Goal: Task Accomplishment & Management: Complete application form

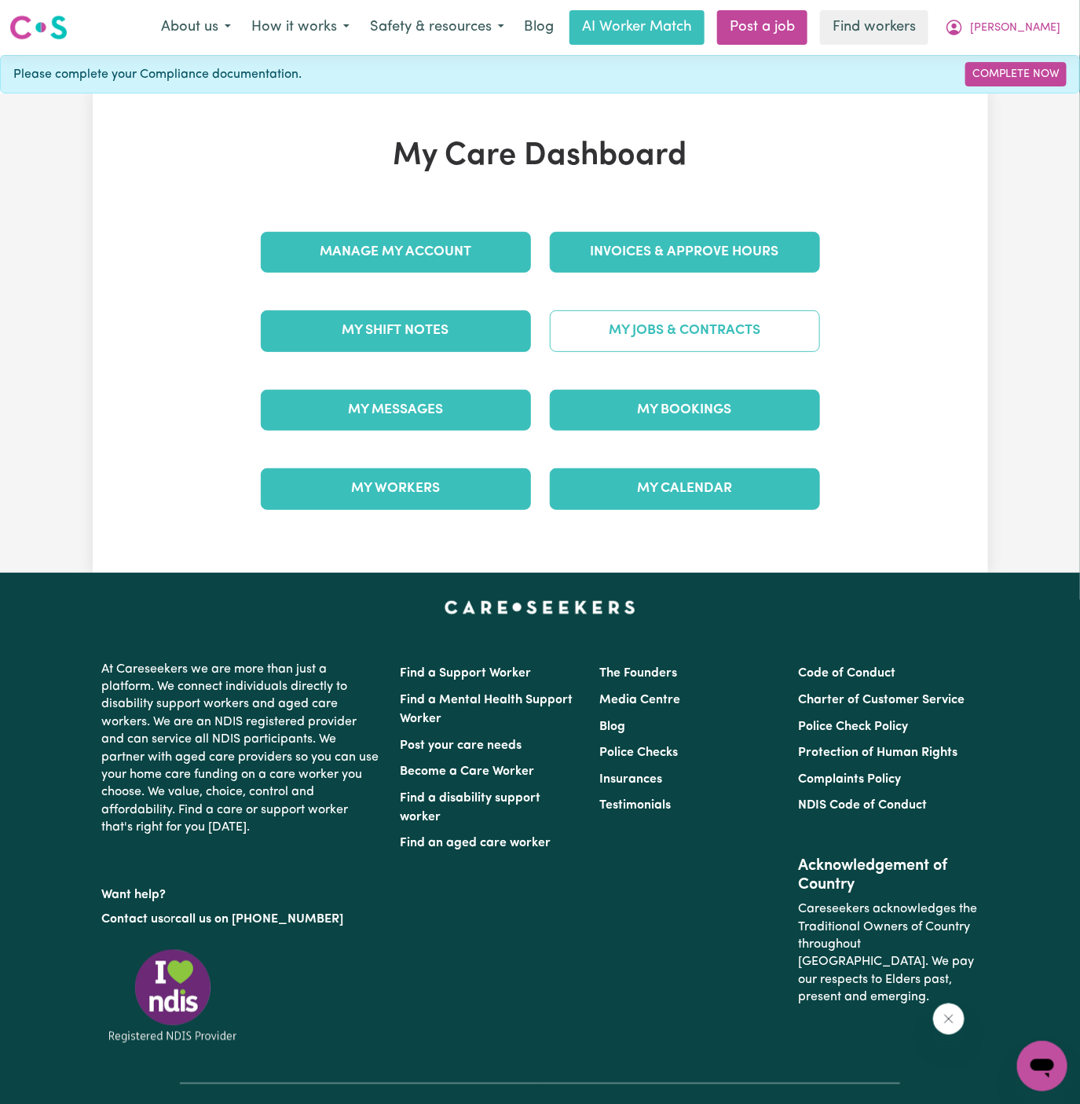
click at [750, 329] on link "My Jobs & Contracts" at bounding box center [685, 330] width 270 height 41
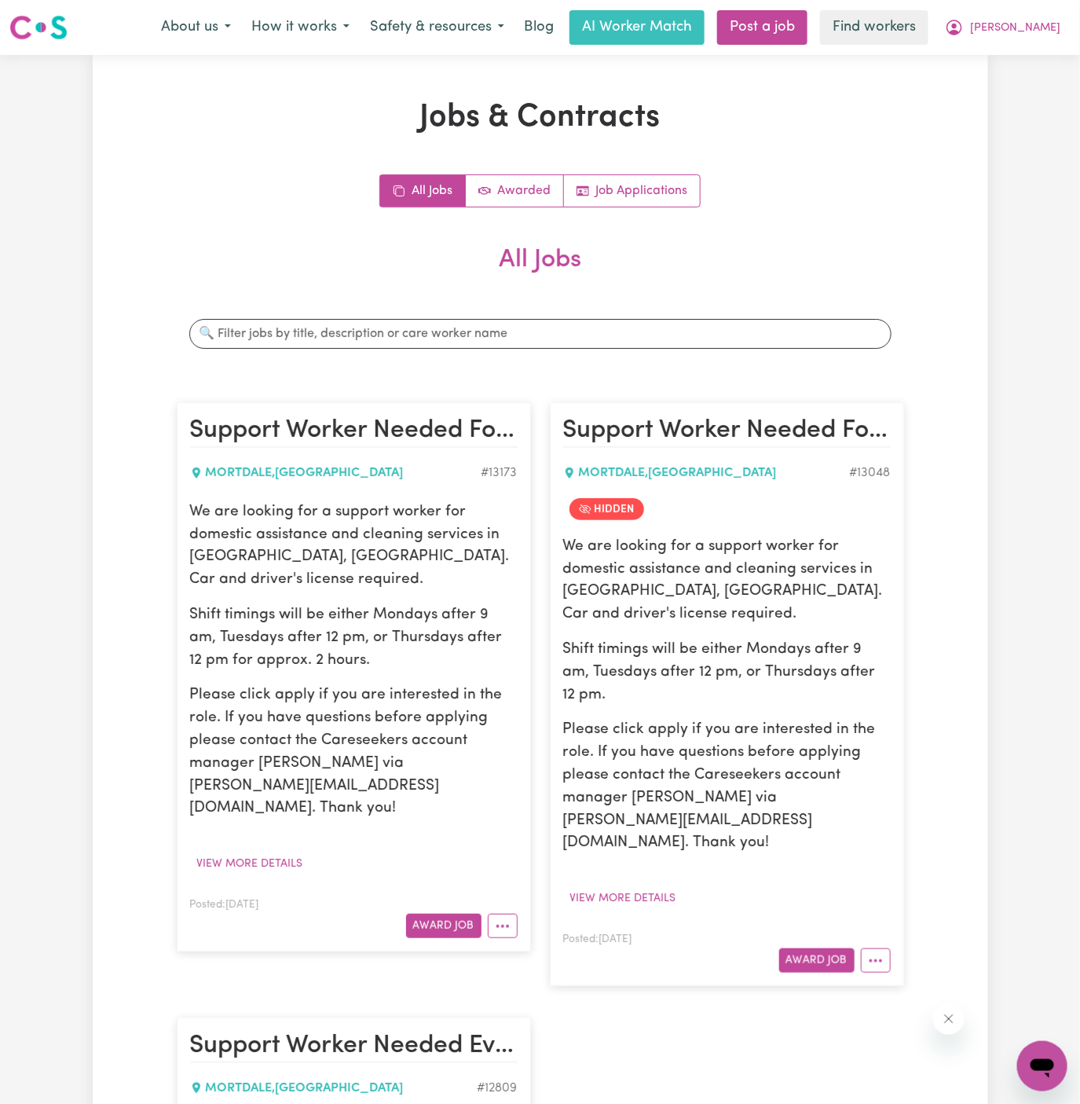
click at [493, 895] on div "Posted: Oct 1, 2024 Award Job" at bounding box center [354, 916] width 328 height 43
click at [497, 925] on circle "More options" at bounding box center [497, 926] width 3 height 3
click at [575, 946] on link "Hide Job" at bounding box center [551, 961] width 124 height 31
click at [271, 852] on button "View more details" at bounding box center [250, 864] width 120 height 24
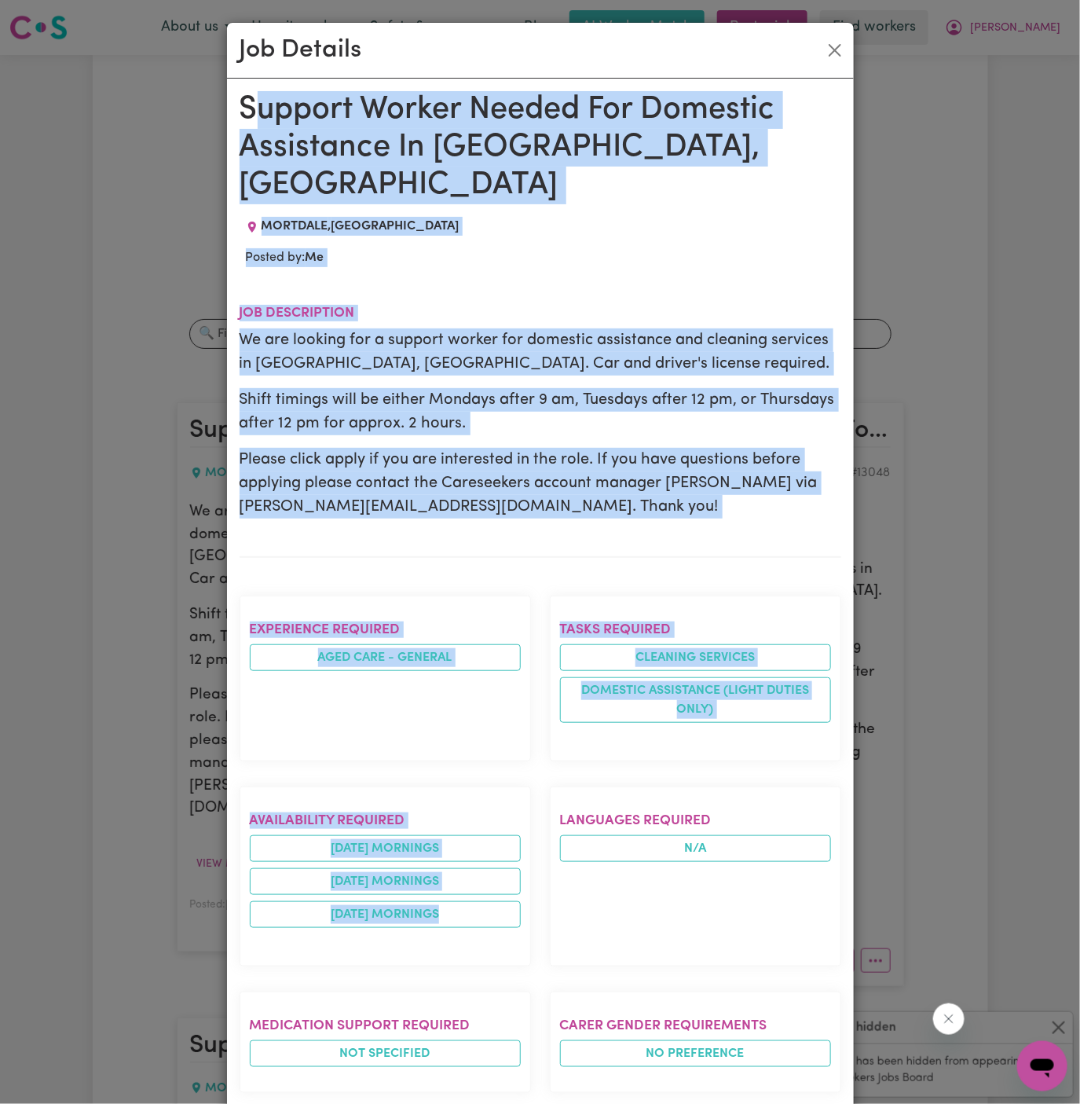
drag, startPoint x: 251, startPoint y: 104, endPoint x: 443, endPoint y: 1079, distance: 993.8
click at [443, 1079] on div "Support Worker Needed For Domestic Assistance In Mortdale, NSW MORTDALE , New S…" at bounding box center [541, 917] width 602 height 1652
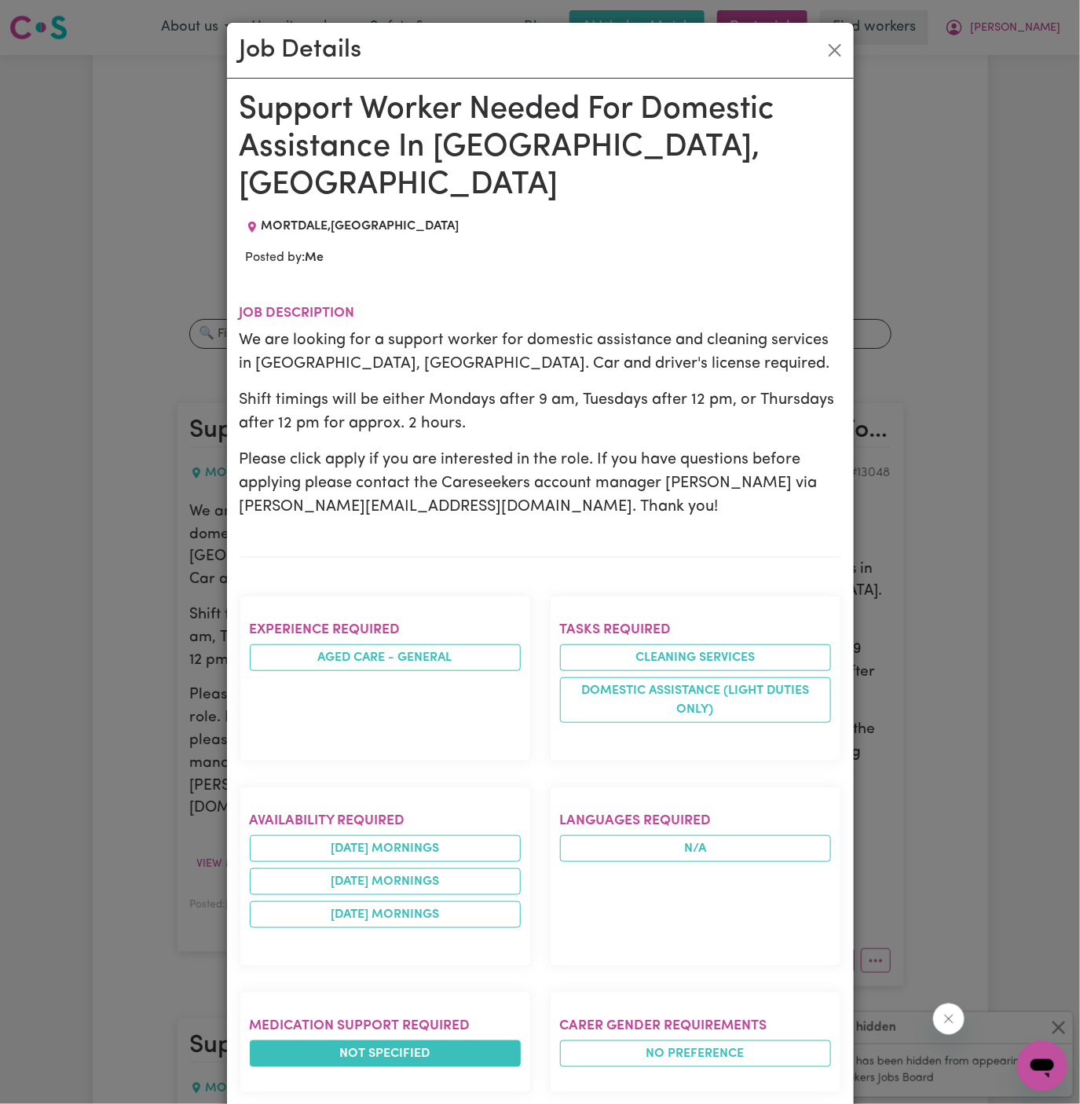
click at [434, 1040] on span "Not specified" at bounding box center [385, 1053] width 271 height 27
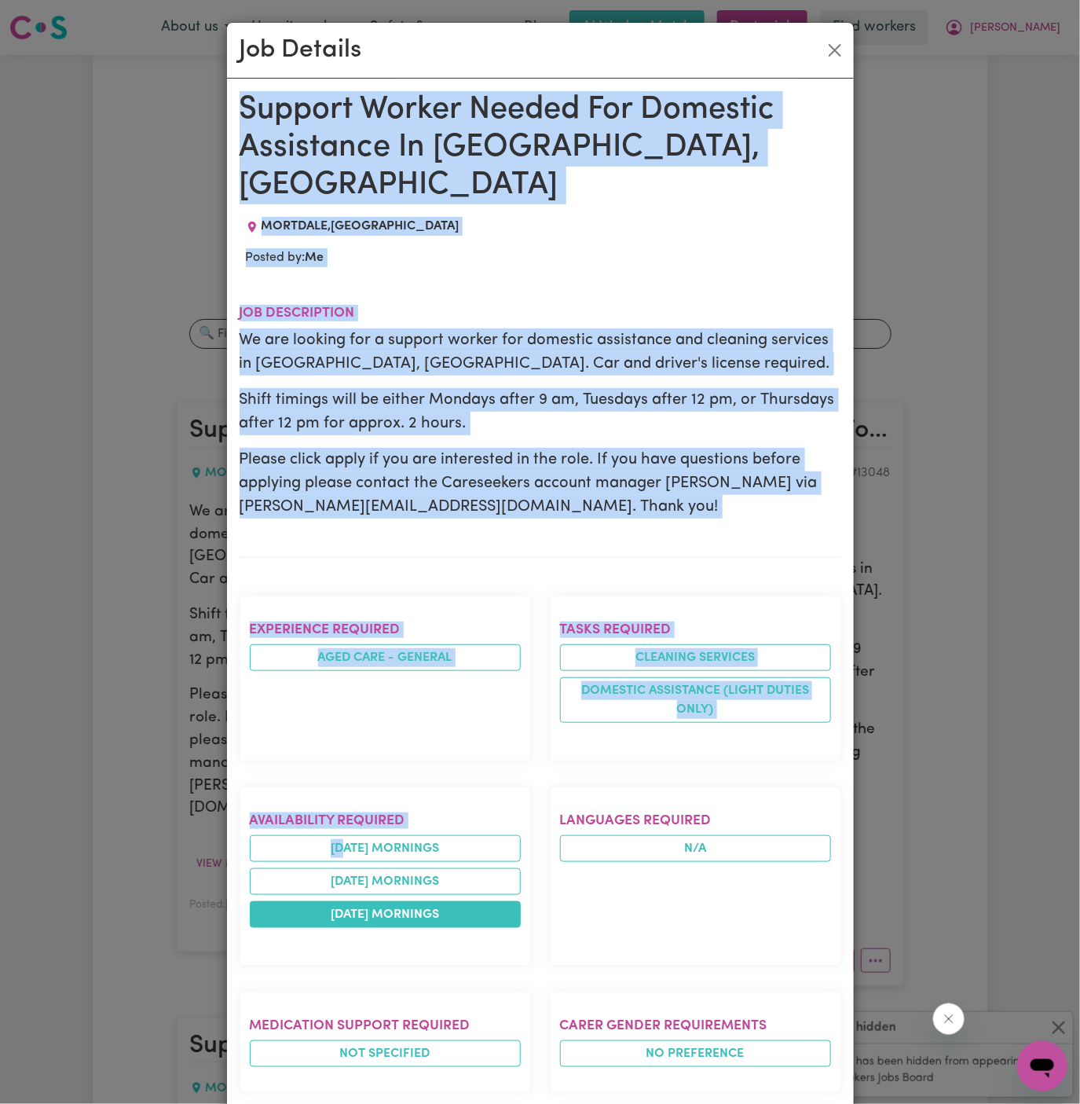
drag, startPoint x: 237, startPoint y: 104, endPoint x: 349, endPoint y: 862, distance: 766.5
click at [349, 862] on div "Support Worker Needed For Domestic Assistance In Mortdale, NSW MORTDALE , New S…" at bounding box center [540, 918] width 627 height 1678
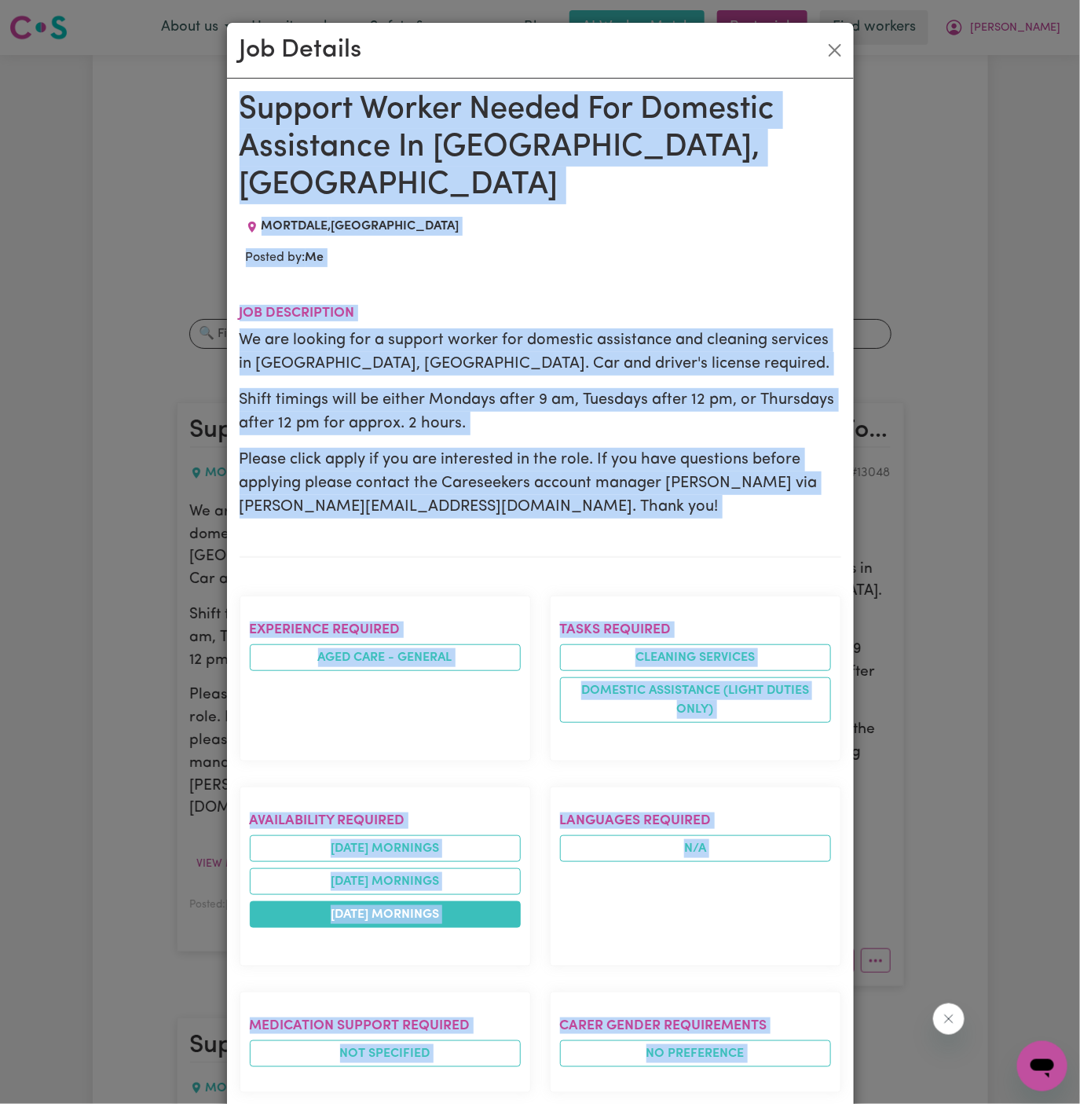
scroll to position [585, 0]
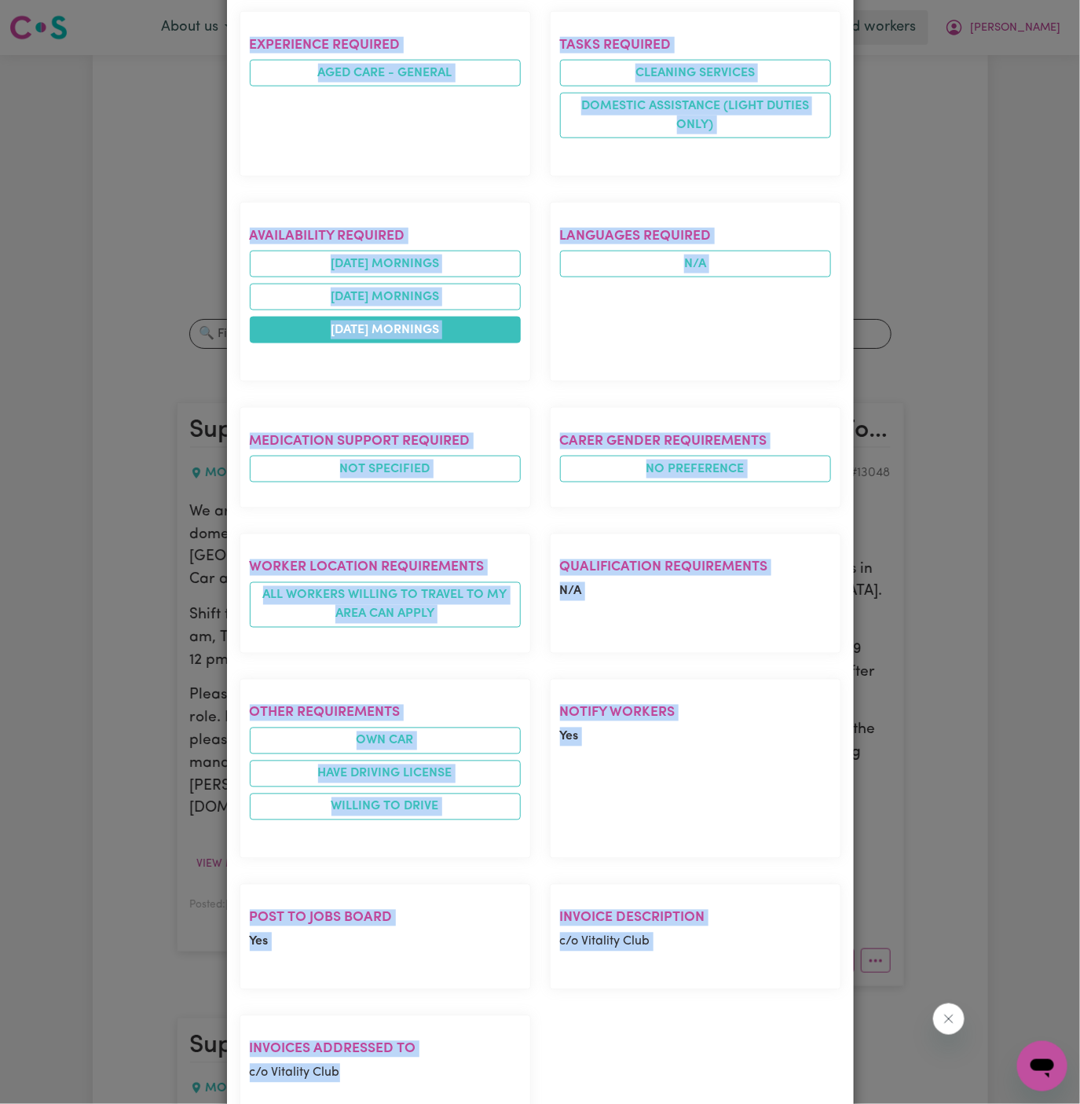
copy div "Support Worker Needed For Domestic Assistance In Mortdale, NSW MORTDALE , New S…"
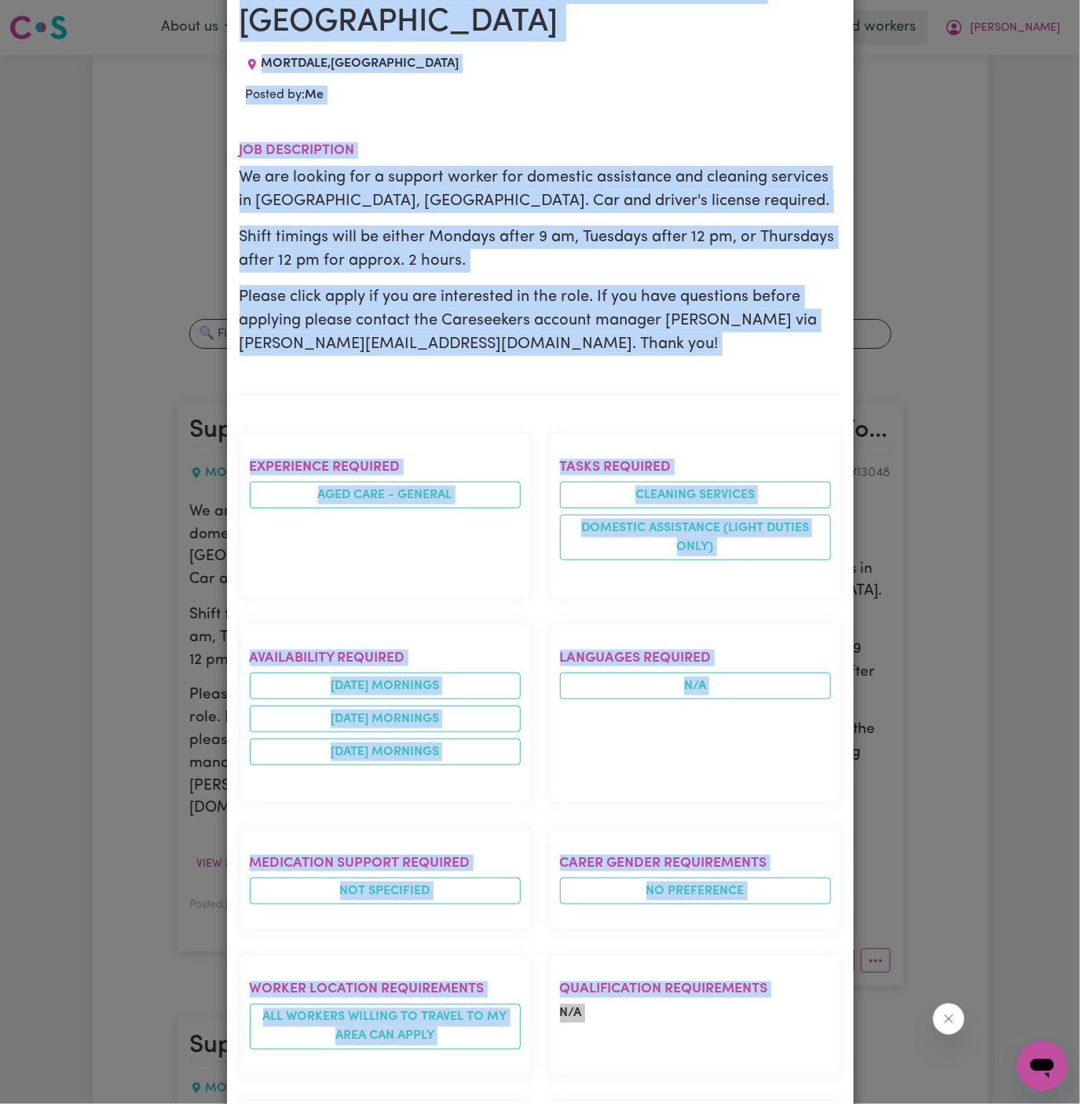
scroll to position [6, 0]
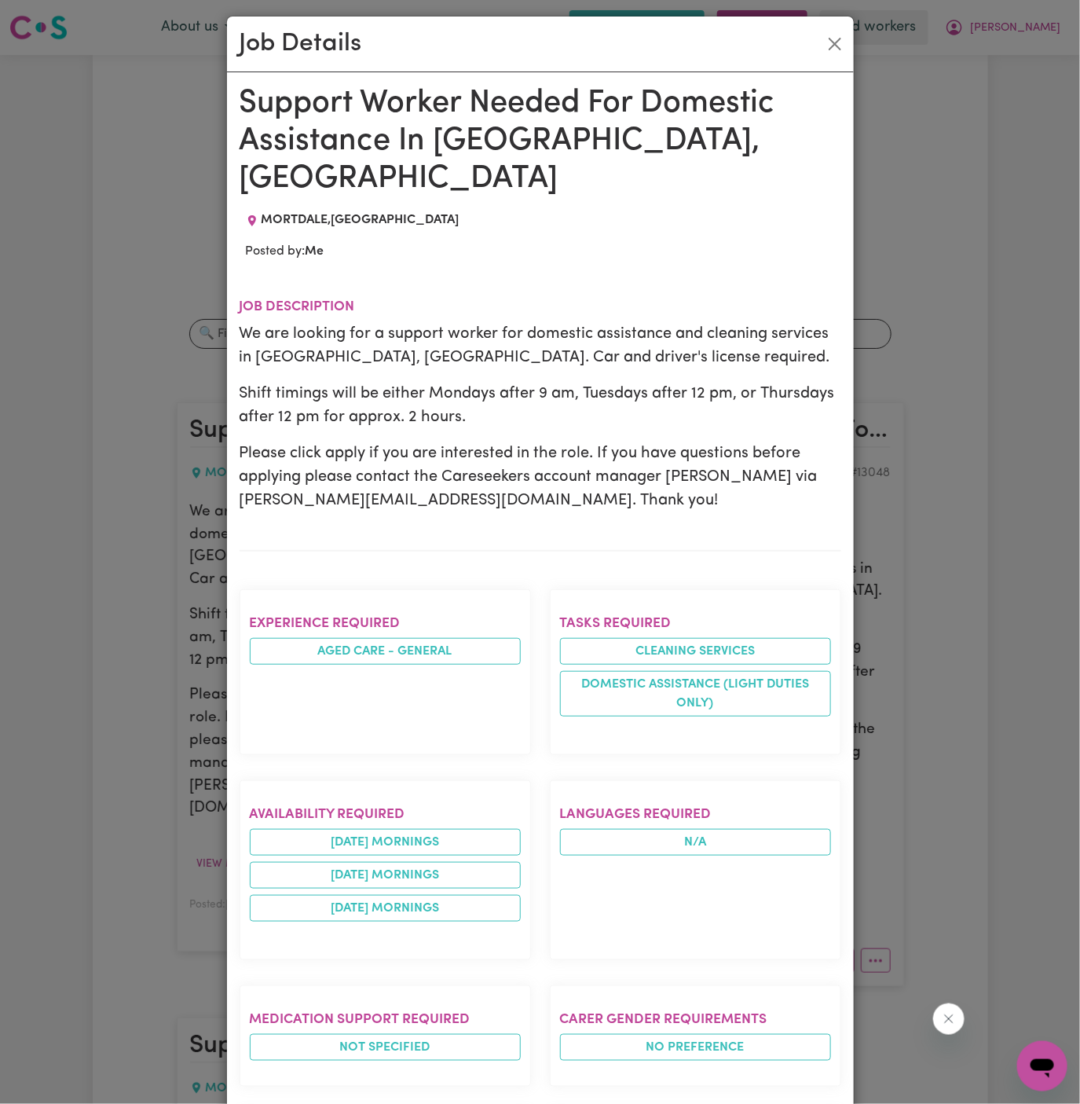
click at [840, 57] on div "Job Details" at bounding box center [540, 45] width 627 height 56
click at [835, 39] on button "Close" at bounding box center [835, 43] width 25 height 25
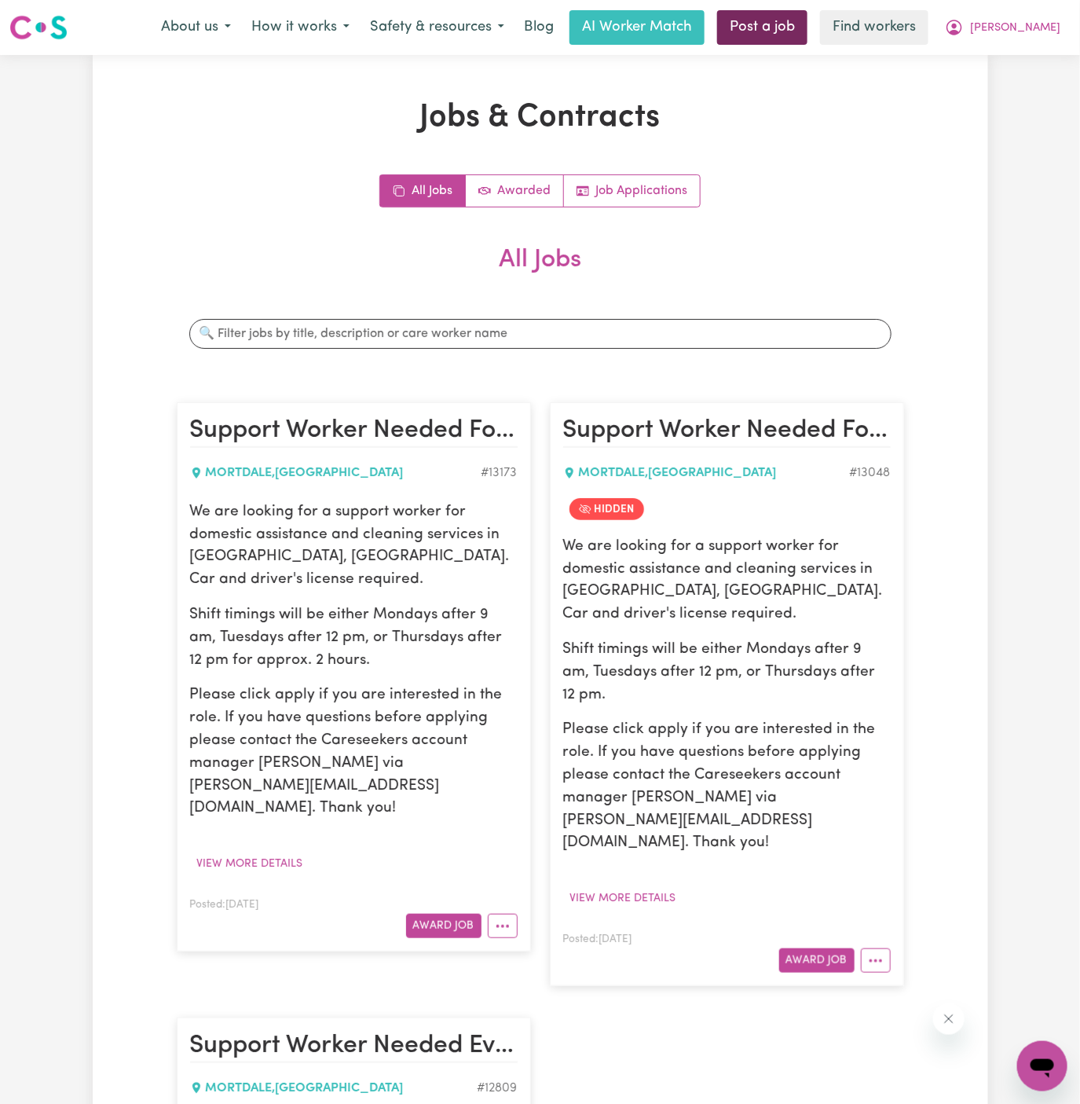
click at [808, 15] on link "Post a job" at bounding box center [762, 27] width 90 height 35
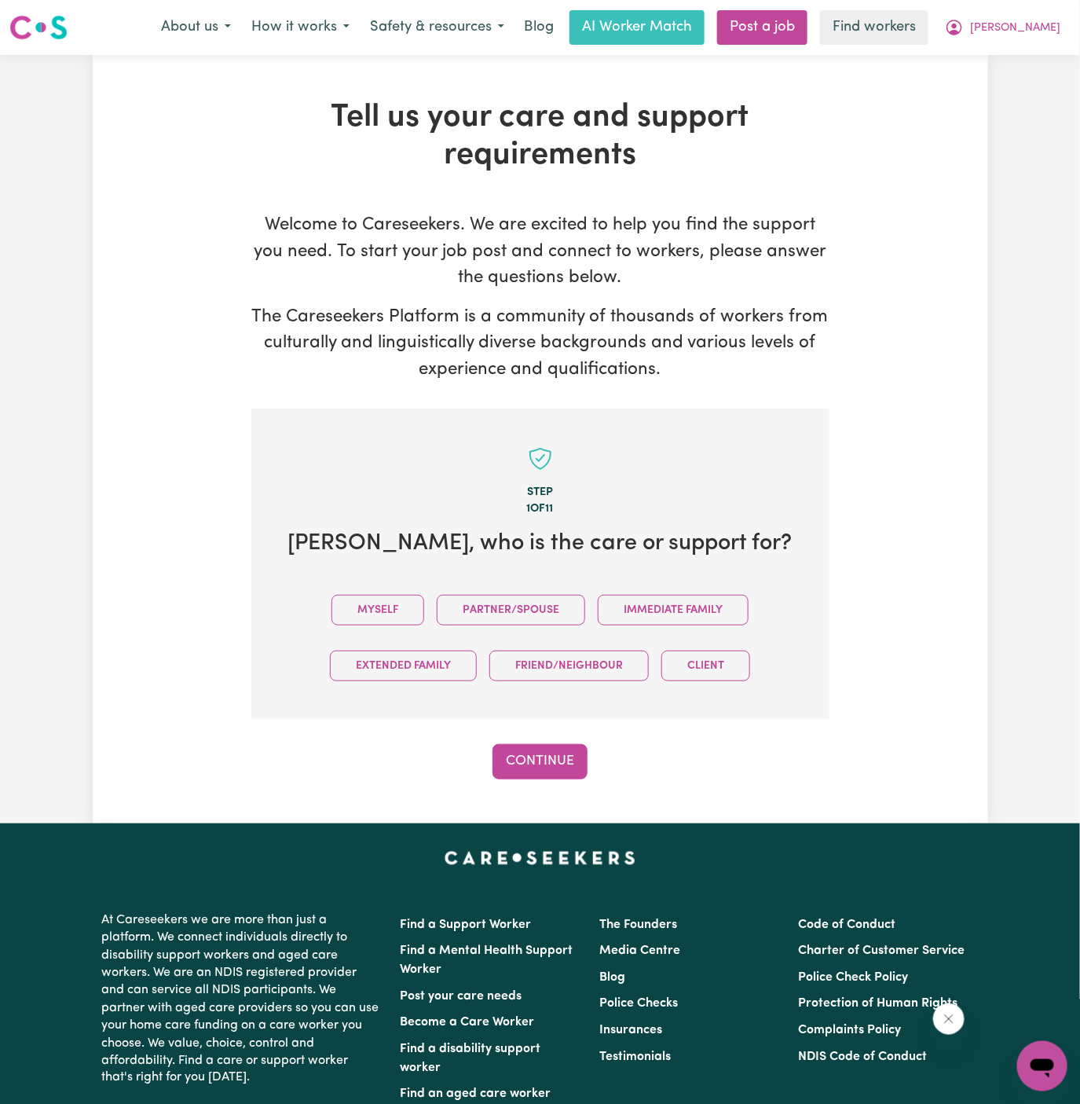
scroll to position [1, 0]
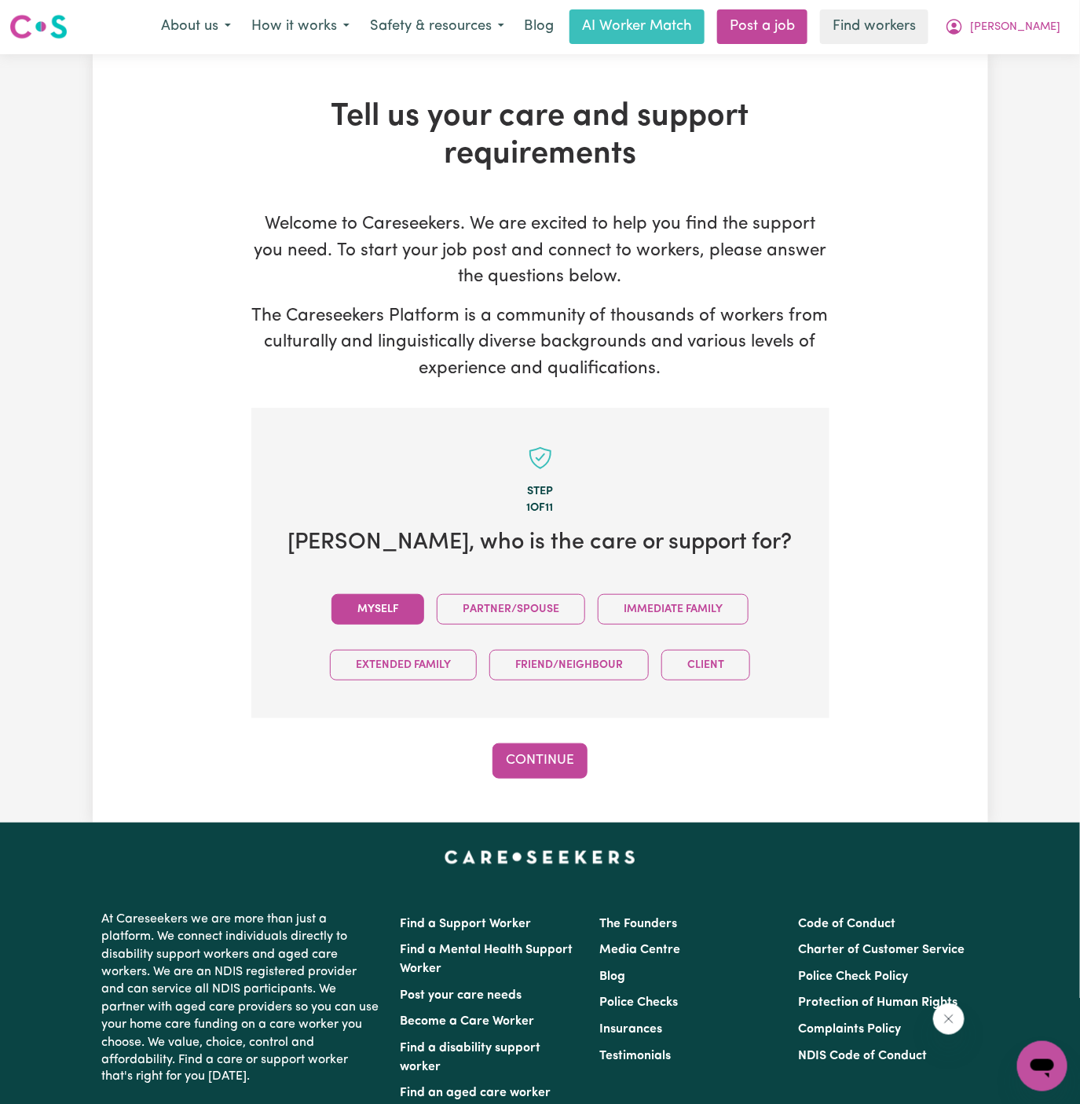
click at [372, 614] on button "Myself" at bounding box center [378, 609] width 93 height 31
click at [547, 761] on button "Continue" at bounding box center [540, 760] width 95 height 35
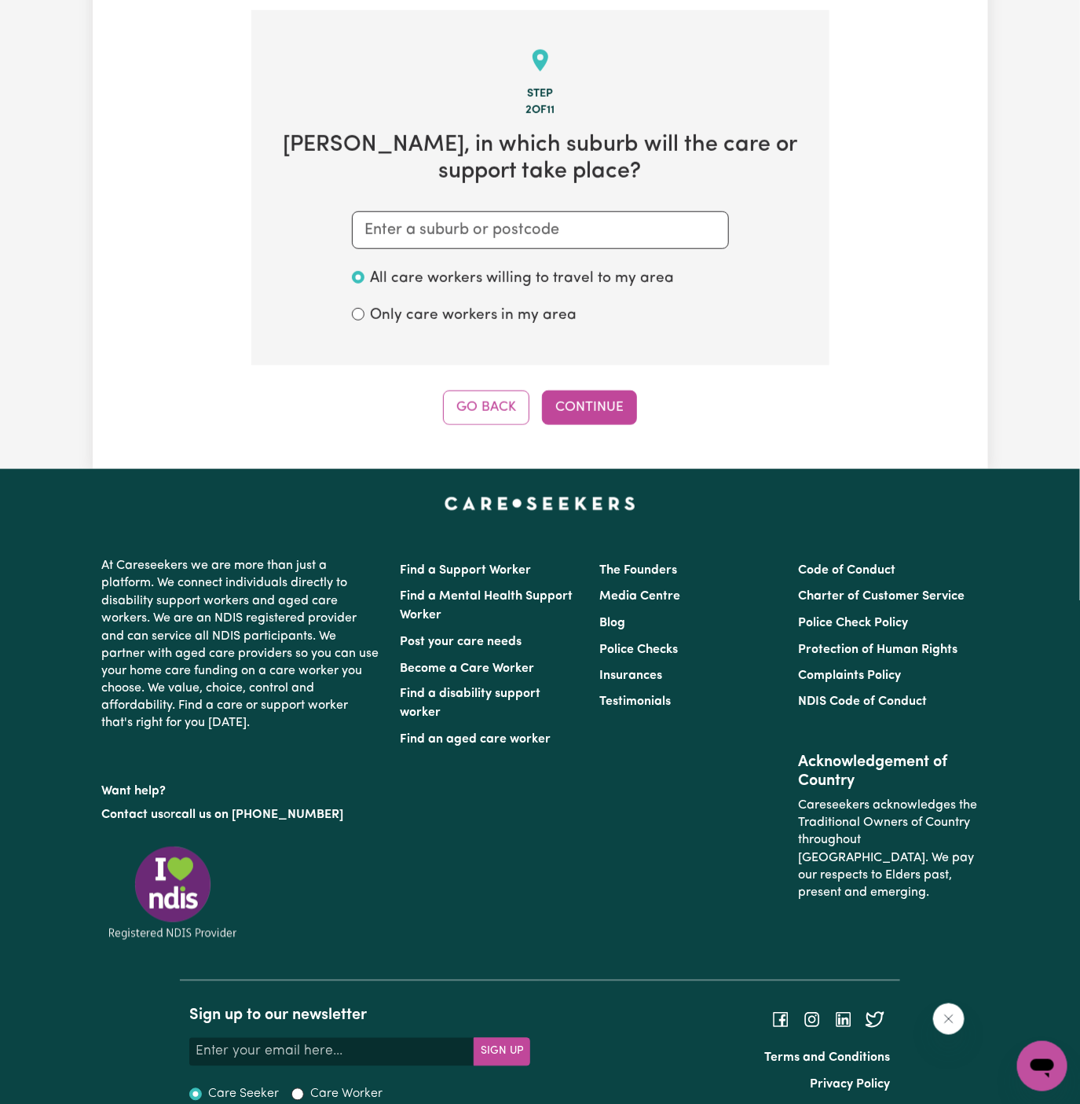
scroll to position [408, 0]
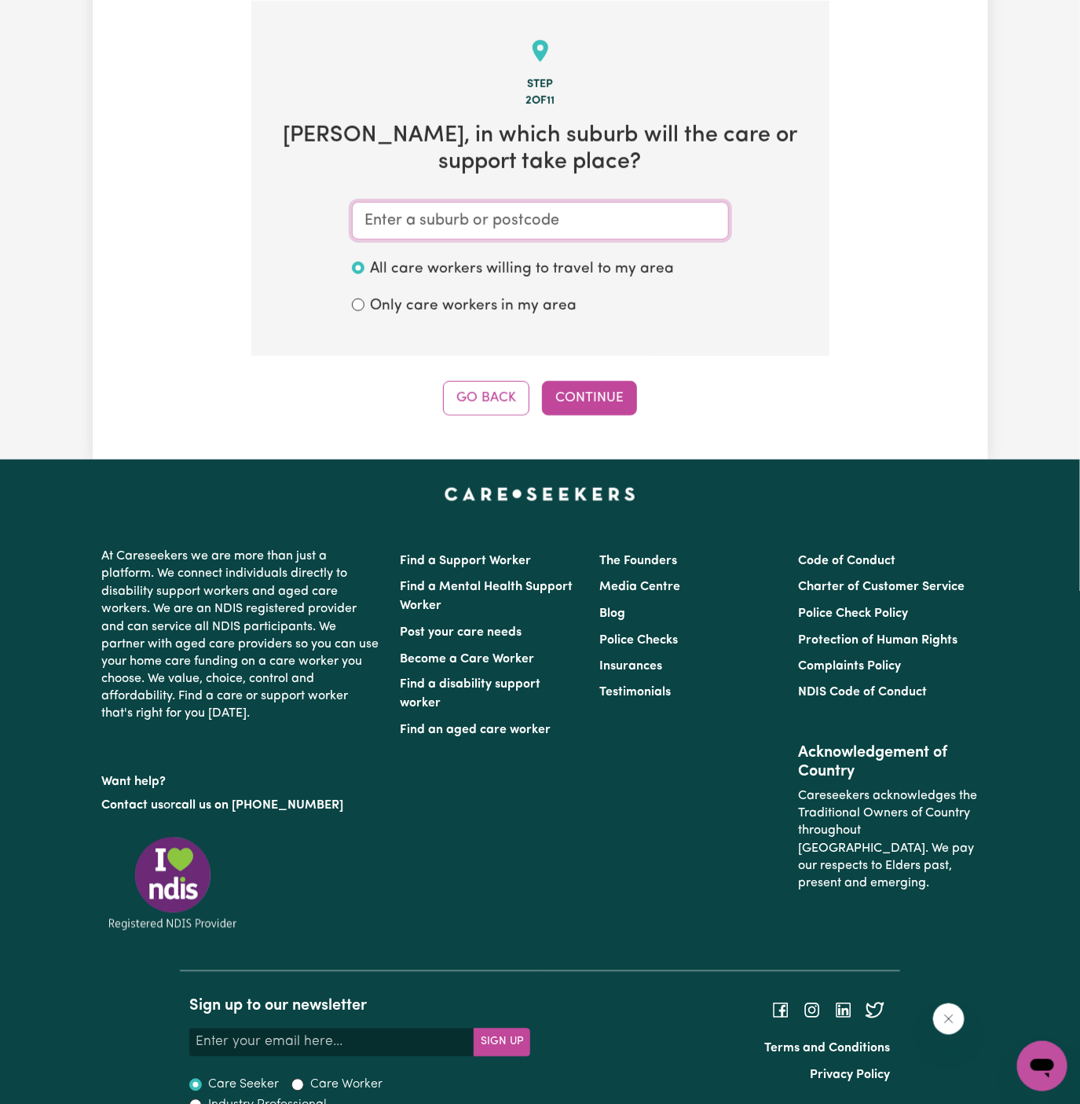
click at [650, 226] on input "text" at bounding box center [540, 221] width 377 height 38
paste input "Mortdale"
type input "Mortdale"
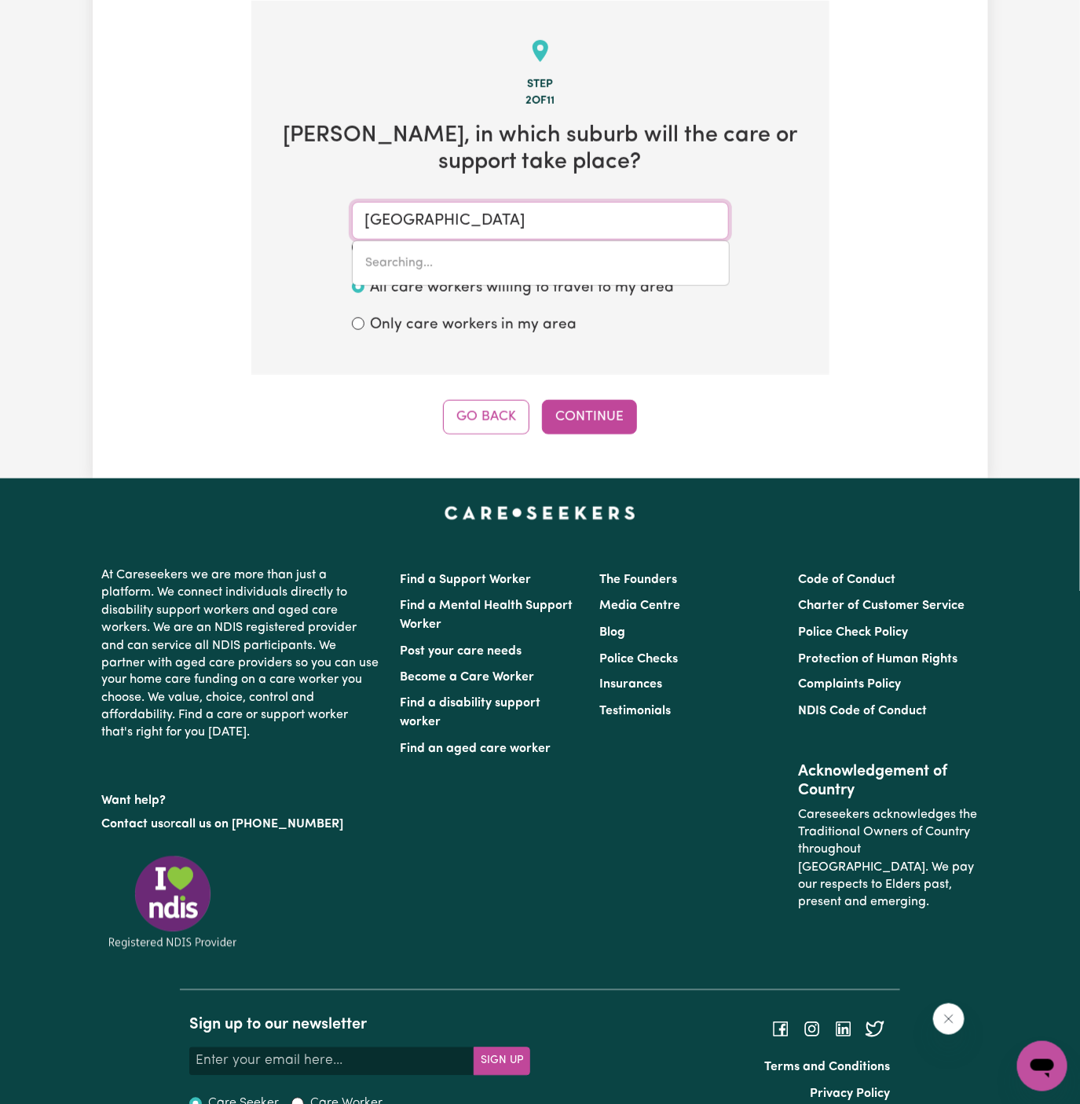
type input "Mortdale, New South Wales, 2223"
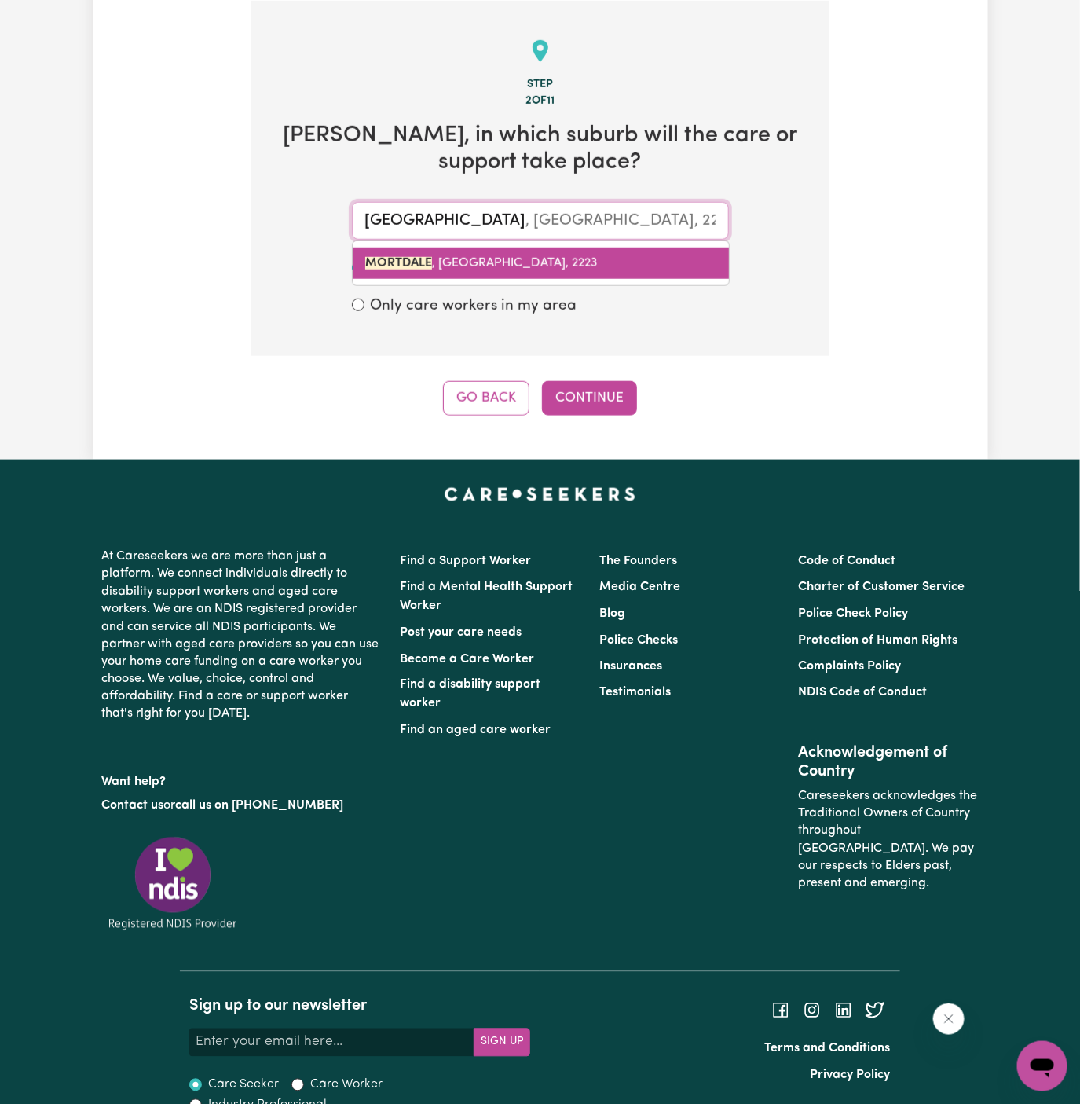
click at [507, 264] on span "MORTDALE , New South Wales, 2223" at bounding box center [481, 263] width 233 height 13
type input "MORTDALE, New South Wales, 2223"
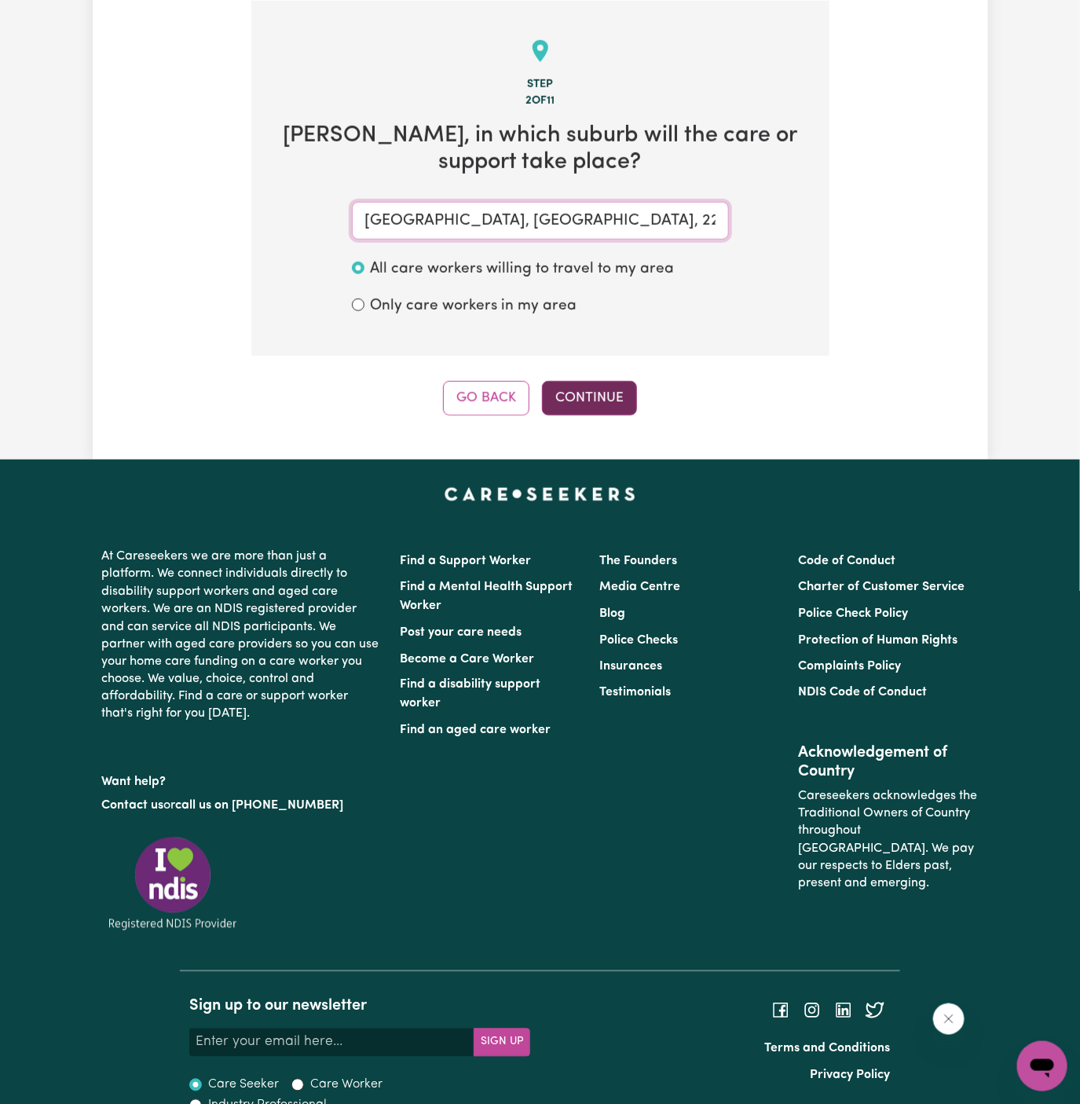
type input "MORTDALE, New South Wales, 2223"
click at [609, 385] on button "Continue" at bounding box center [589, 398] width 95 height 35
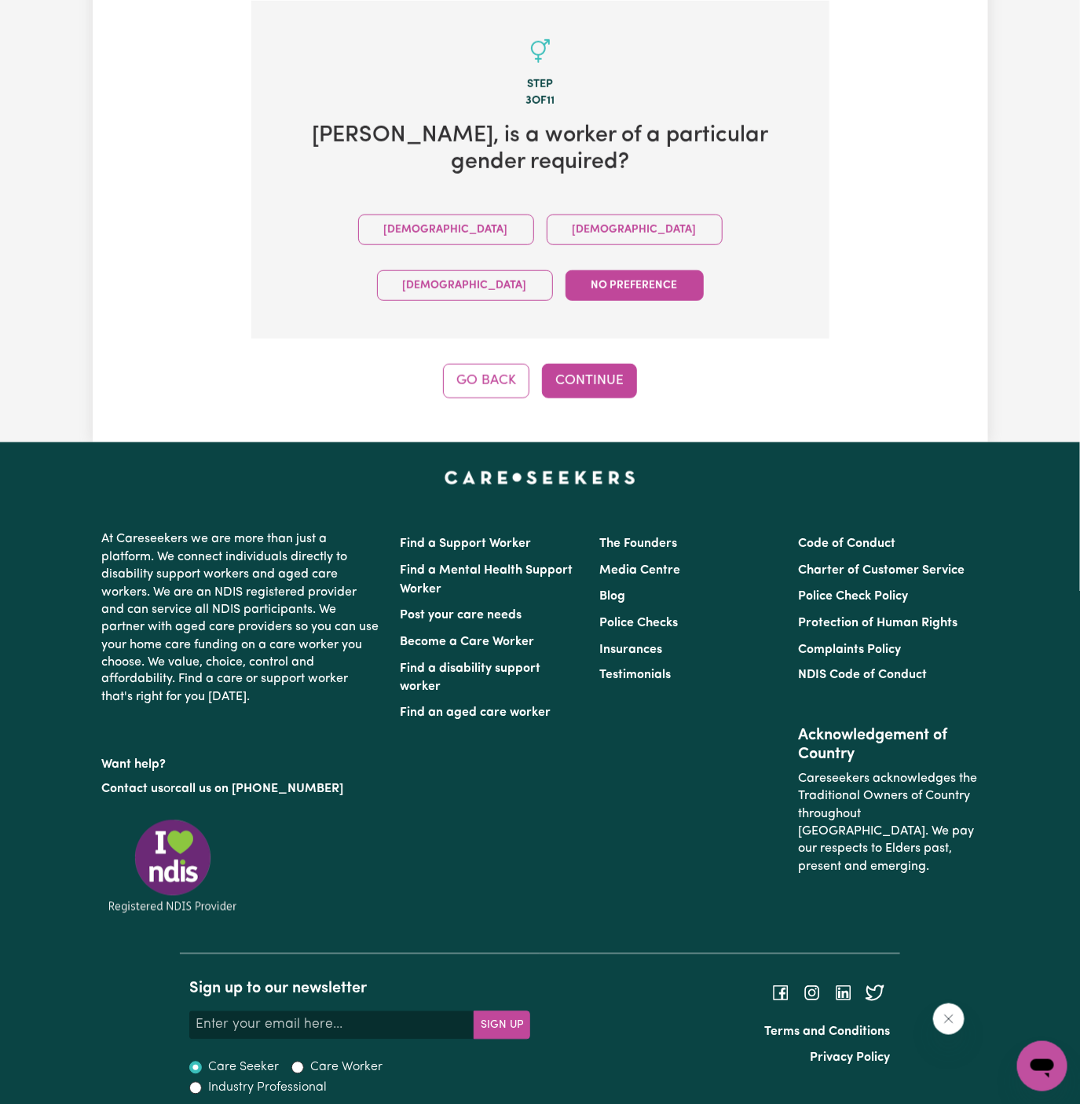
scroll to position [365, 0]
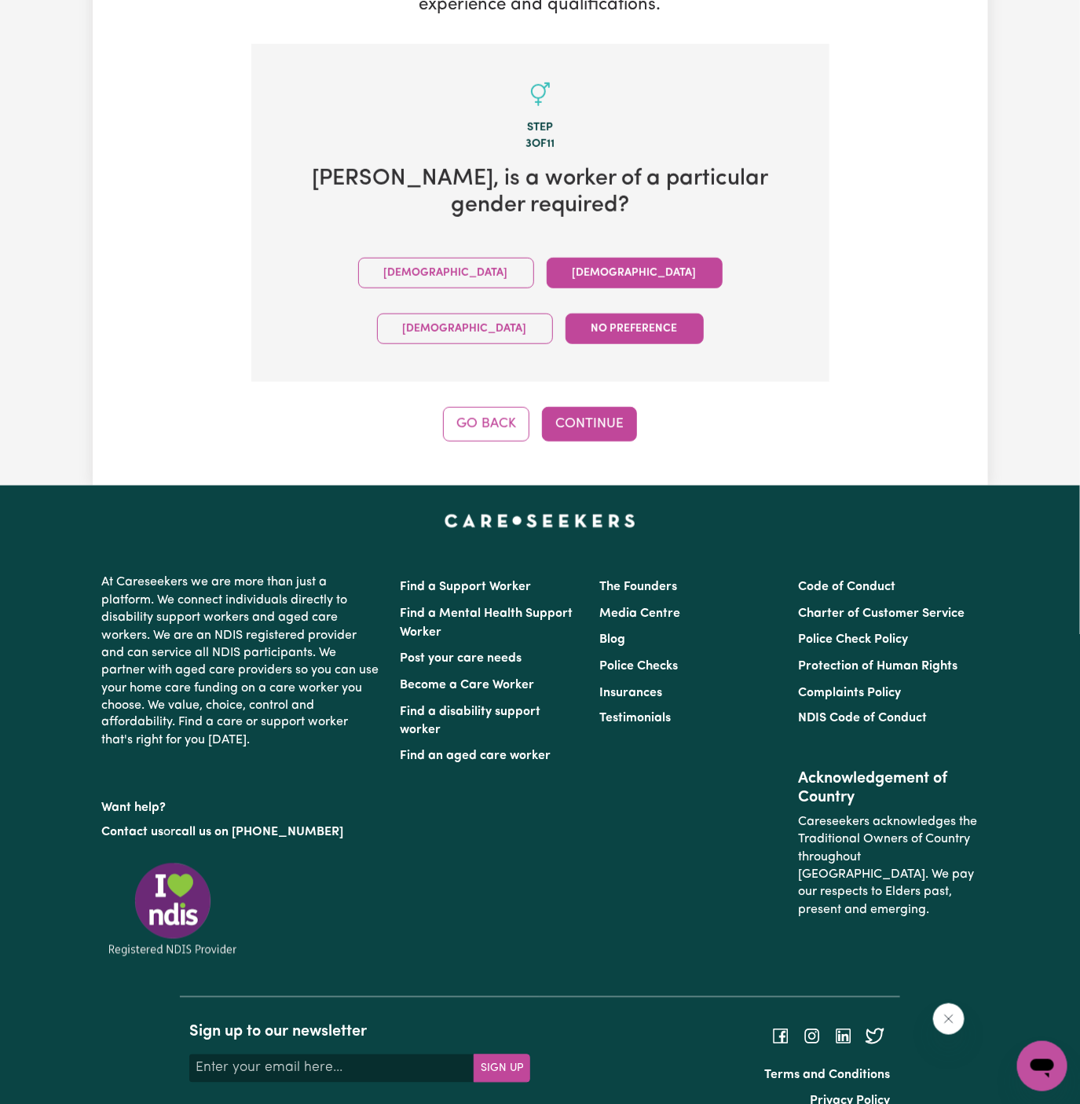
click at [547, 259] on button "Female" at bounding box center [635, 273] width 176 height 31
click at [586, 407] on button "Continue" at bounding box center [589, 424] width 95 height 35
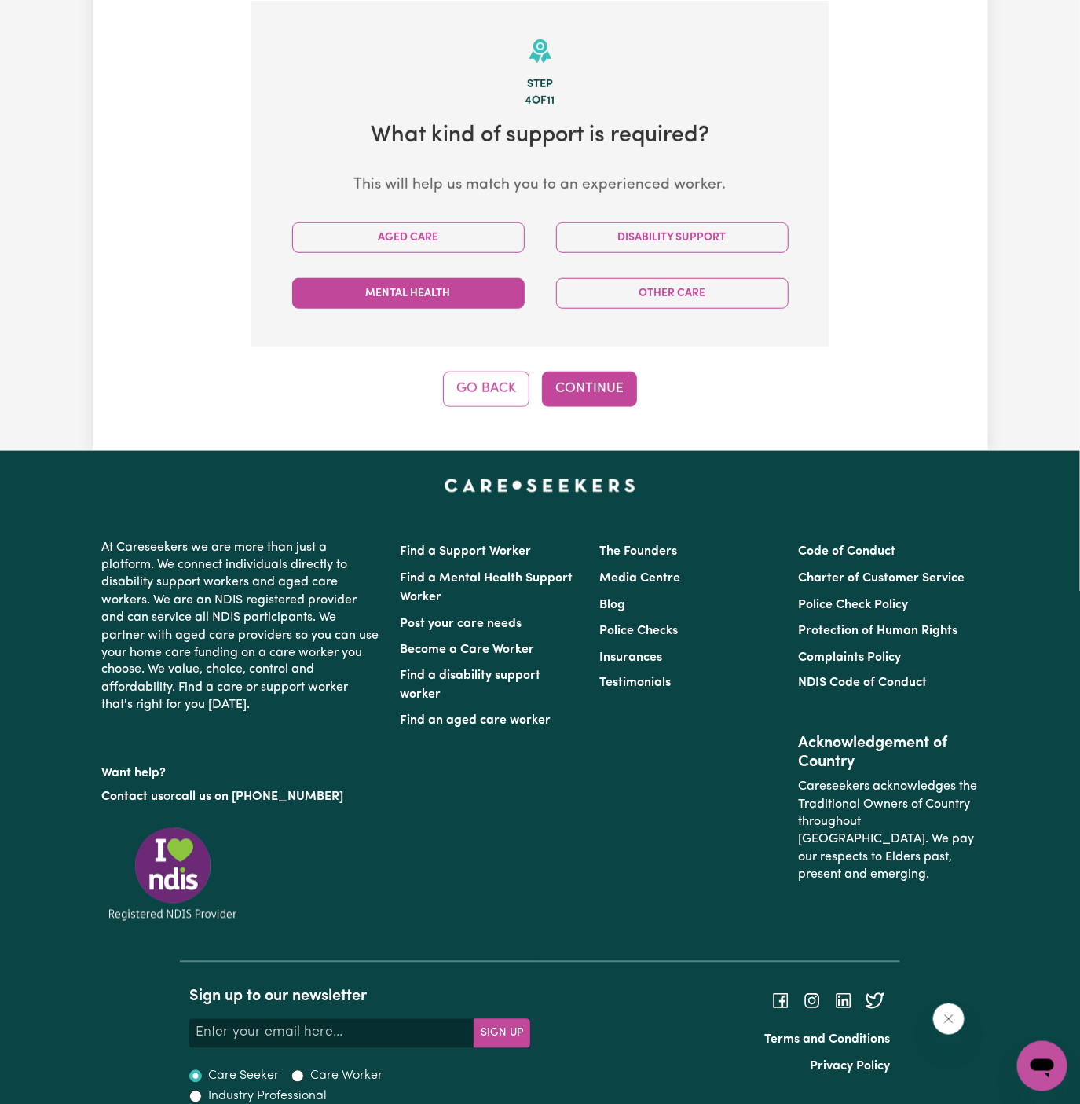
scroll to position [408, 0]
drag, startPoint x: 430, startPoint y: 239, endPoint x: 430, endPoint y: 259, distance: 19.6
click at [430, 239] on button "Aged Care" at bounding box center [408, 237] width 233 height 31
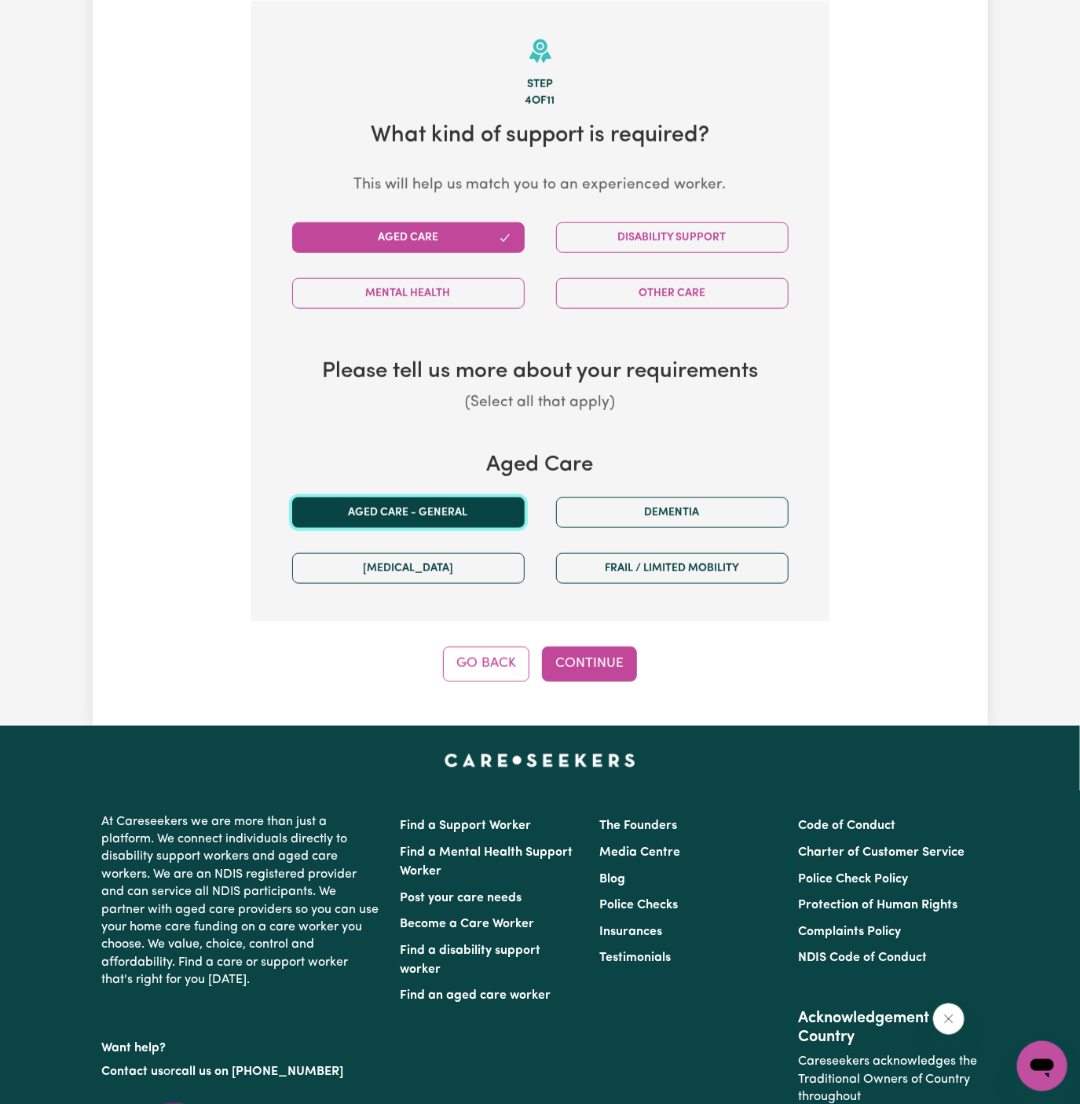
click at [472, 514] on button "Aged care - General" at bounding box center [408, 512] width 233 height 31
click at [561, 625] on div "Step 4 of 11 What kind of support is required? This will help us match you to a…" at bounding box center [540, 341] width 578 height 681
click at [586, 662] on button "Continue" at bounding box center [589, 664] width 95 height 35
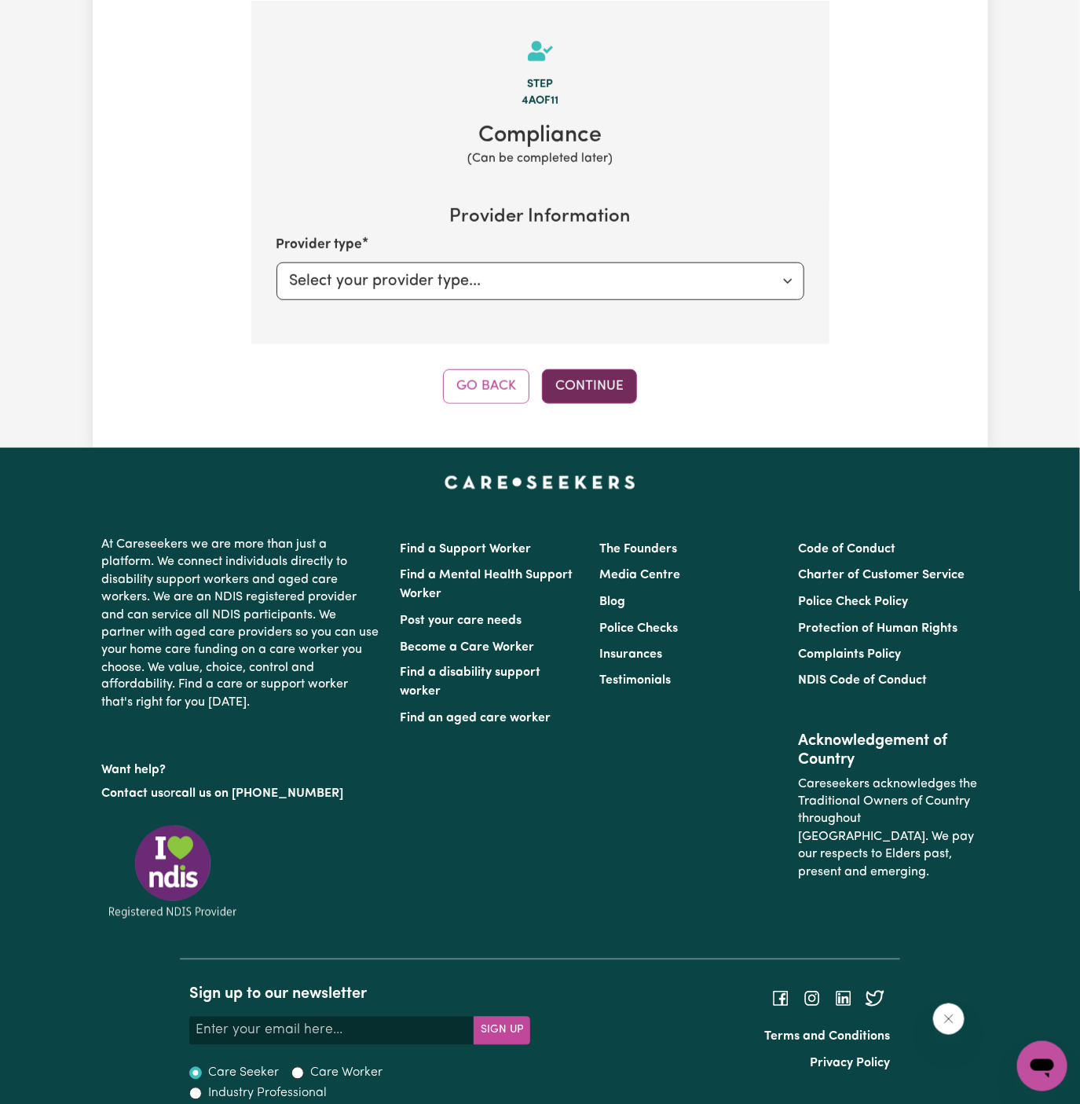
click at [589, 376] on button "Continue" at bounding box center [589, 386] width 95 height 35
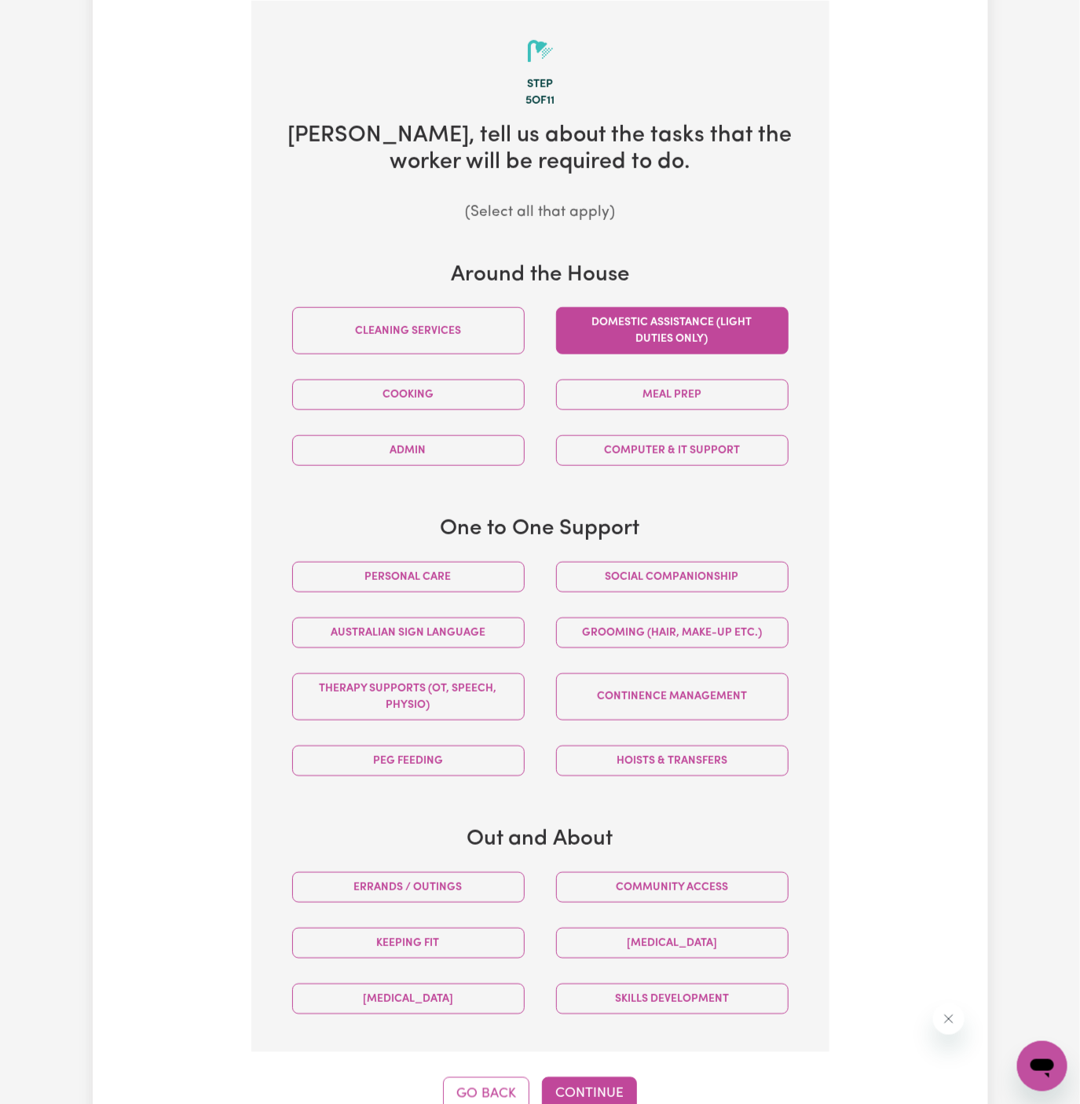
click at [653, 336] on button "Domestic assistance (light duties only)" at bounding box center [672, 330] width 233 height 47
click at [618, 1084] on button "Continue" at bounding box center [589, 1094] width 95 height 35
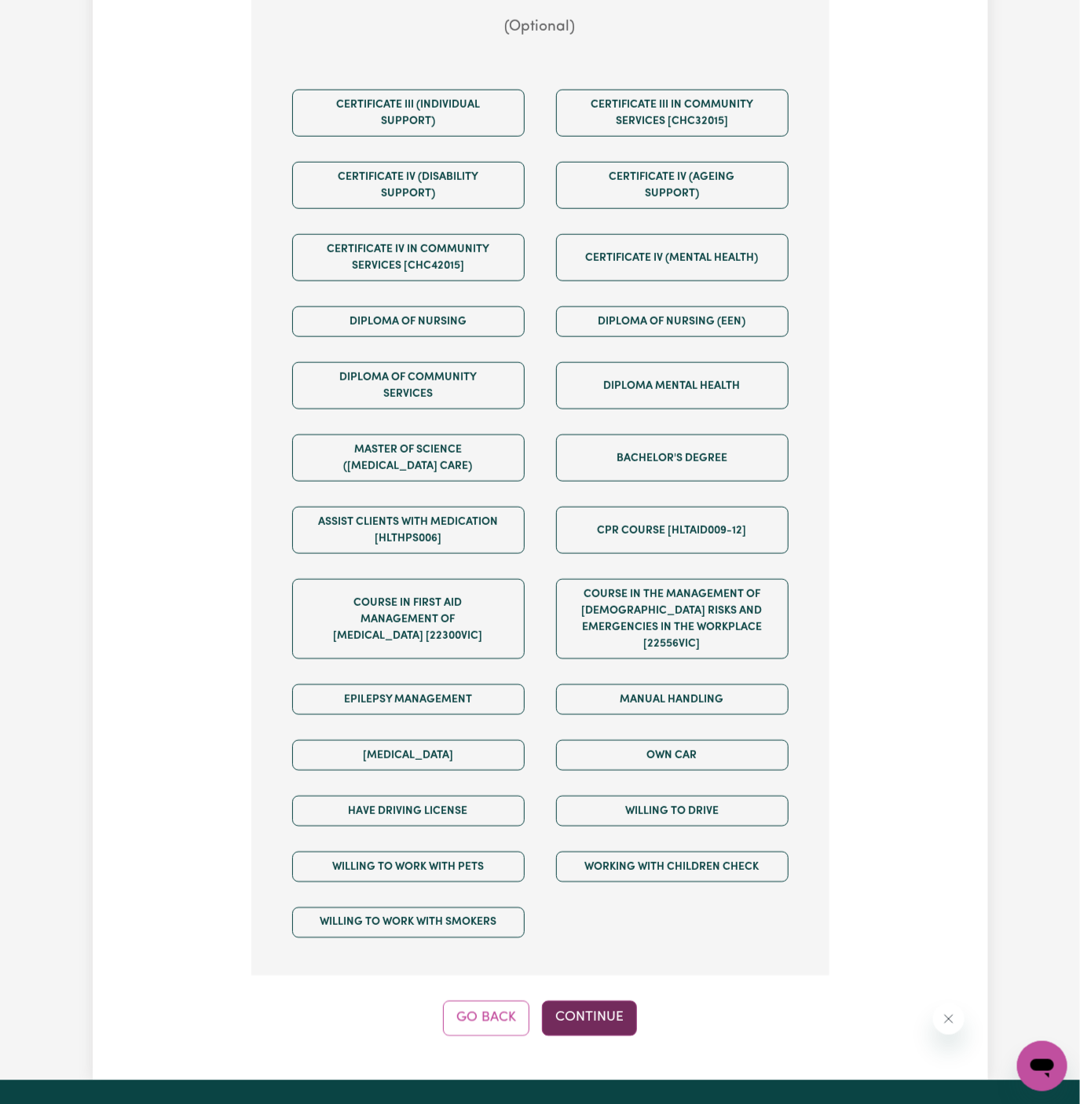
click at [624, 1004] on button "Continue" at bounding box center [589, 1018] width 95 height 35
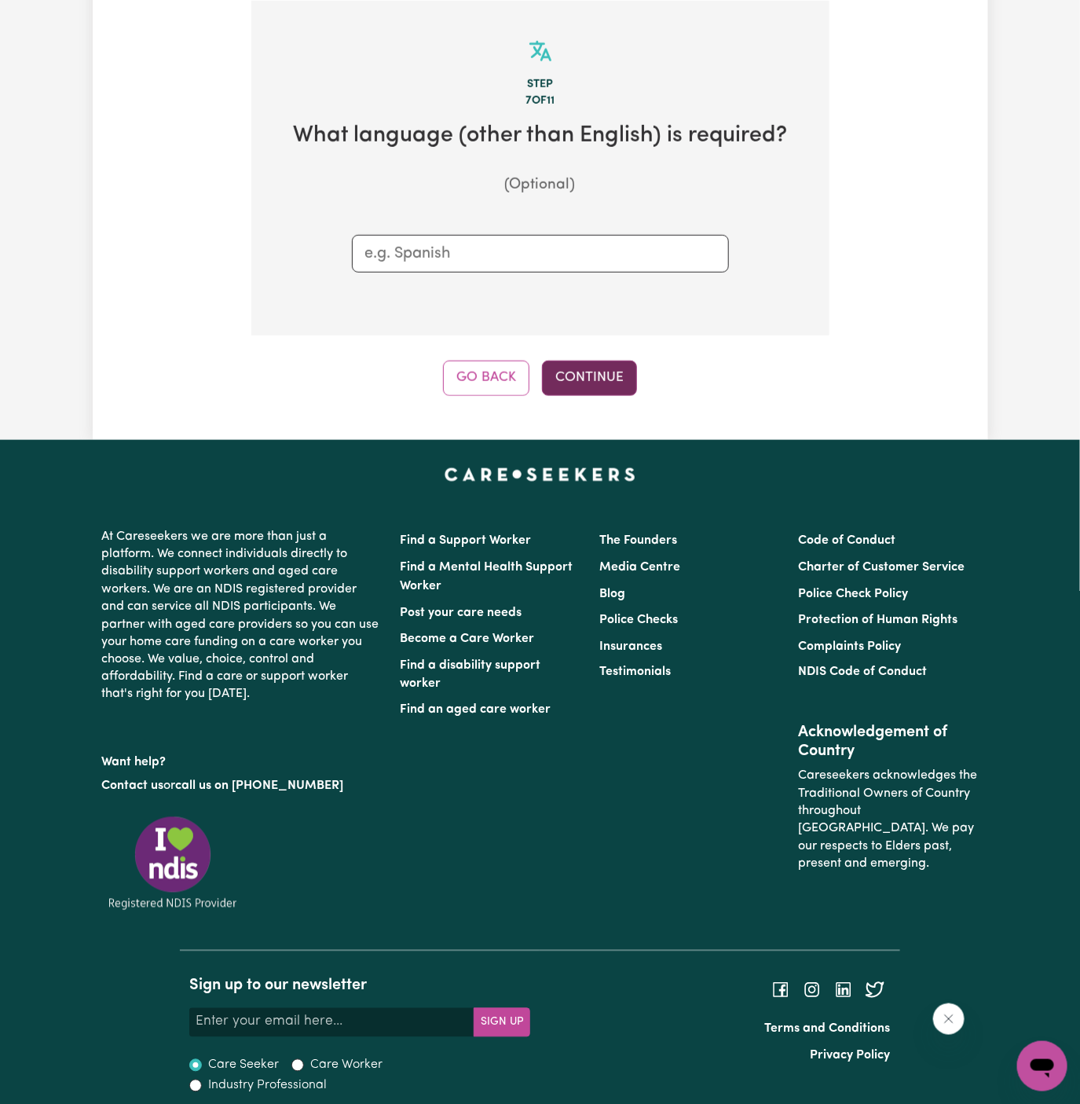
click at [598, 362] on button "Continue" at bounding box center [589, 378] width 95 height 35
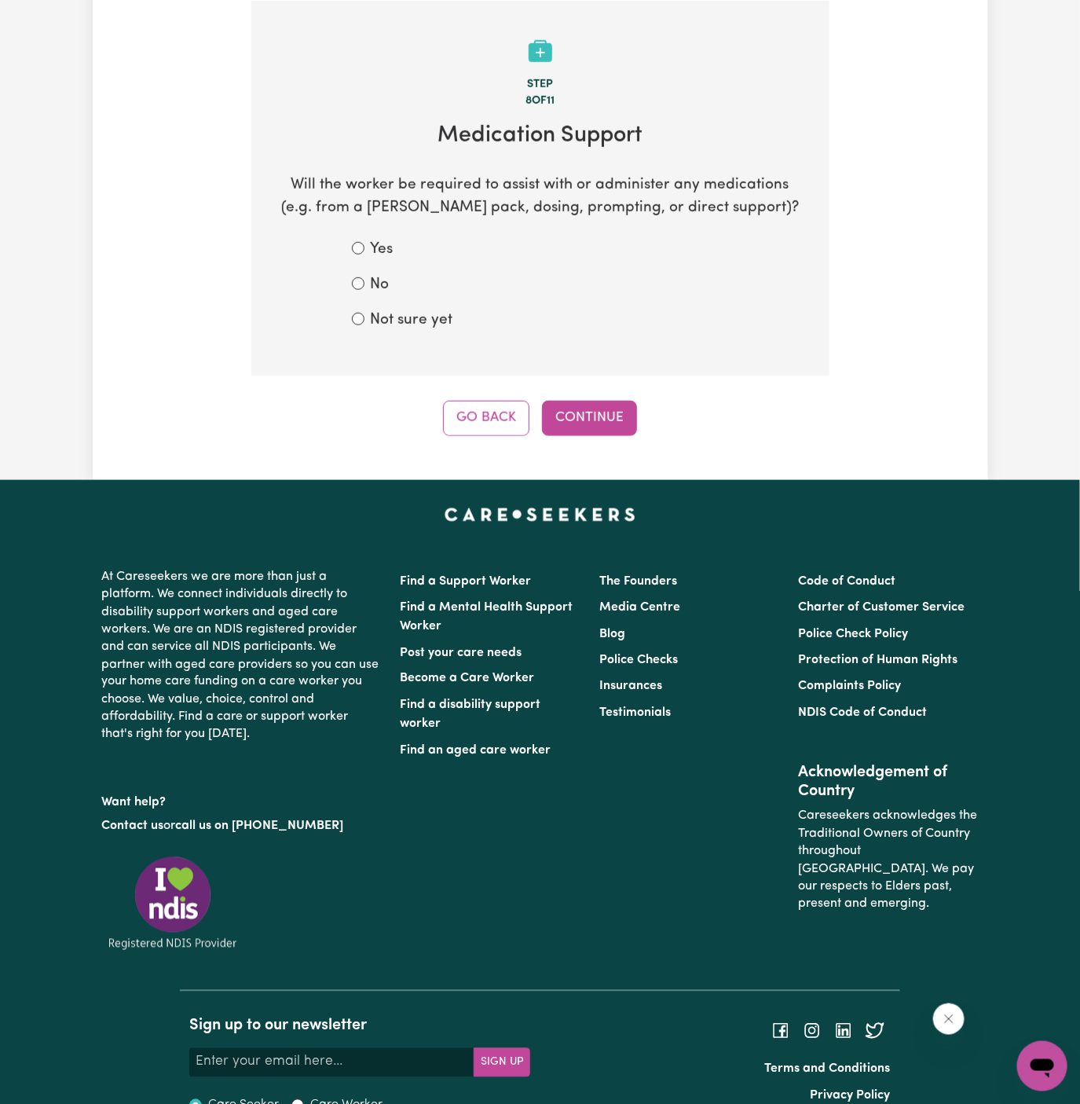
click at [380, 289] on label "No" at bounding box center [380, 285] width 19 height 23
click at [365, 289] on input "No" at bounding box center [358, 283] width 13 height 13
radio input "true"
drag, startPoint x: 540, startPoint y: 402, endPoint x: 560, endPoint y: 402, distance: 20.4
click at [545, 402] on div "Go Back Continue" at bounding box center [540, 418] width 578 height 35
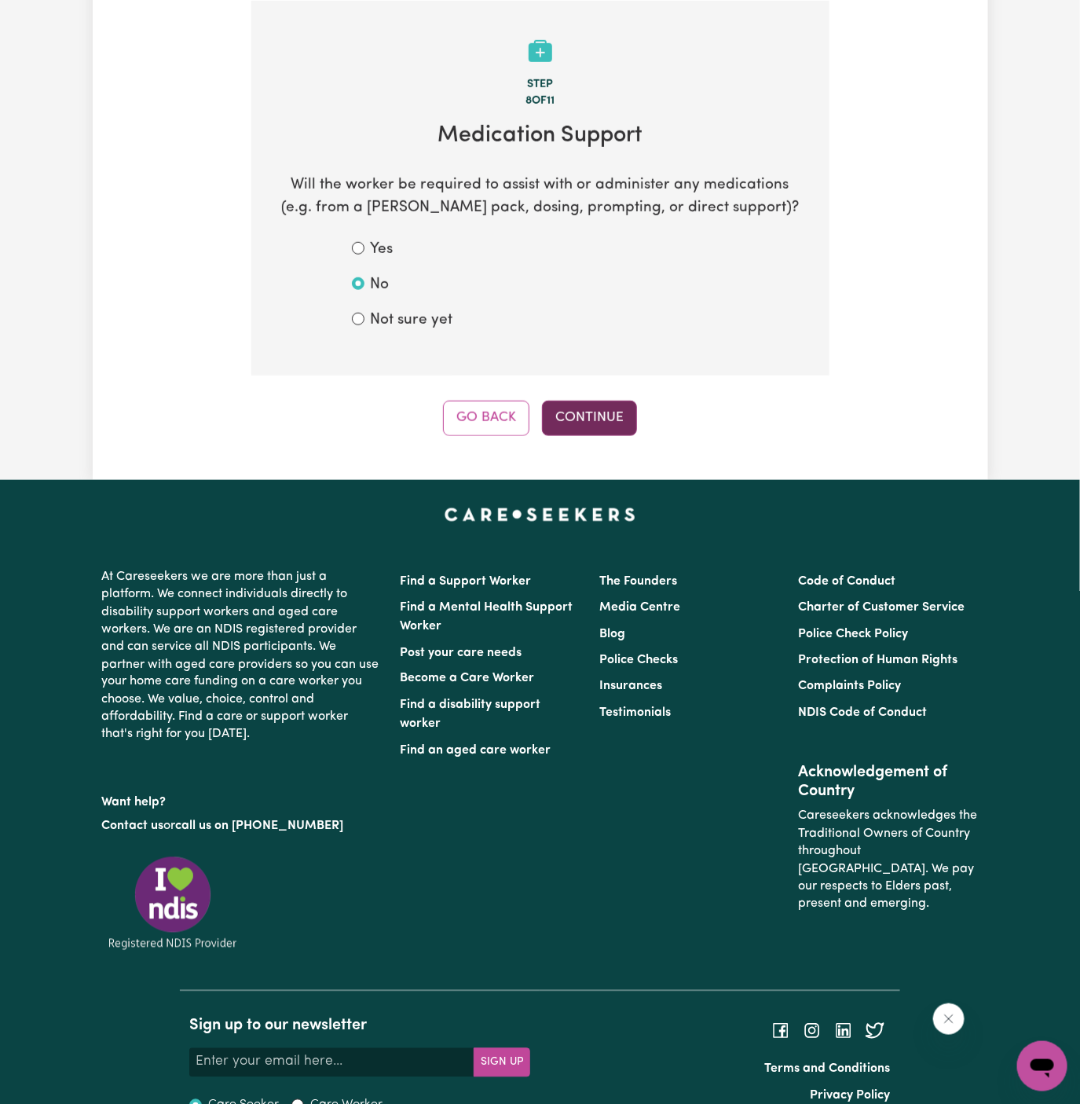
click at [574, 405] on button "Continue" at bounding box center [589, 418] width 95 height 35
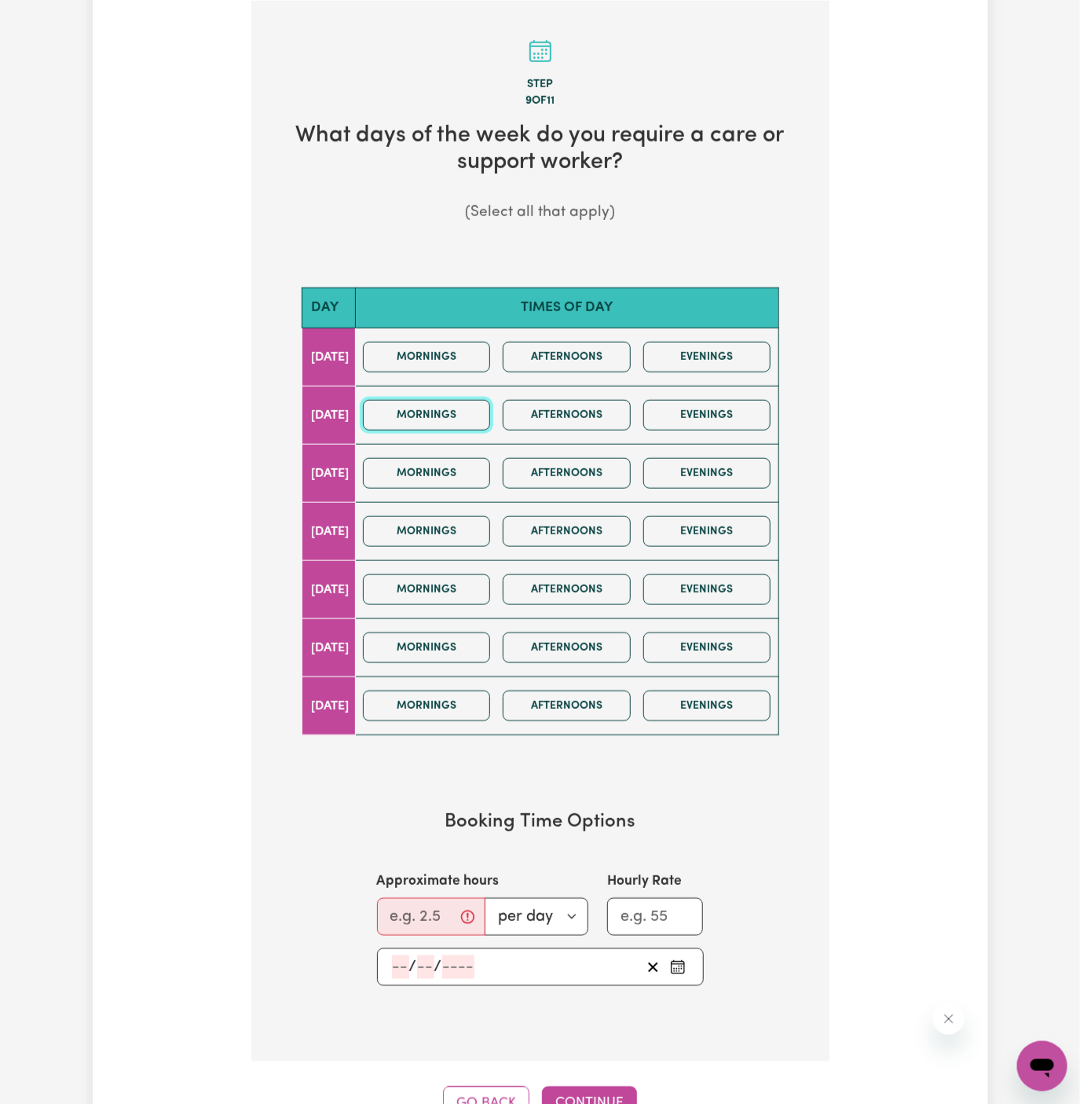
drag, startPoint x: 435, startPoint y: 411, endPoint x: 435, endPoint y: 446, distance: 34.6
click at [435, 415] on button "Mornings" at bounding box center [427, 415] width 128 height 31
click at [435, 464] on button "Mornings" at bounding box center [427, 473] width 128 height 31
click at [415, 919] on input "Approximate hours" at bounding box center [431, 917] width 108 height 38
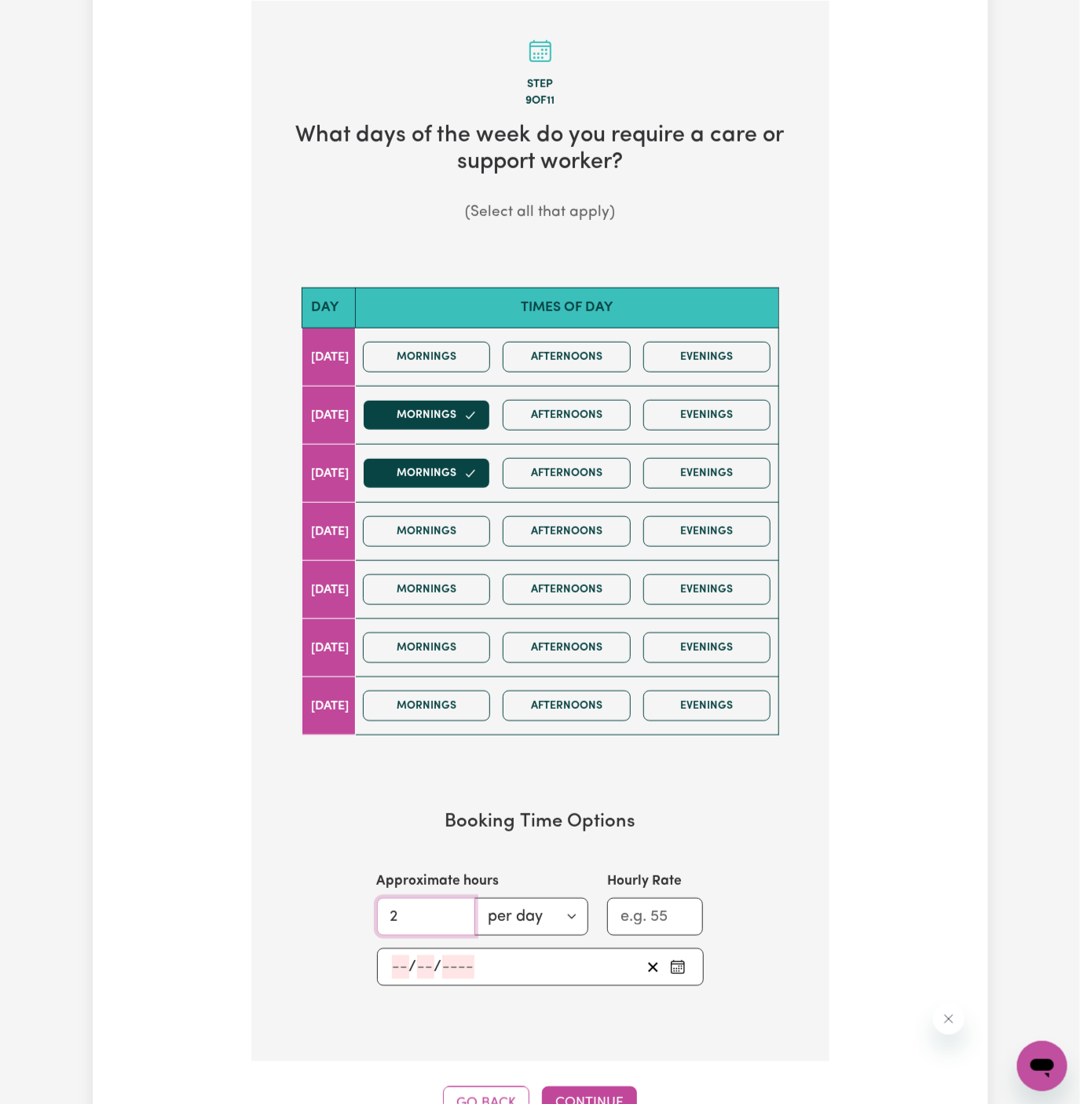
type input "2"
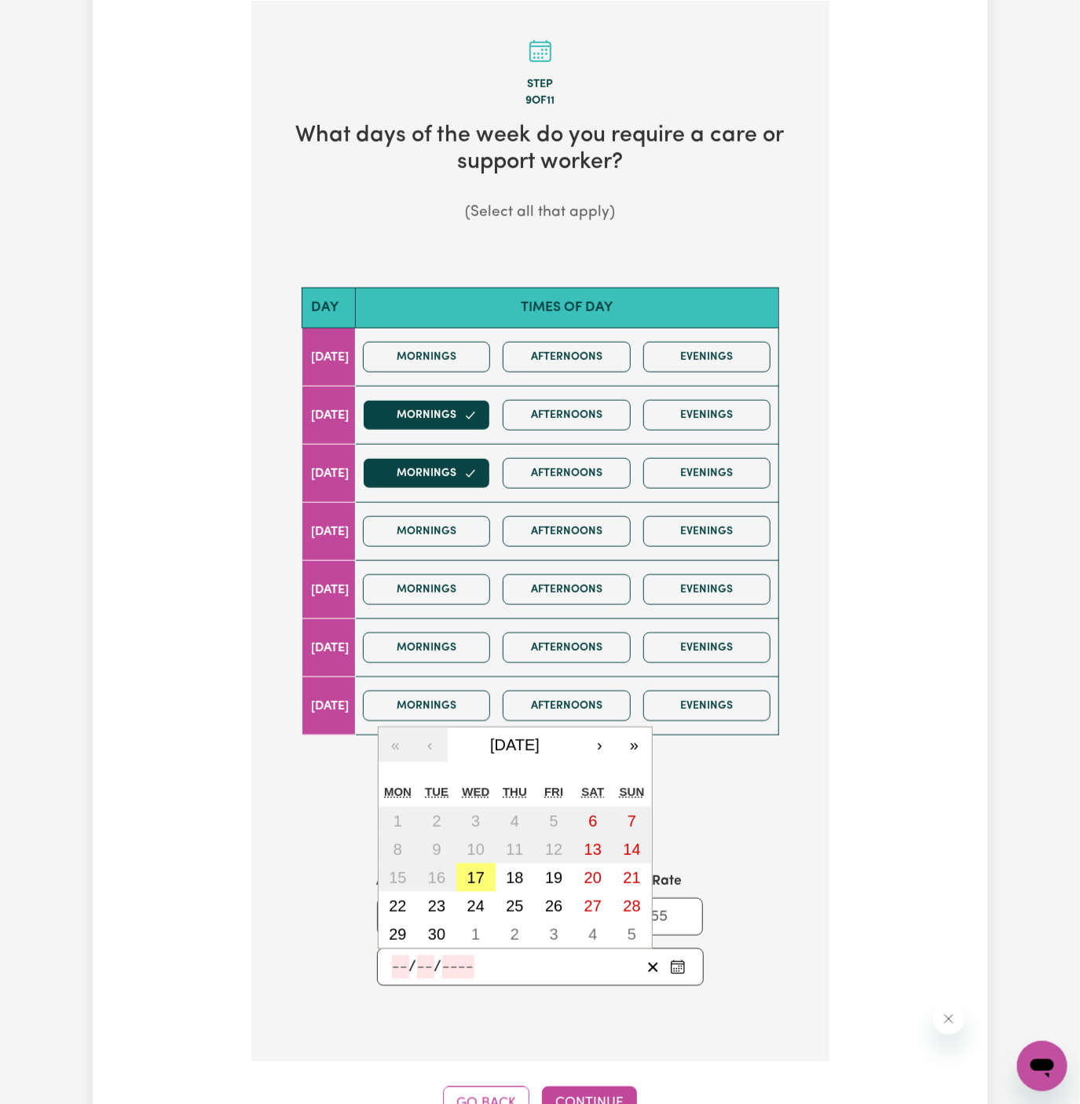
click at [396, 970] on input "number" at bounding box center [400, 967] width 17 height 24
click at [485, 878] on button "17" at bounding box center [476, 878] width 39 height 28
type input "2025-09-17"
type input "17"
type input "9"
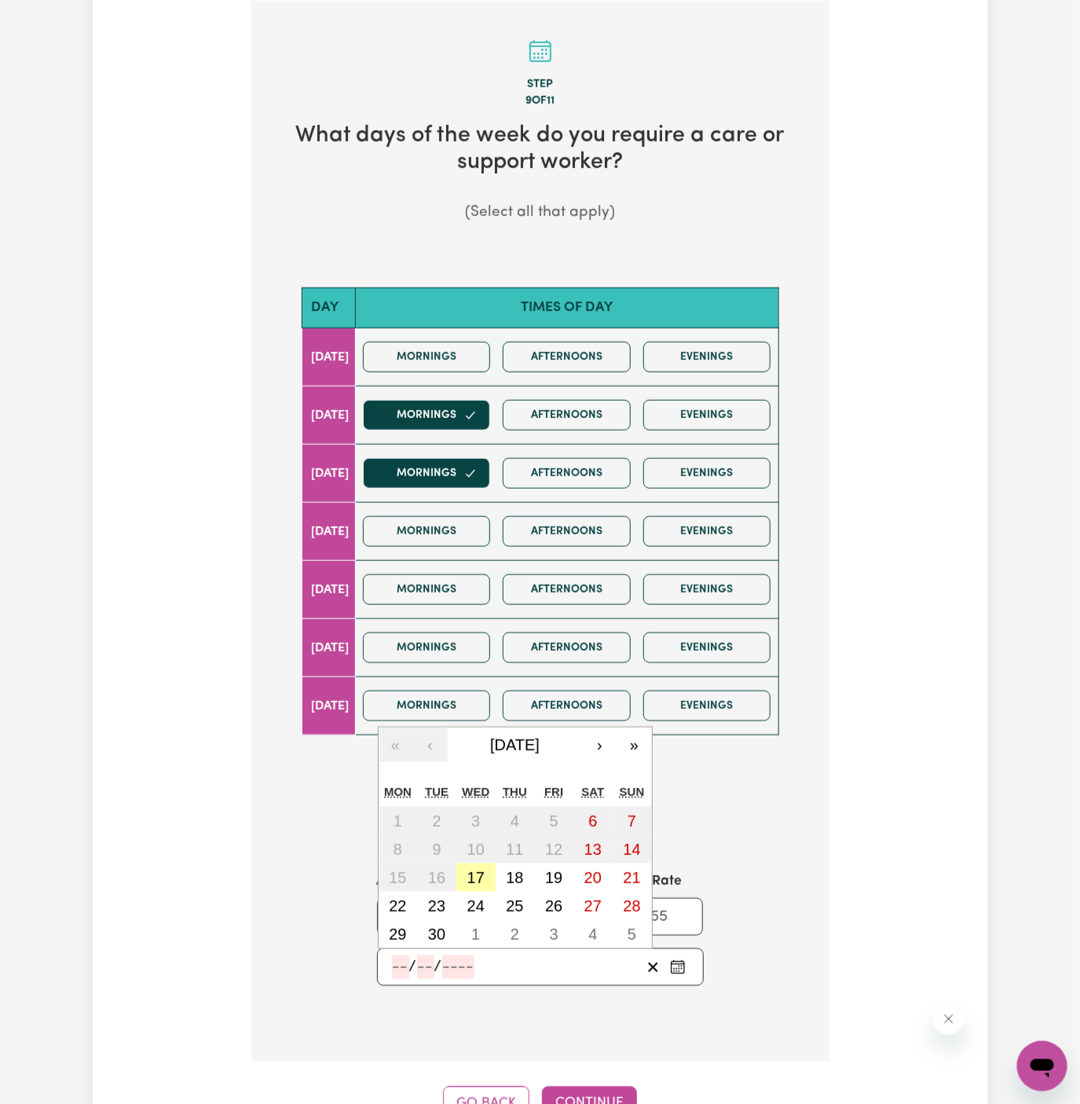
type input "2025"
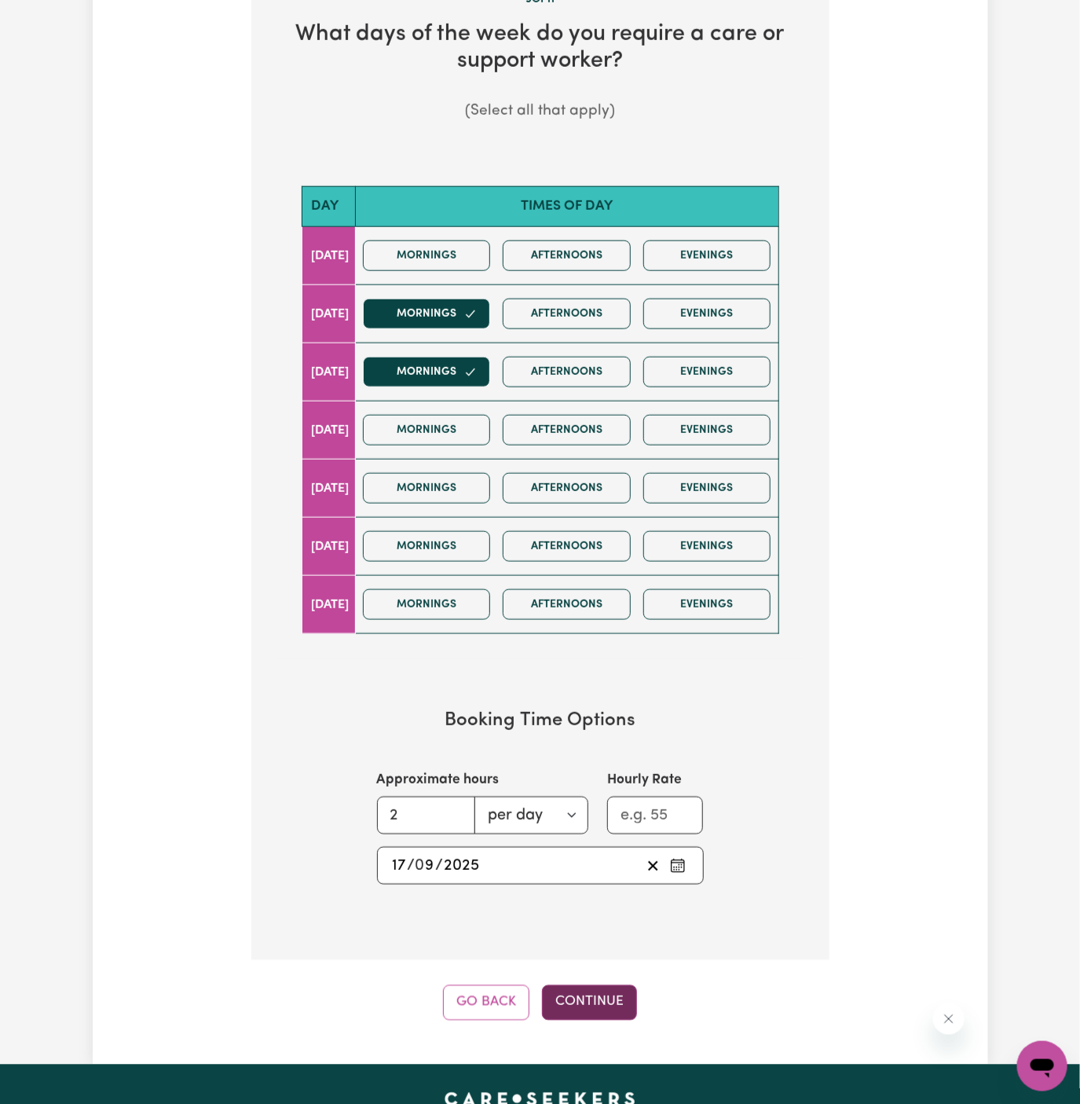
click at [585, 985] on button "Continue" at bounding box center [589, 1002] width 95 height 35
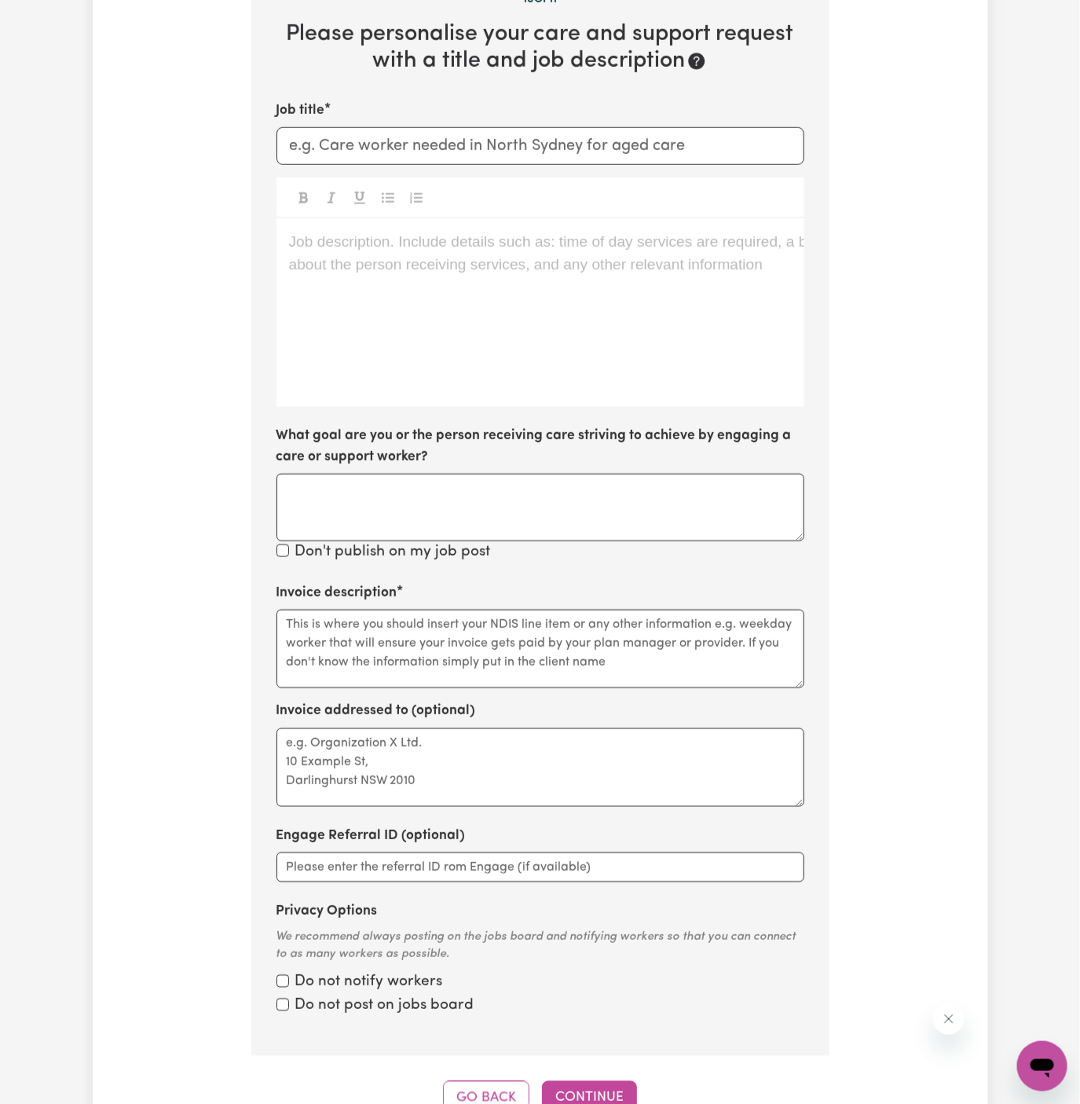
scroll to position [408, 0]
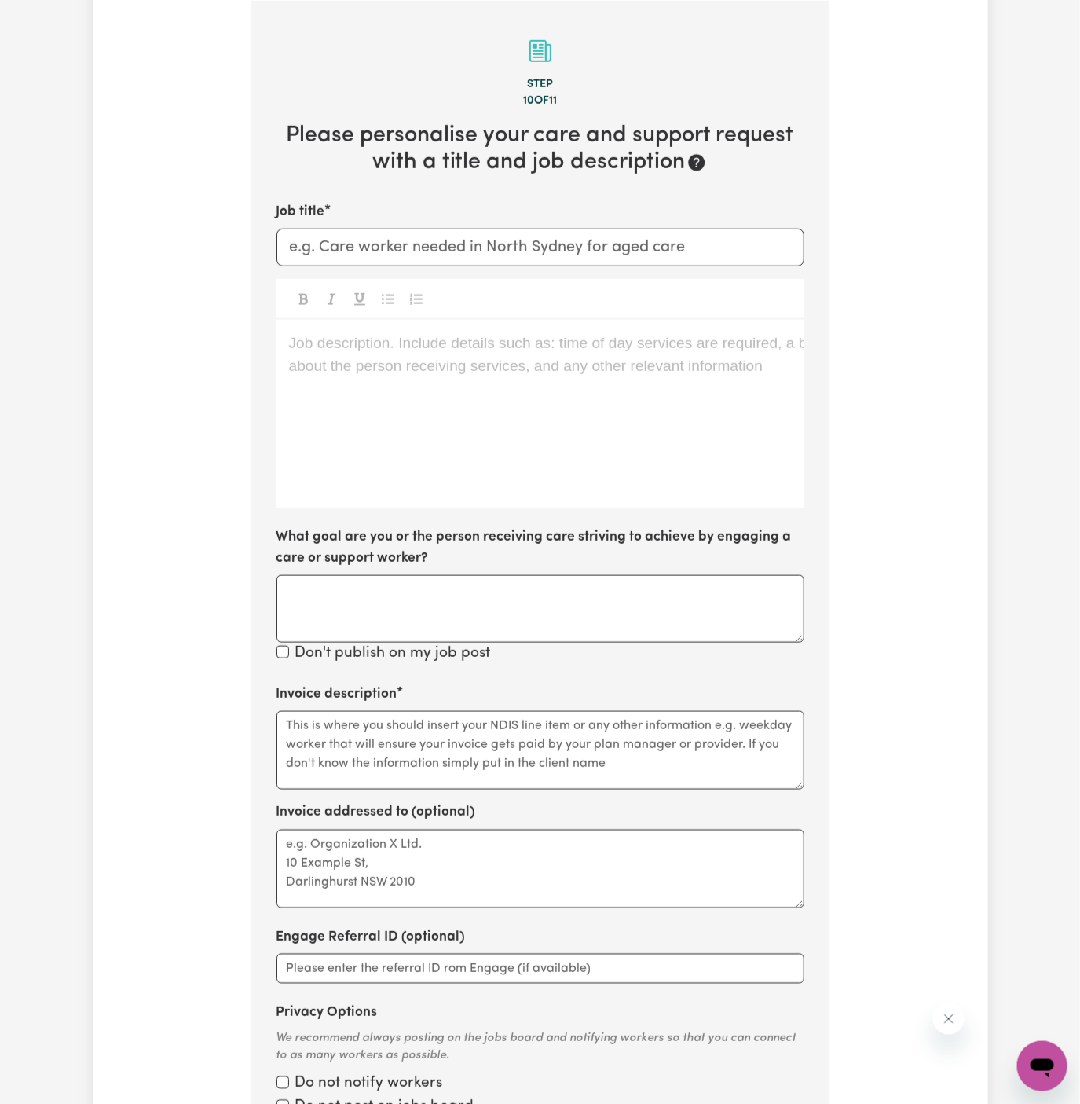
click at [496, 402] on div "Job description. Include details such as: time of day services are required, a …" at bounding box center [541, 414] width 528 height 189
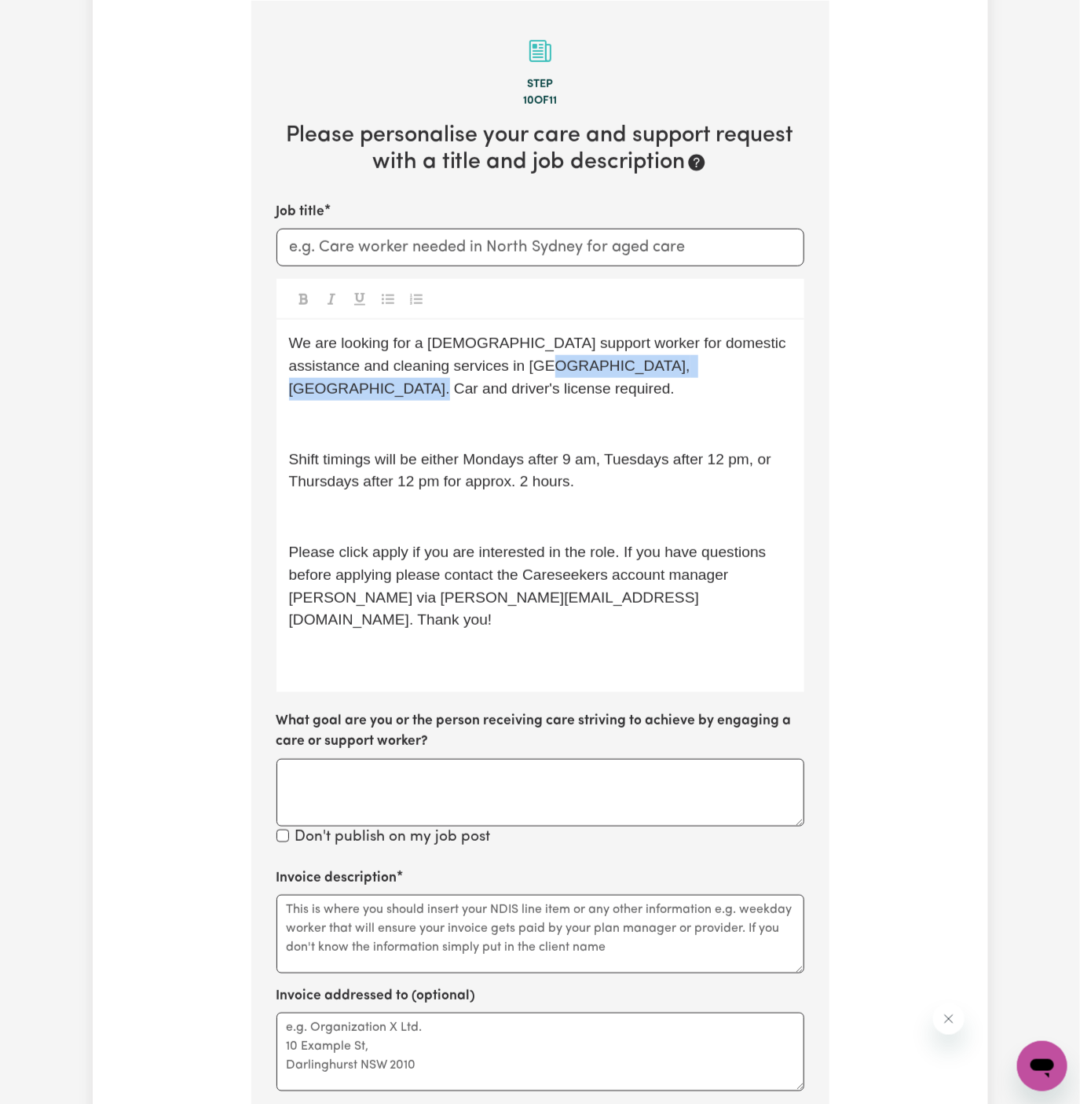
drag, startPoint x: 534, startPoint y: 366, endPoint x: 764, endPoint y: 367, distance: 229.4
click at [764, 367] on p "We are looking for a female support worker for domestic assistance and cleaning…" at bounding box center [540, 366] width 503 height 68
click at [653, 384] on div "We are looking for a female support worker for domestic assistance and cleaning…" at bounding box center [541, 506] width 528 height 372
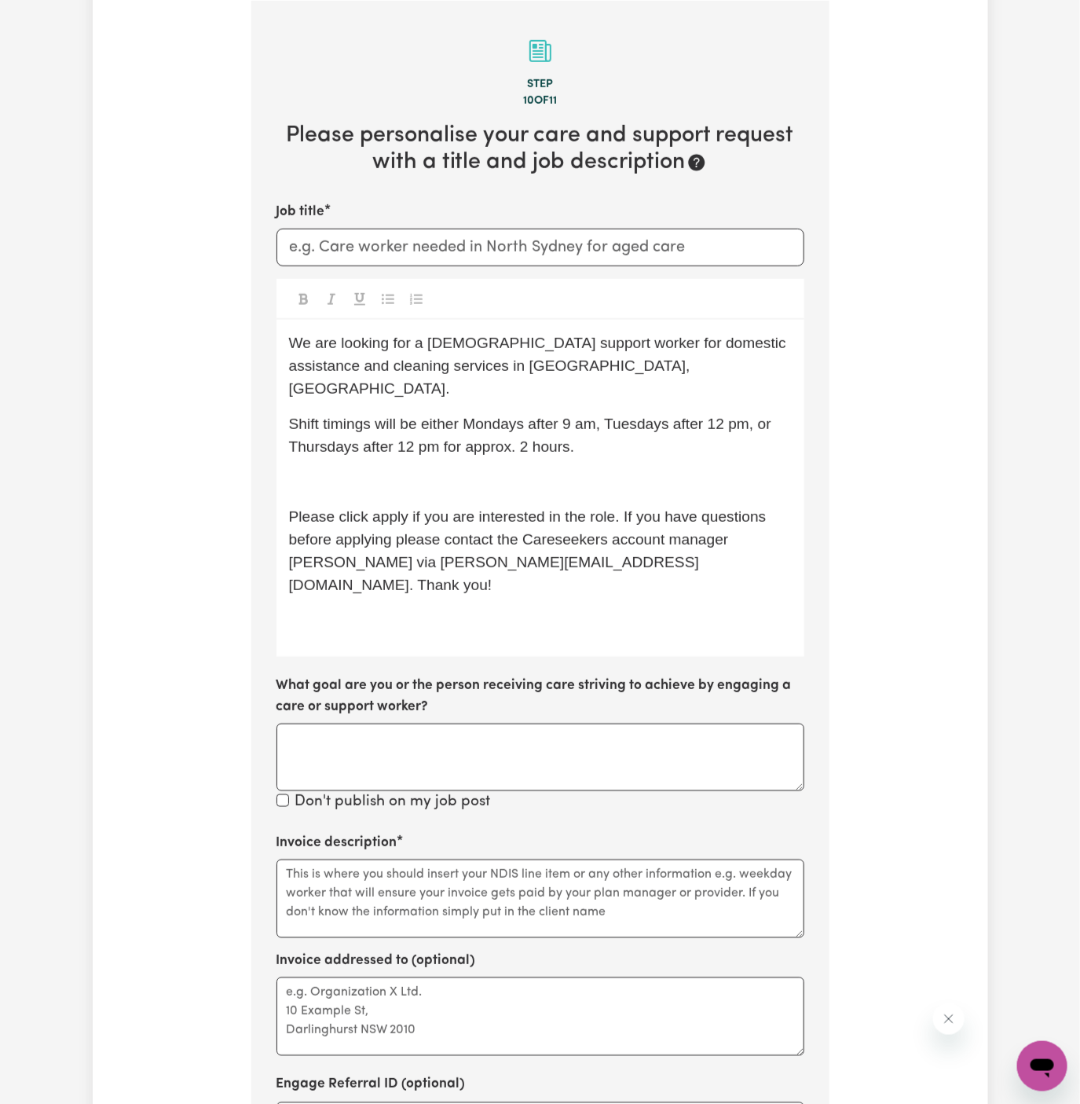
click at [645, 413] on p "Shift timings will be either Mondays after 9 am, Tuesdays after 12 pm, or Thurs…" at bounding box center [540, 436] width 503 height 46
click at [626, 427] on p "Shift timings will be either Mondays after 9 am, Tuesdays after 12 pm, or Thurs…" at bounding box center [540, 436] width 503 height 46
click at [626, 471] on p "﻿" at bounding box center [540, 482] width 503 height 23
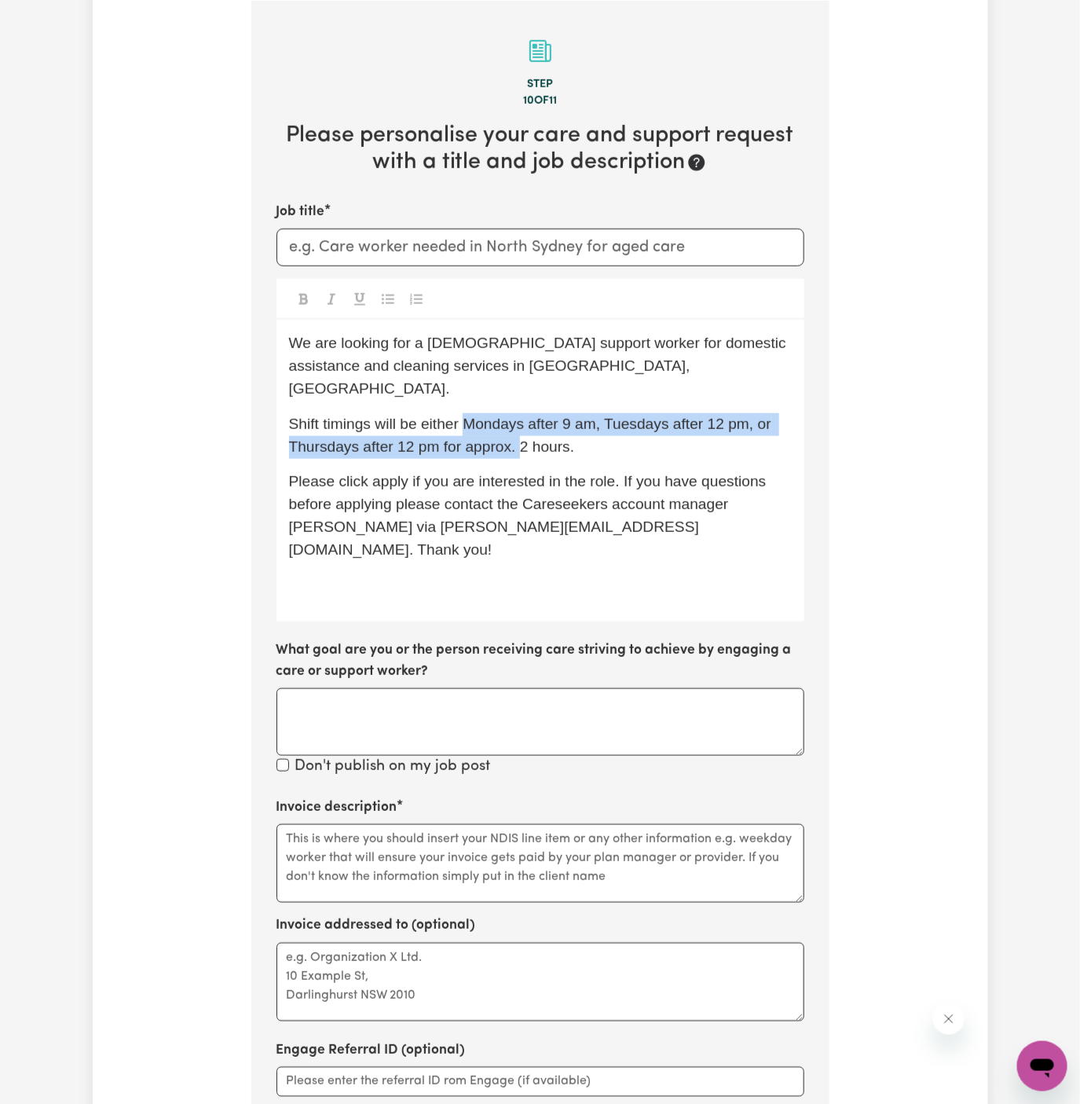
drag, startPoint x: 465, startPoint y: 405, endPoint x: 516, endPoint y: 426, distance: 55.0
click at [516, 427] on span "Shift timings will be either Mondays after 9 am, Tuesdays after 12 pm, or Thurs…" at bounding box center [532, 435] width 486 height 39
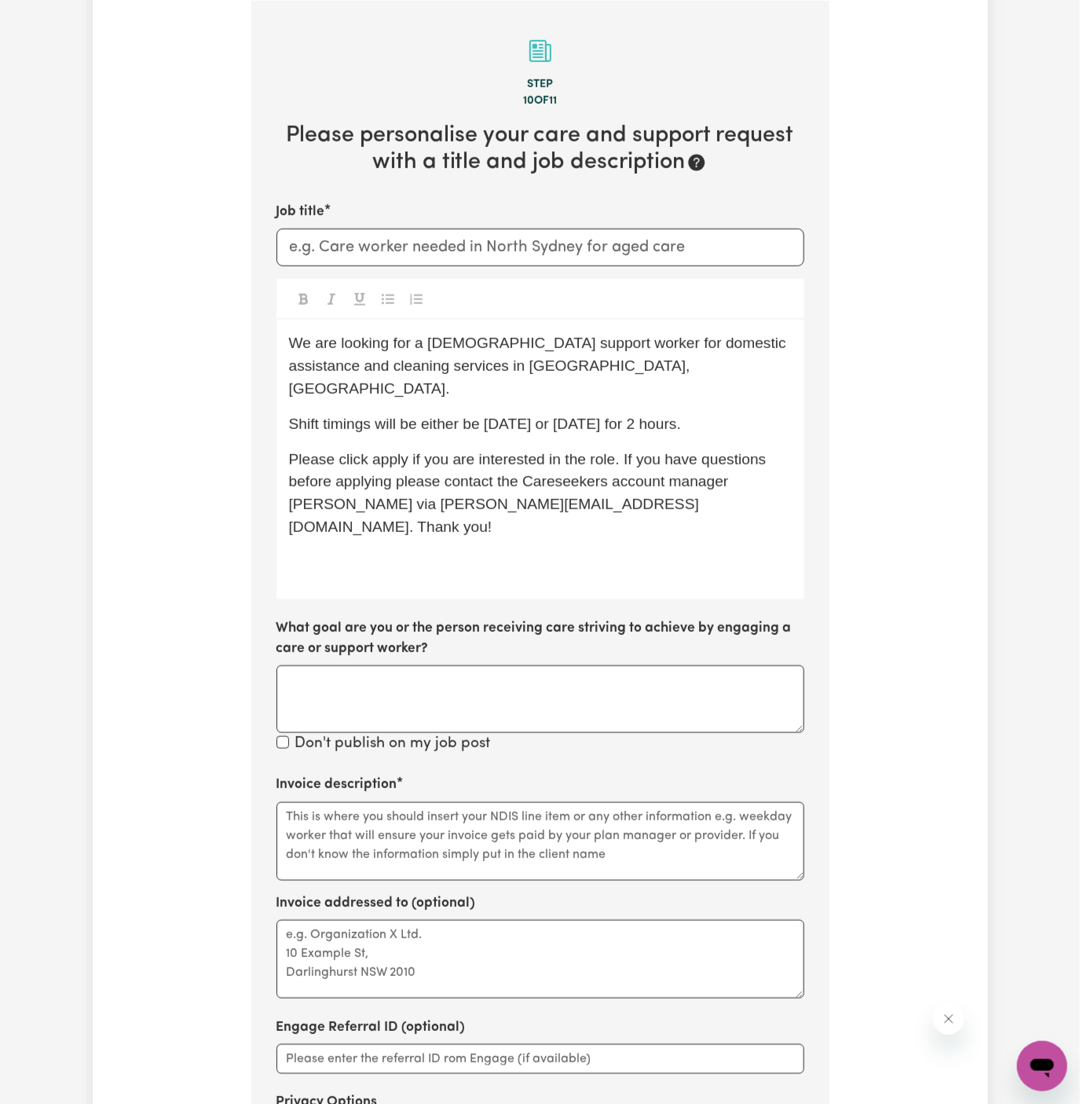
click at [681, 416] on span "Shift timings will be either be Tuesday or Wednesday for 2 hours." at bounding box center [485, 424] width 392 height 17
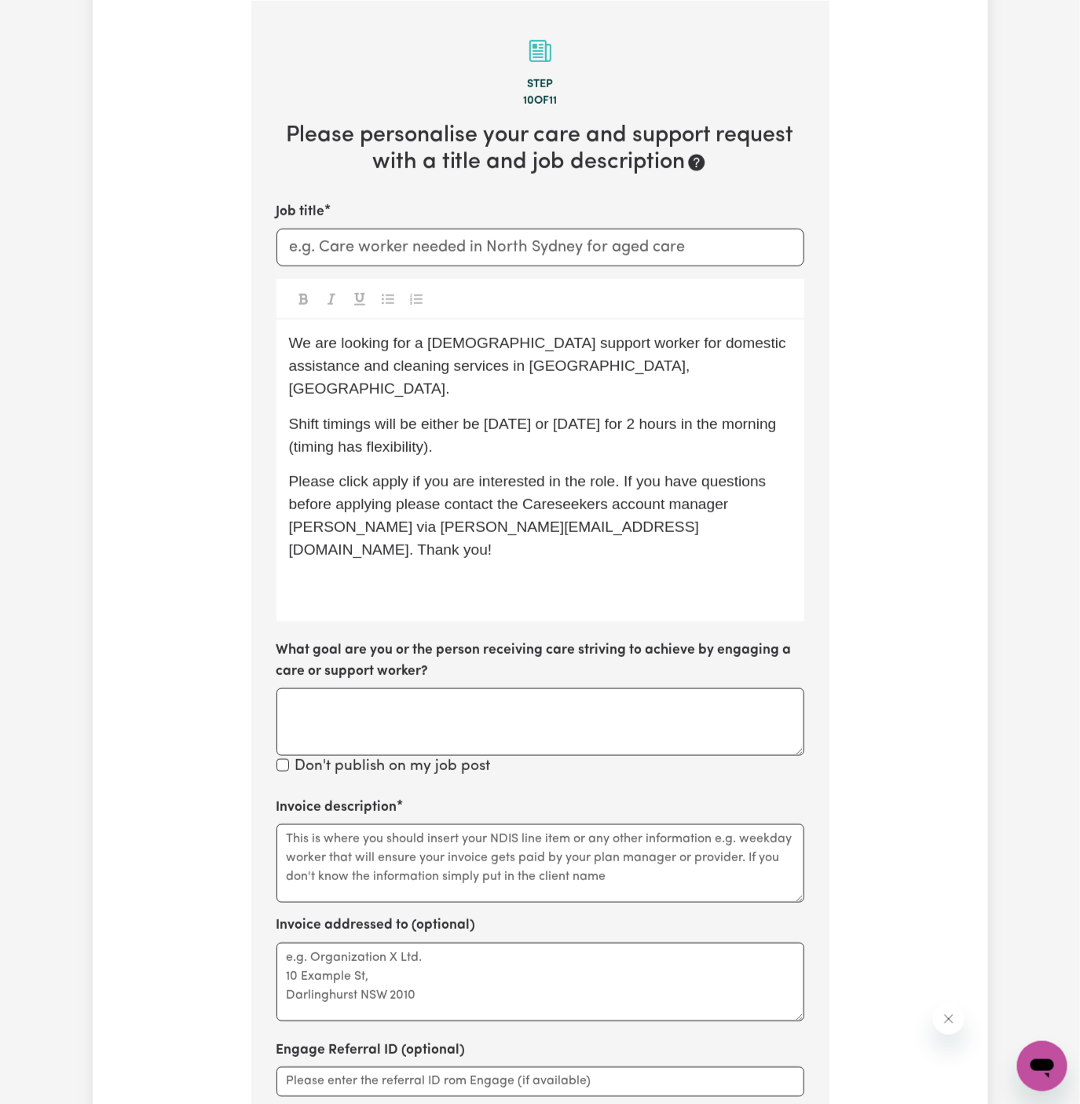
click at [401, 471] on p "Please click apply if you are interested in the role. If you have questions bef…" at bounding box center [540, 516] width 503 height 90
click at [394, 473] on span "Please click apply if you are interested in the role. If you have questions bef…" at bounding box center [530, 515] width 482 height 84
click at [384, 482] on span "Please click Apply if you are interested in the role. If you have questions bef…" at bounding box center [530, 515] width 482 height 84
click at [288, 508] on div "We are looking for a female support worker for domestic assistance and cleaning…" at bounding box center [541, 471] width 528 height 302
click at [334, 511] on span "Please click Apply if you are interested in the role. If you have questions bef…" at bounding box center [530, 515] width 482 height 84
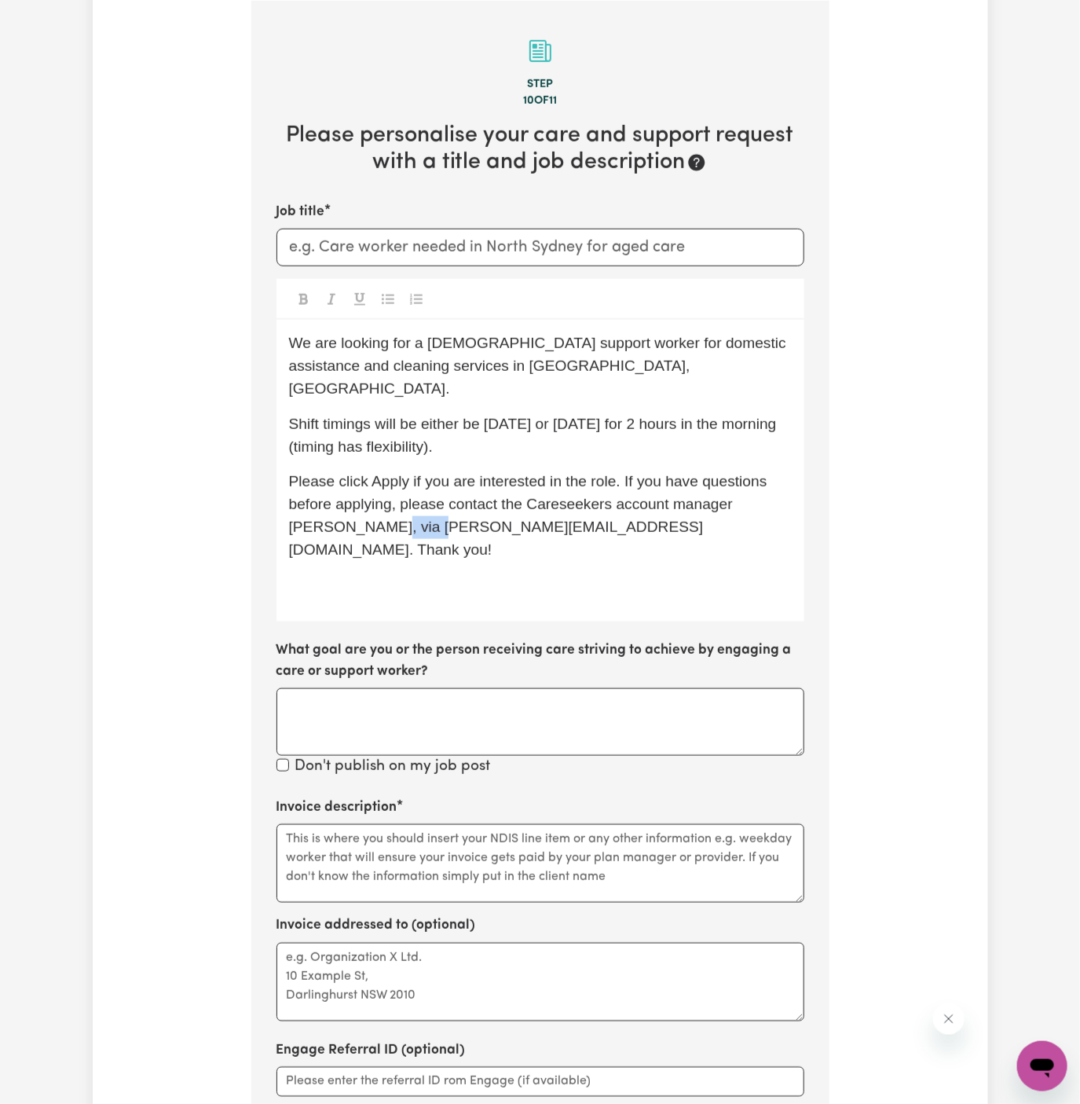
click at [334, 511] on span "Please click Apply if you are interested in the role. If you have questions bef…" at bounding box center [530, 515] width 482 height 84
click at [701, 491] on p "Please click Apply if you are interested in the role. If you have questions bef…" at bounding box center [540, 516] width 503 height 90
click at [715, 485] on span "Please click Apply if you are interested in the role. If you have questions bef…" at bounding box center [530, 515] width 482 height 84
click at [307, 501] on span "Please click Apply if you are interested in the role. If you have questions bef…" at bounding box center [530, 515] width 482 height 84
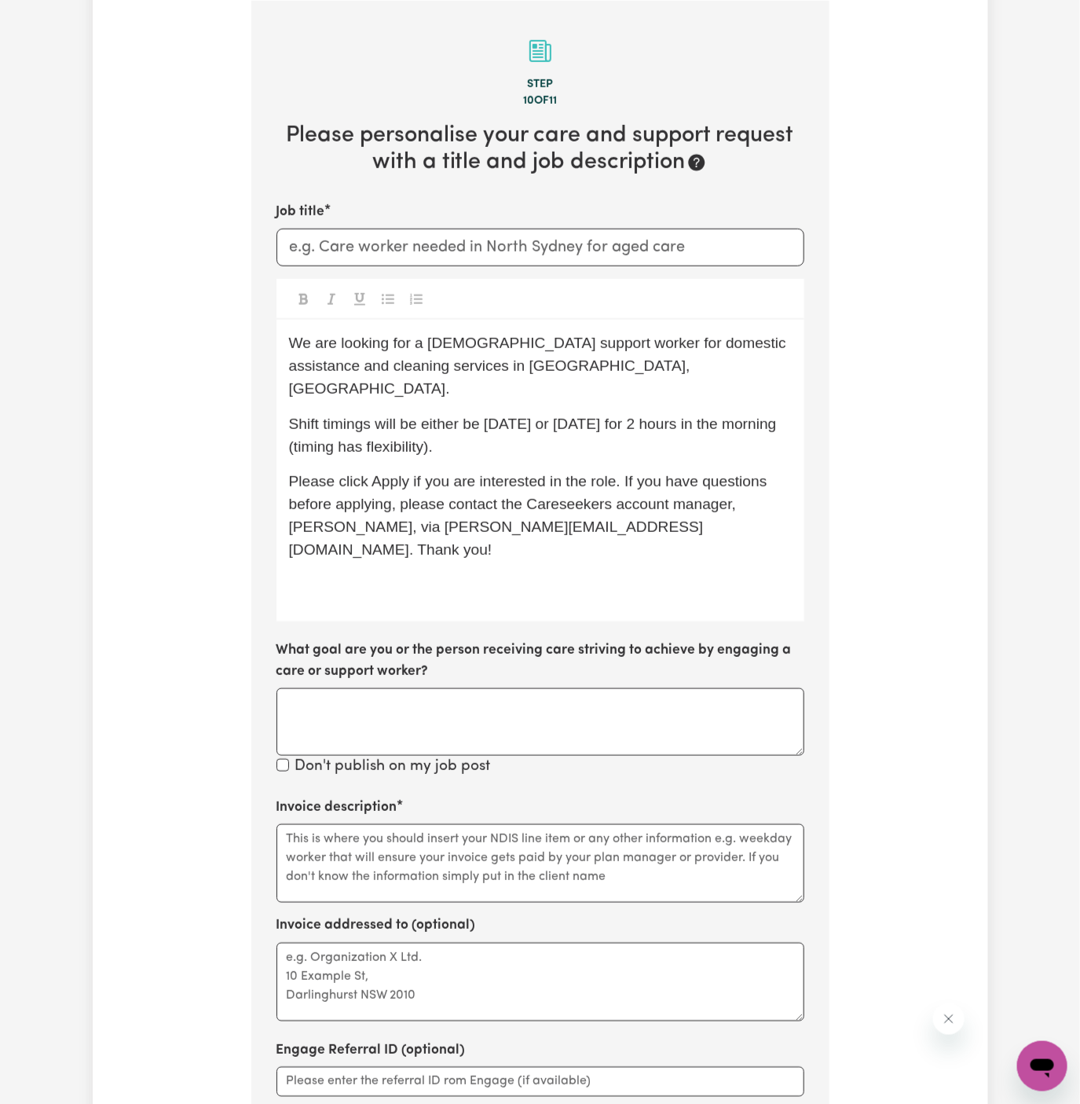
click at [337, 574] on p "﻿" at bounding box center [540, 585] width 503 height 23
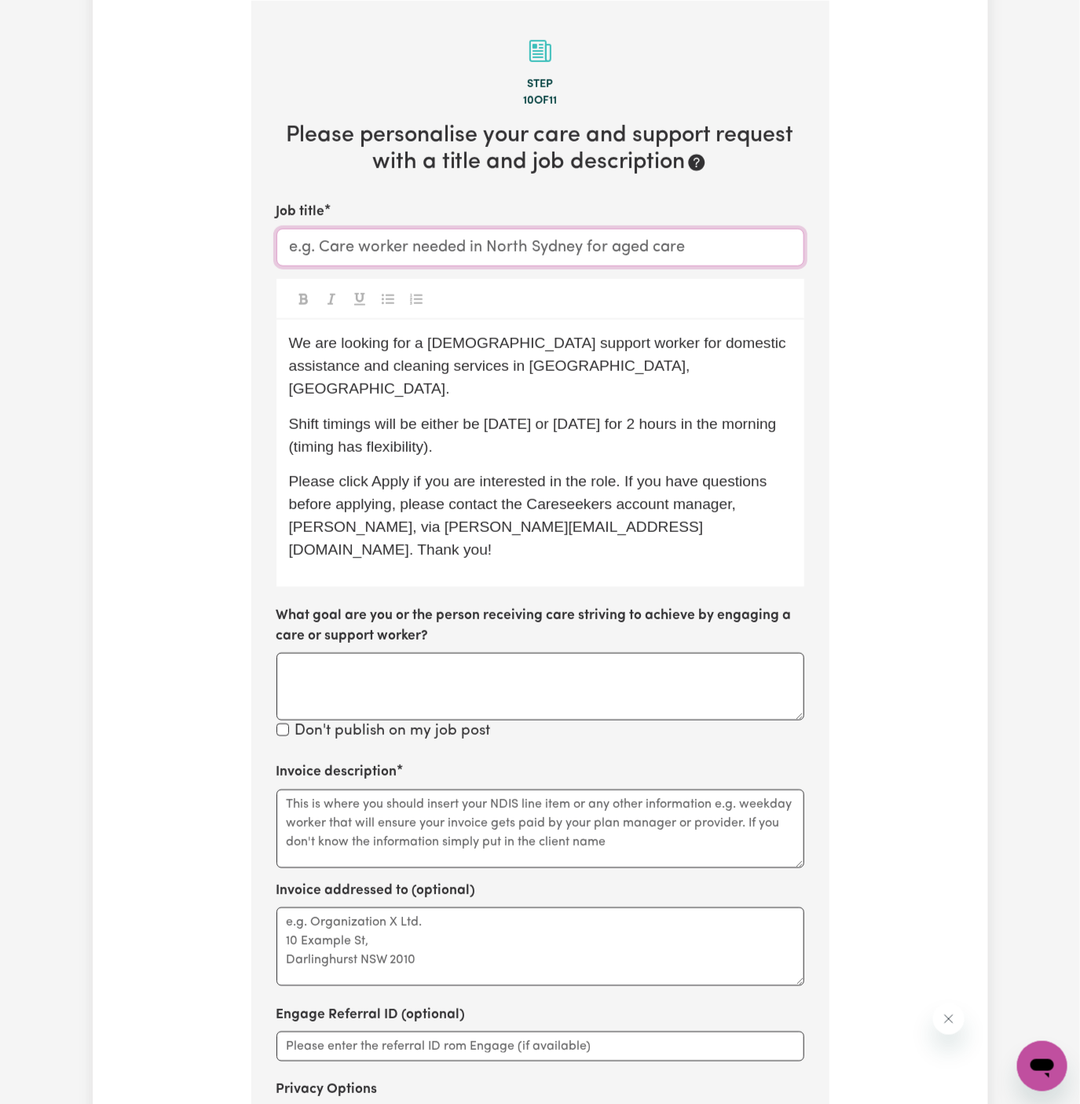
click at [475, 255] on input "Job title" at bounding box center [541, 248] width 528 height 38
click at [583, 361] on p "We are looking for a female support worker for domestic assistance and cleaning…" at bounding box center [540, 366] width 503 height 68
click at [404, 365] on span "We are looking for a female support worker for domestic assistance and cleaning…" at bounding box center [540, 366] width 502 height 62
click at [600, 252] on input "Job title" at bounding box center [541, 248] width 528 height 38
click at [460, 255] on input "Fe" at bounding box center [541, 248] width 528 height 38
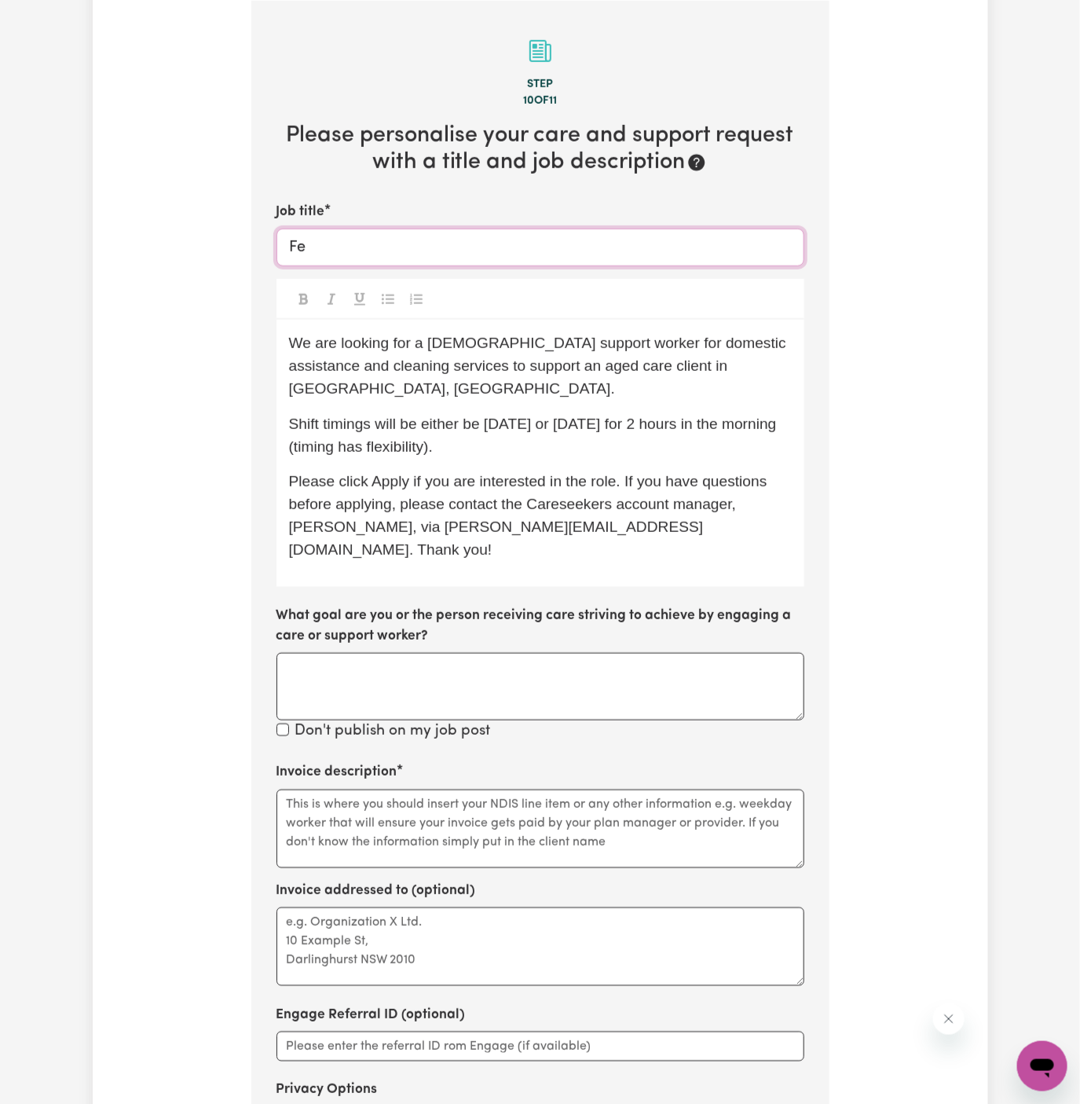
click at [460, 255] on input "Fe" at bounding box center [541, 248] width 528 height 38
paste input "male Support Worker Needed For Domestic Assistance In Mortdale, NSW"
drag, startPoint x: 515, startPoint y: 247, endPoint x: 667, endPoint y: 239, distance: 152.6
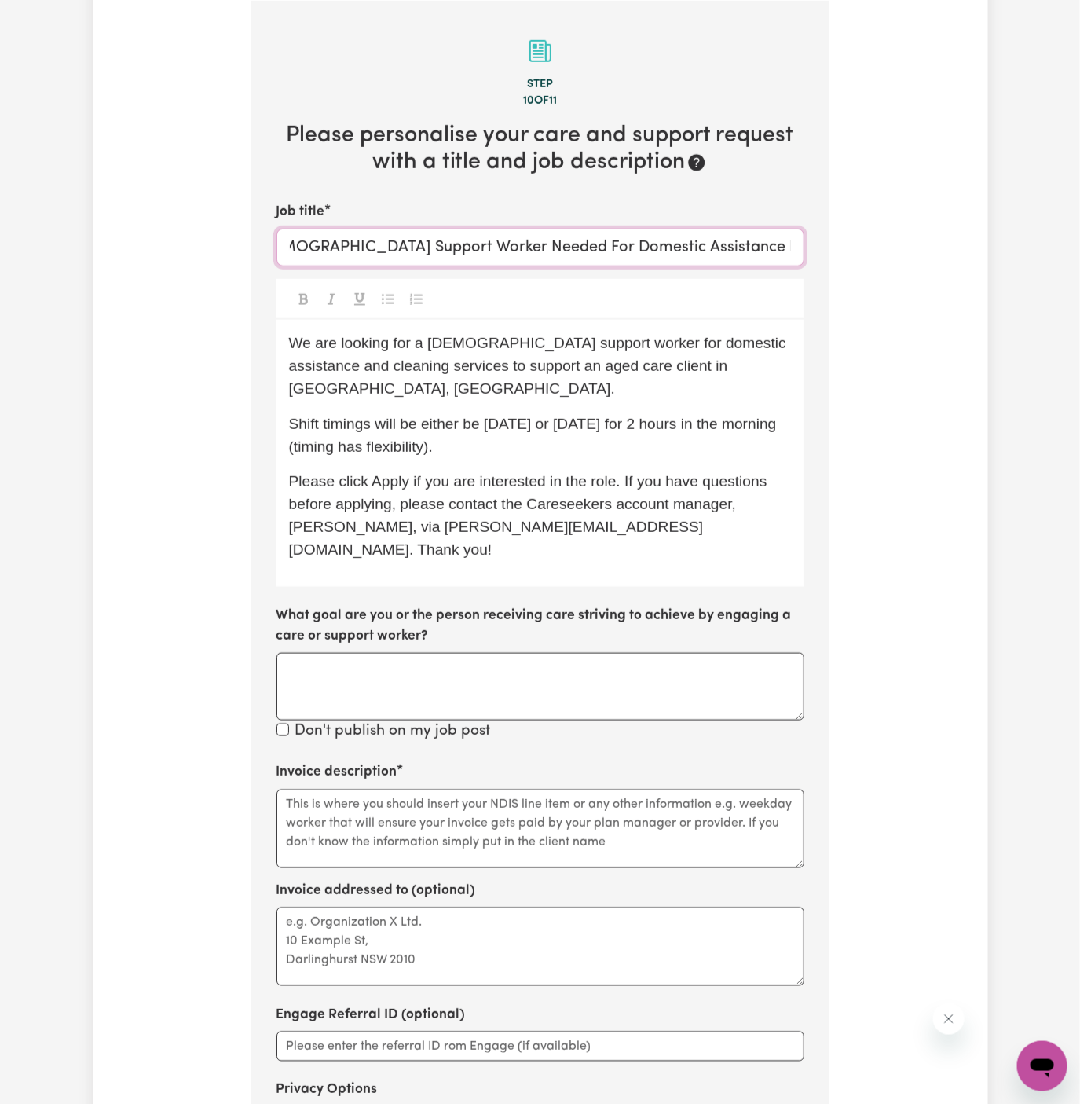
click at [667, 239] on input "Female Support Worker Needed For Domestic Assistance In Mortdale, NSW" at bounding box center [541, 248] width 528 height 38
type input "Female Support Worker Needed In Mortdale, NSW"
click at [507, 790] on textarea "Invoice description" at bounding box center [541, 829] width 528 height 79
paste textarea "Domestic Assistance"
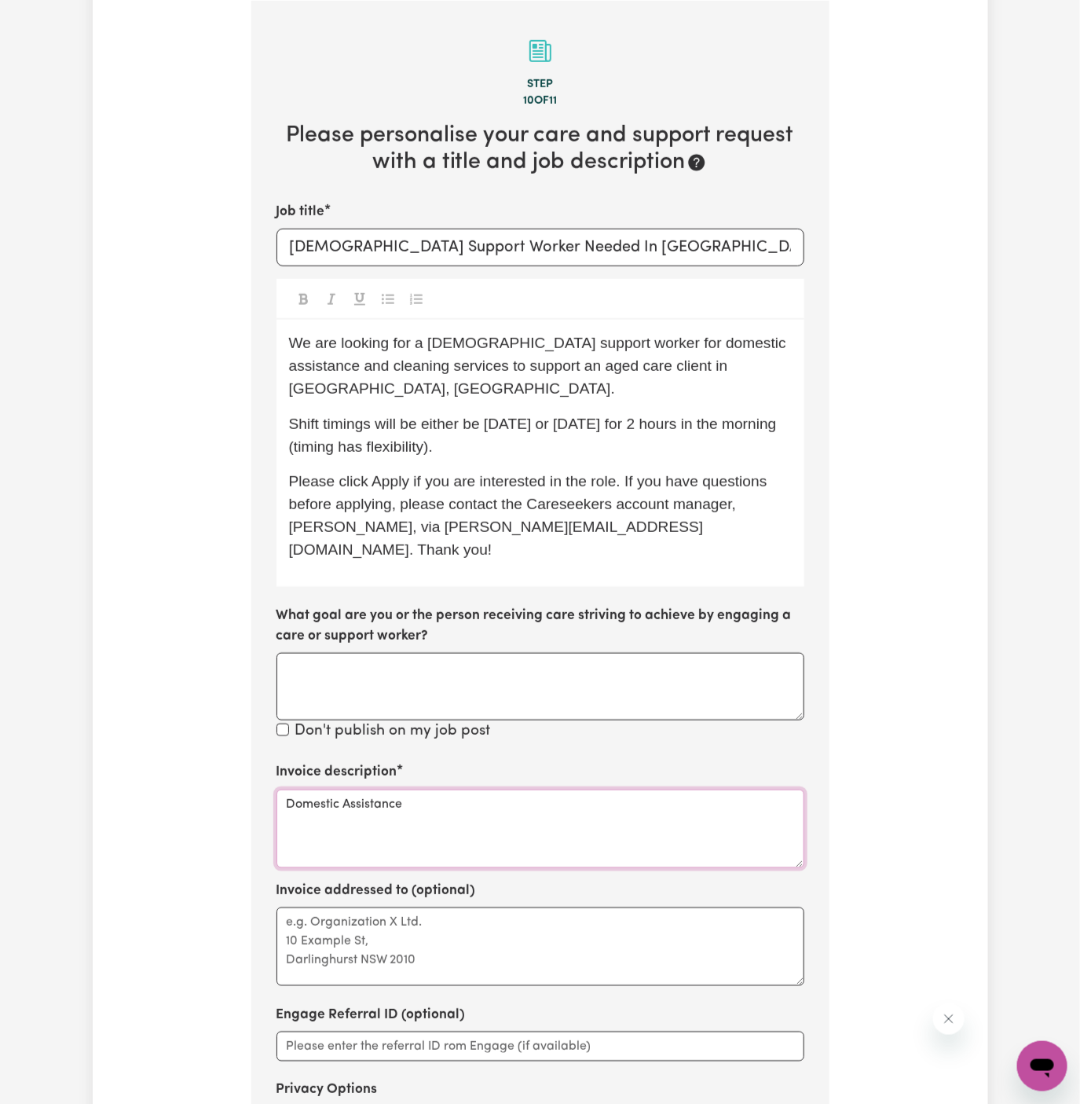
type textarea "Domestic Assistance"
click at [437, 923] on textarea "Invoice addressed to (optional)" at bounding box center [541, 947] width 528 height 79
click at [325, 908] on textarea "c/o" at bounding box center [541, 947] width 528 height 79
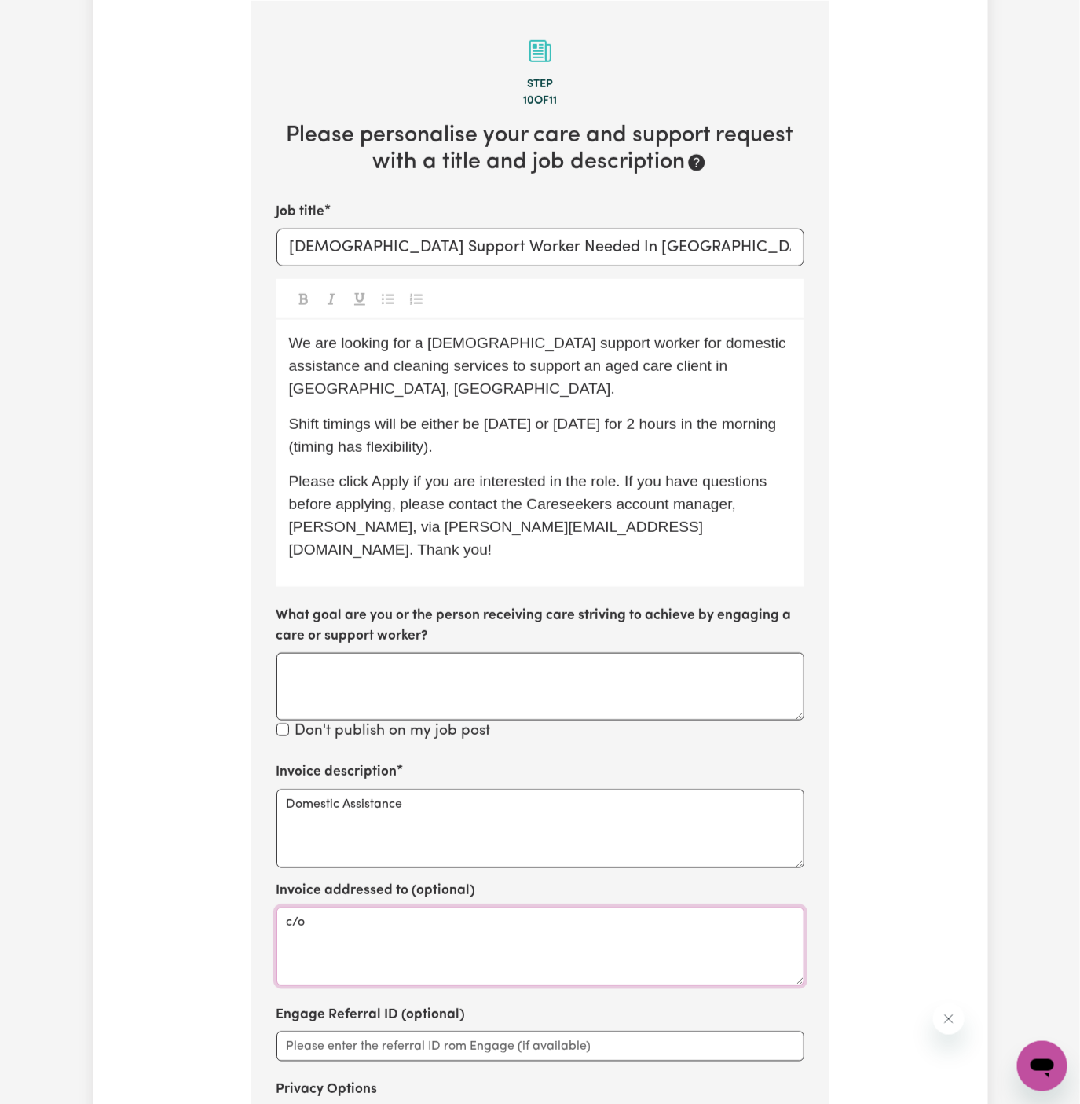
paste textarea "Vitality Club"
type textarea "c/o Vitality Club"
drag, startPoint x: 400, startPoint y: 370, endPoint x: 578, endPoint y: 344, distance: 180.2
click at [578, 344] on span "We are looking for a female support worker for domestic assistance and cleaning…" at bounding box center [540, 366] width 502 height 62
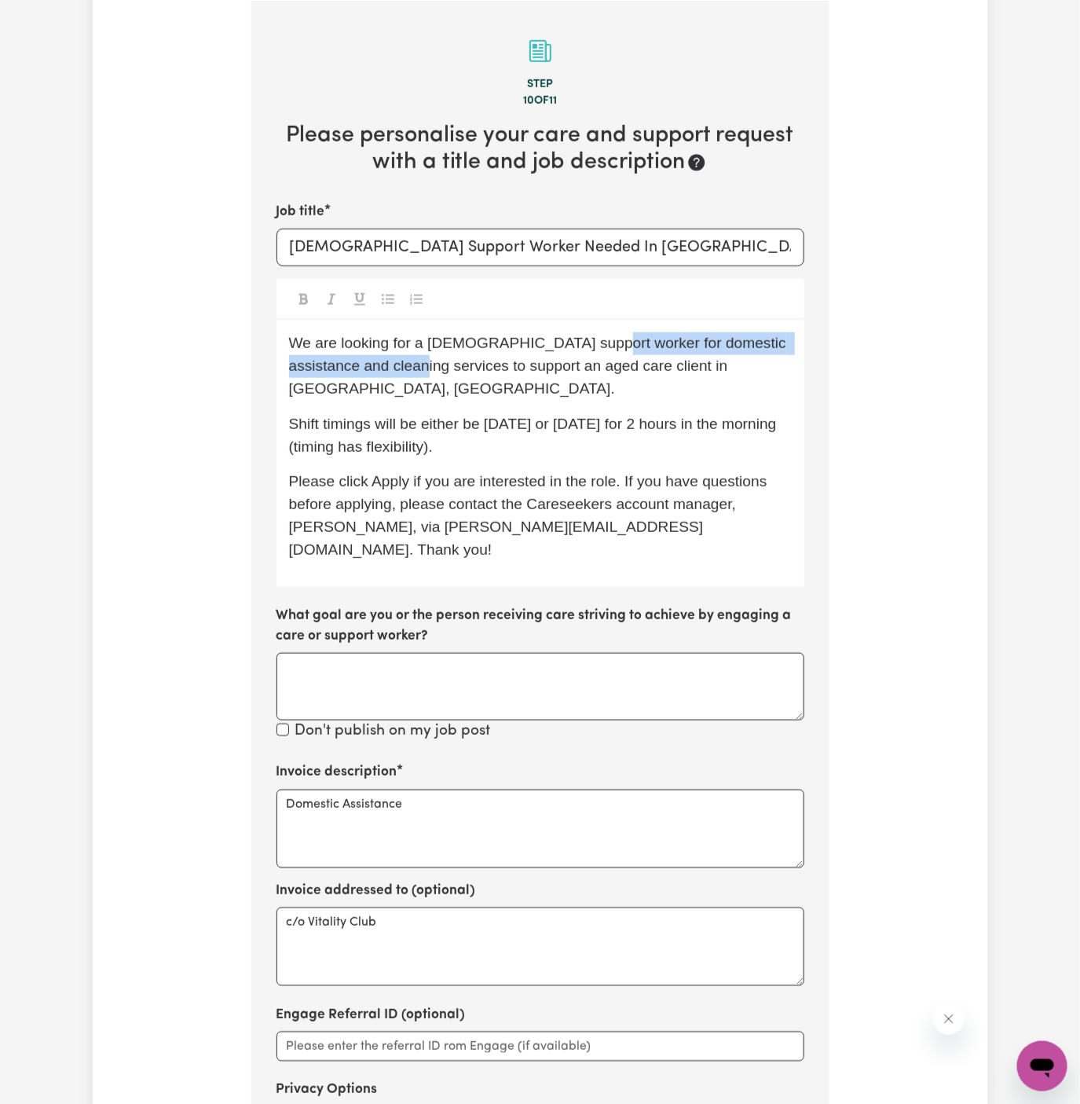
drag, startPoint x: 405, startPoint y: 369, endPoint x: 582, endPoint y: 345, distance: 179.1
click at [582, 345] on span "We are looking for a female support worker for domestic assistance and cleaning…" at bounding box center [540, 366] width 502 height 62
drag, startPoint x: 578, startPoint y: 342, endPoint x: 406, endPoint y: 367, distance: 173.1
click at [406, 367] on span "We are looking for a female support worker for domestic assistance and cleaning…" at bounding box center [540, 366] width 502 height 62
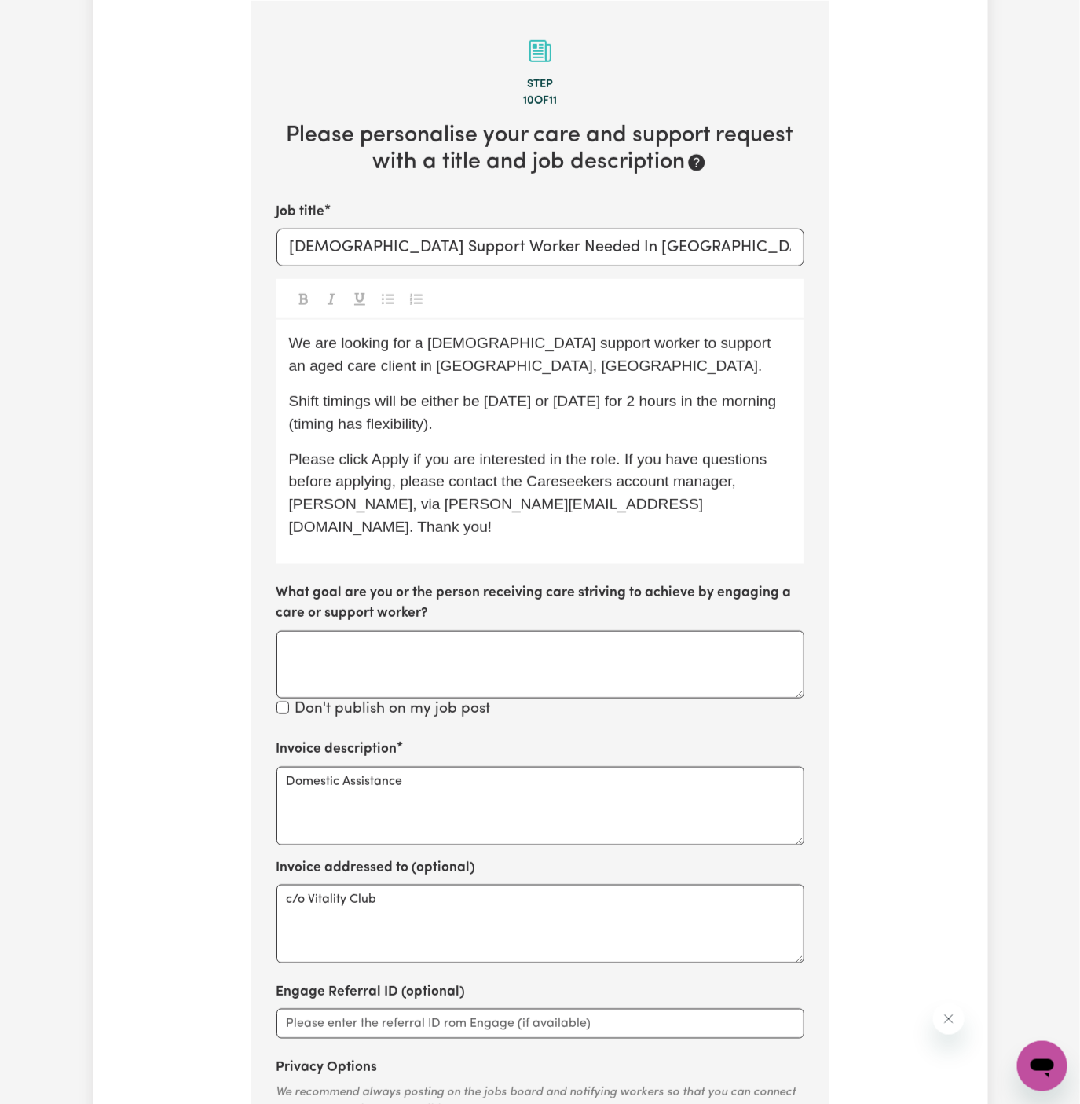
click at [486, 338] on span "We are looking for a female support worker to support an aged care client in Mo…" at bounding box center [532, 354] width 487 height 39
click at [480, 362] on p "We are looking for a female support worker to support an aged care client in Mo…" at bounding box center [540, 355] width 503 height 46
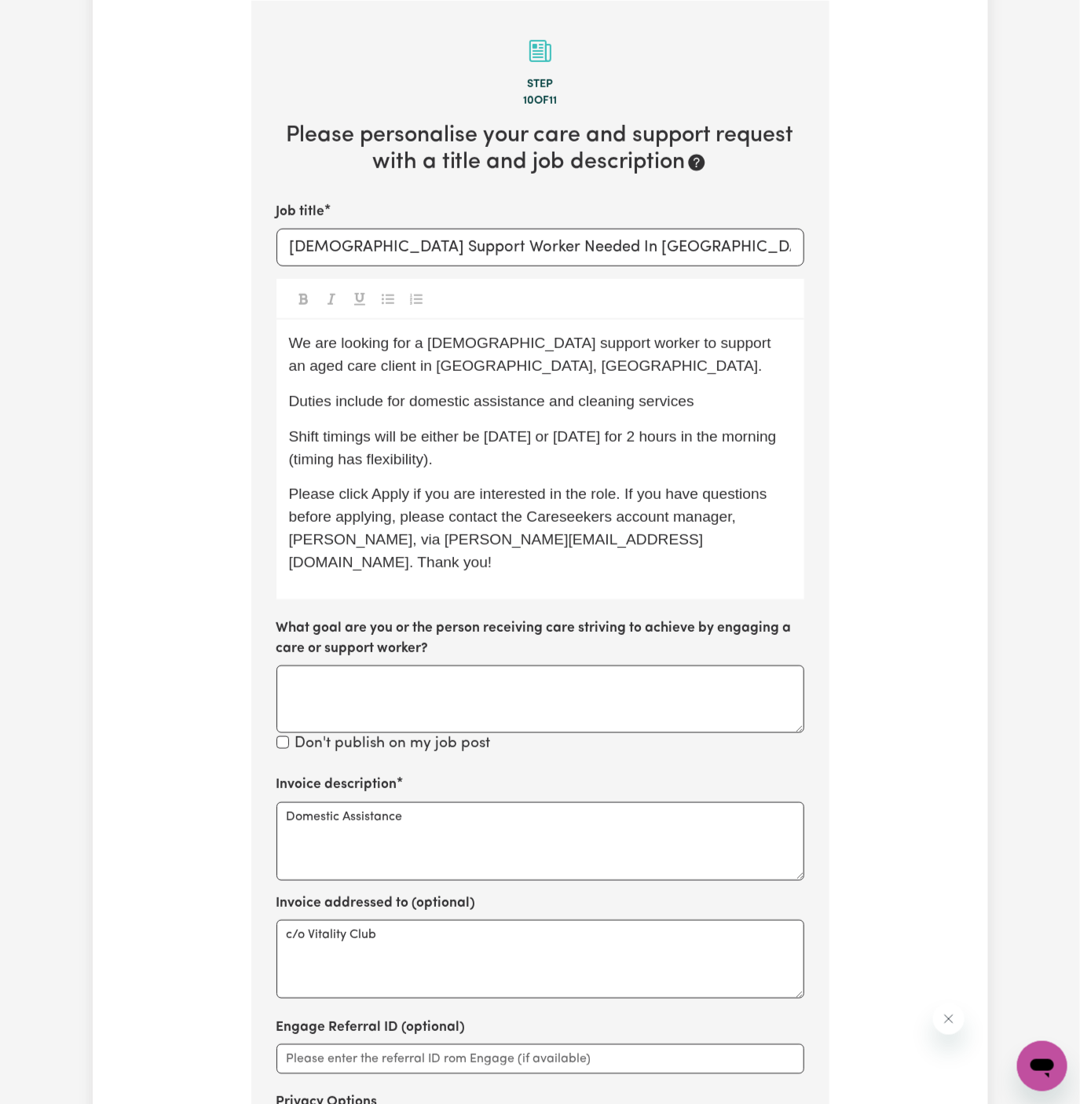
click at [401, 409] on p "Duties include for domestic assistance and cleaning services" at bounding box center [540, 402] width 503 height 23
click at [693, 403] on p "Duties include domestic assistance and cleaning services" at bounding box center [540, 402] width 503 height 23
click at [692, 409] on p "Duties include domestic assistance and cleaning services." at bounding box center [540, 402] width 503 height 23
click at [471, 446] on p "Shift timings will be either be Tuesday or Wednesday for 2 hours in the morning…" at bounding box center [540, 449] width 503 height 46
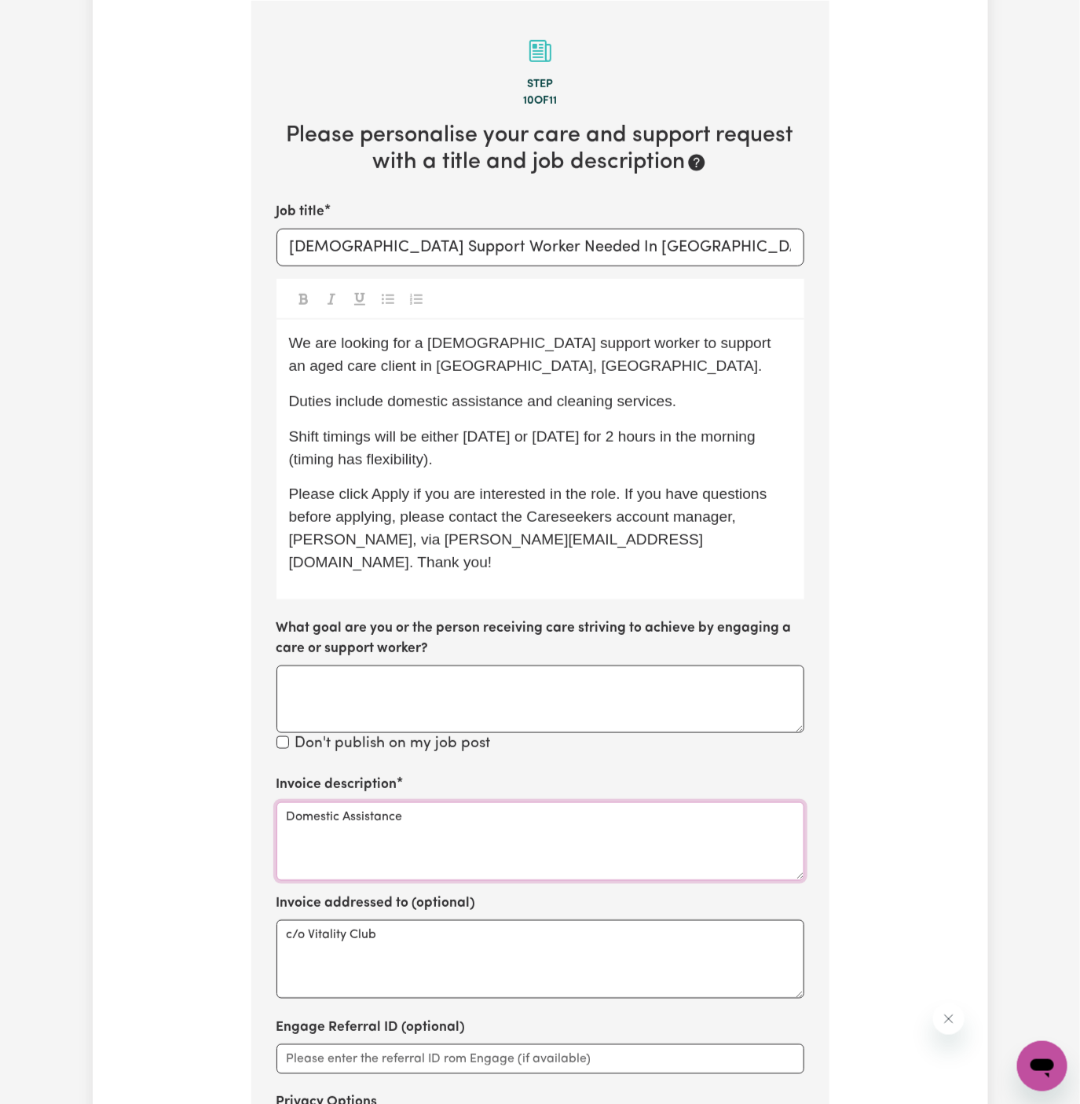
click at [505, 826] on textarea "Domestic Assistance" at bounding box center [541, 841] width 528 height 79
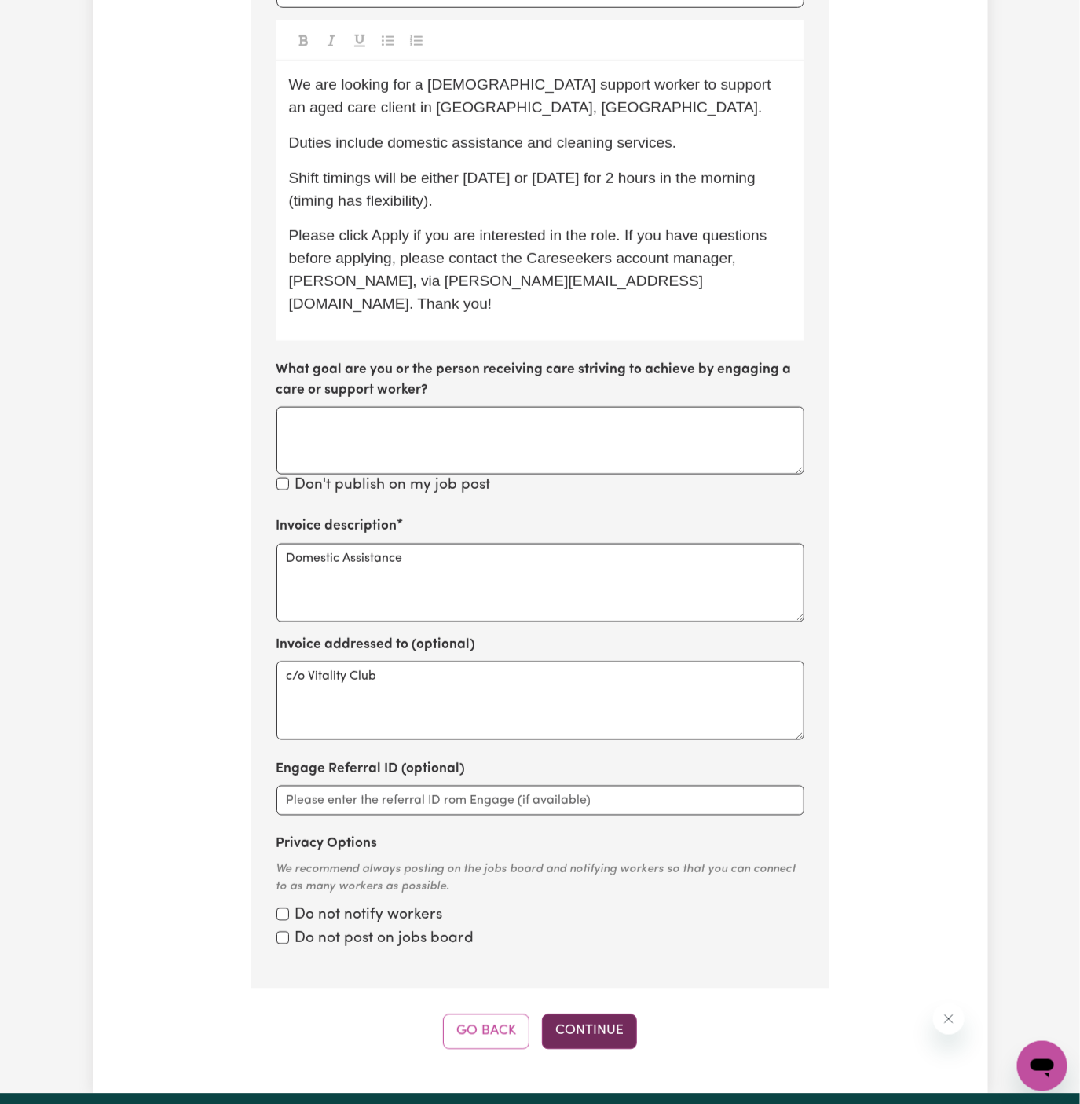
click at [591, 1014] on button "Continue" at bounding box center [589, 1031] width 95 height 35
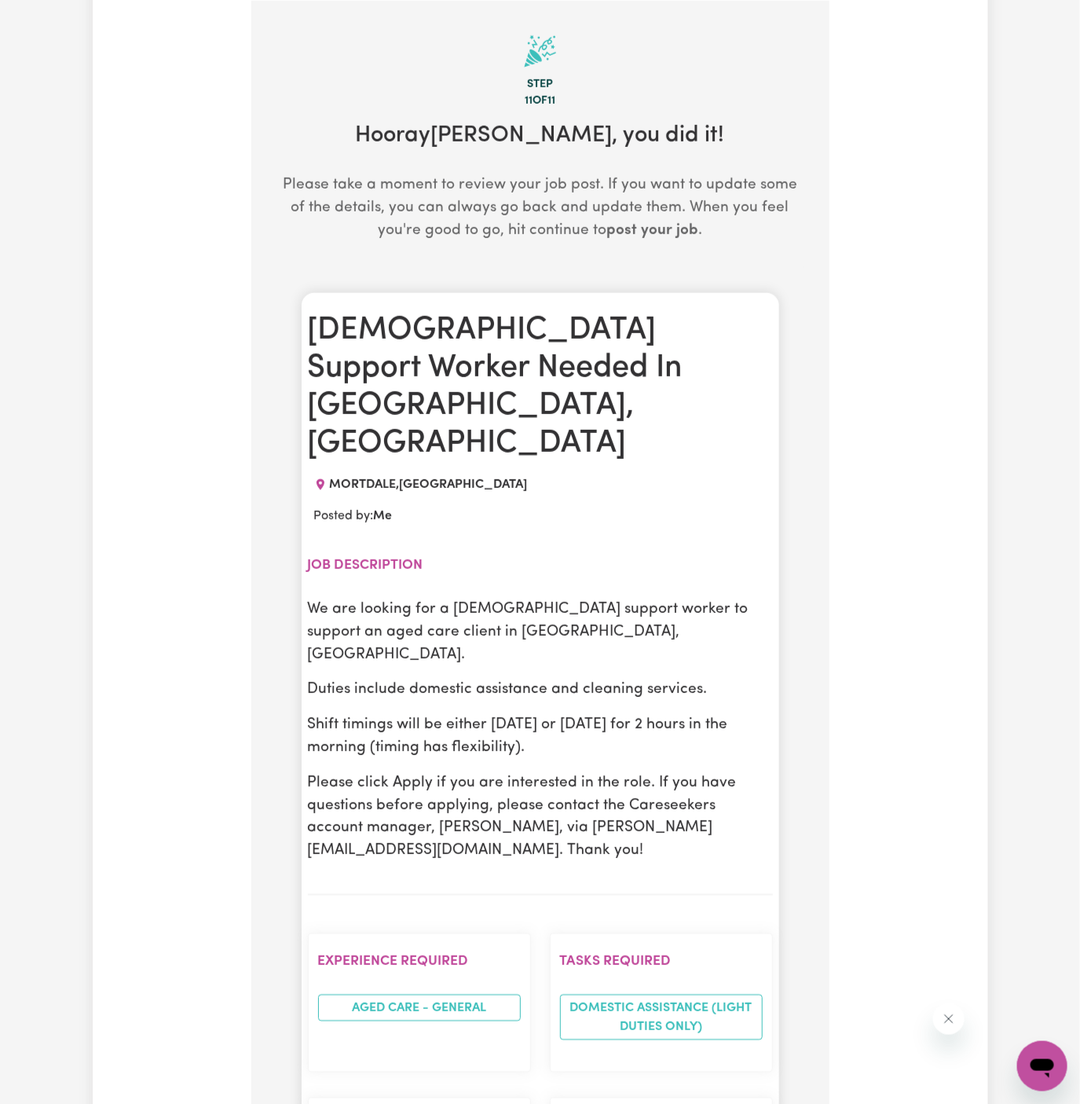
scroll to position [565, 0]
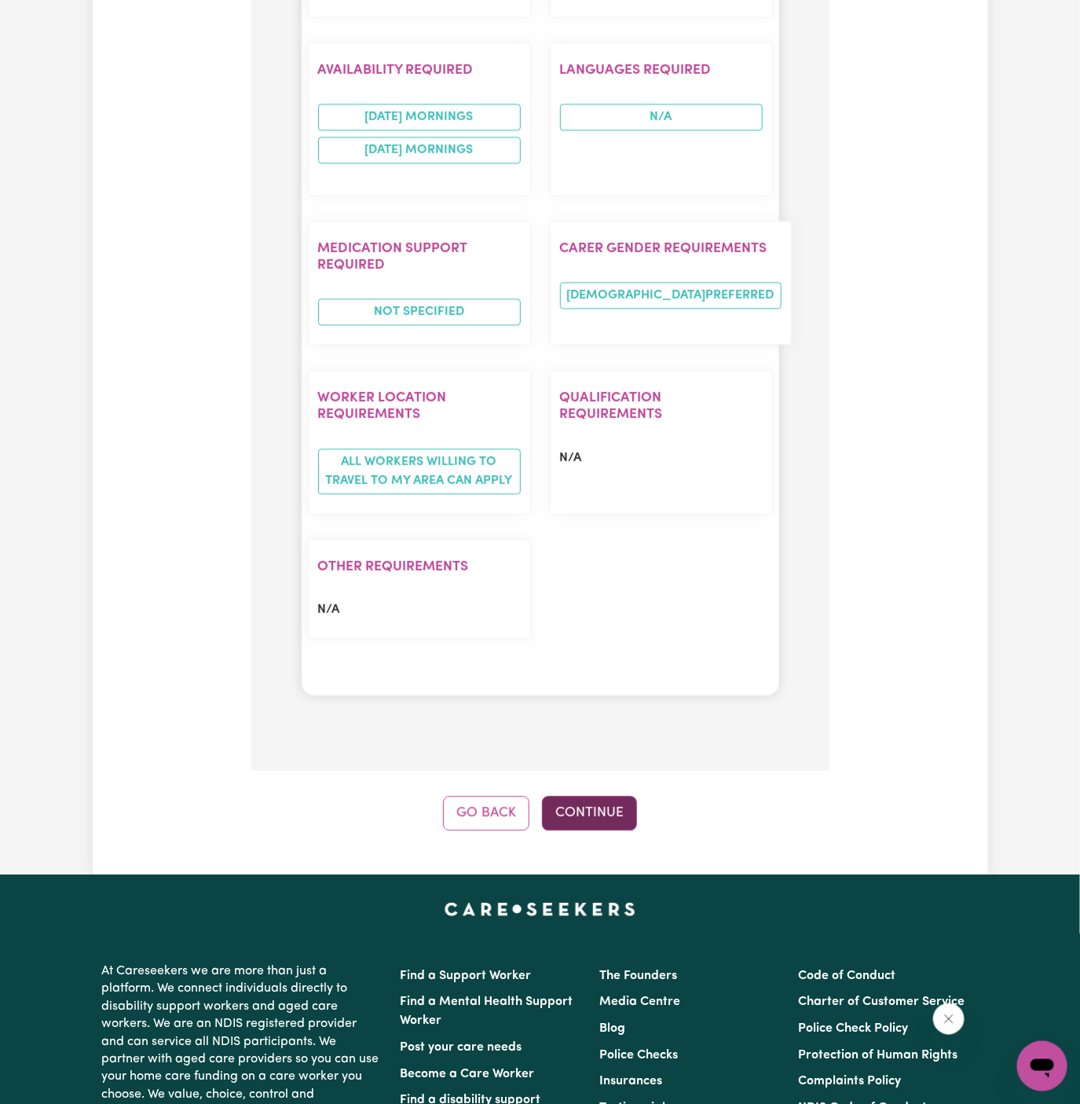
click at [574, 796] on button "Continue" at bounding box center [589, 813] width 95 height 35
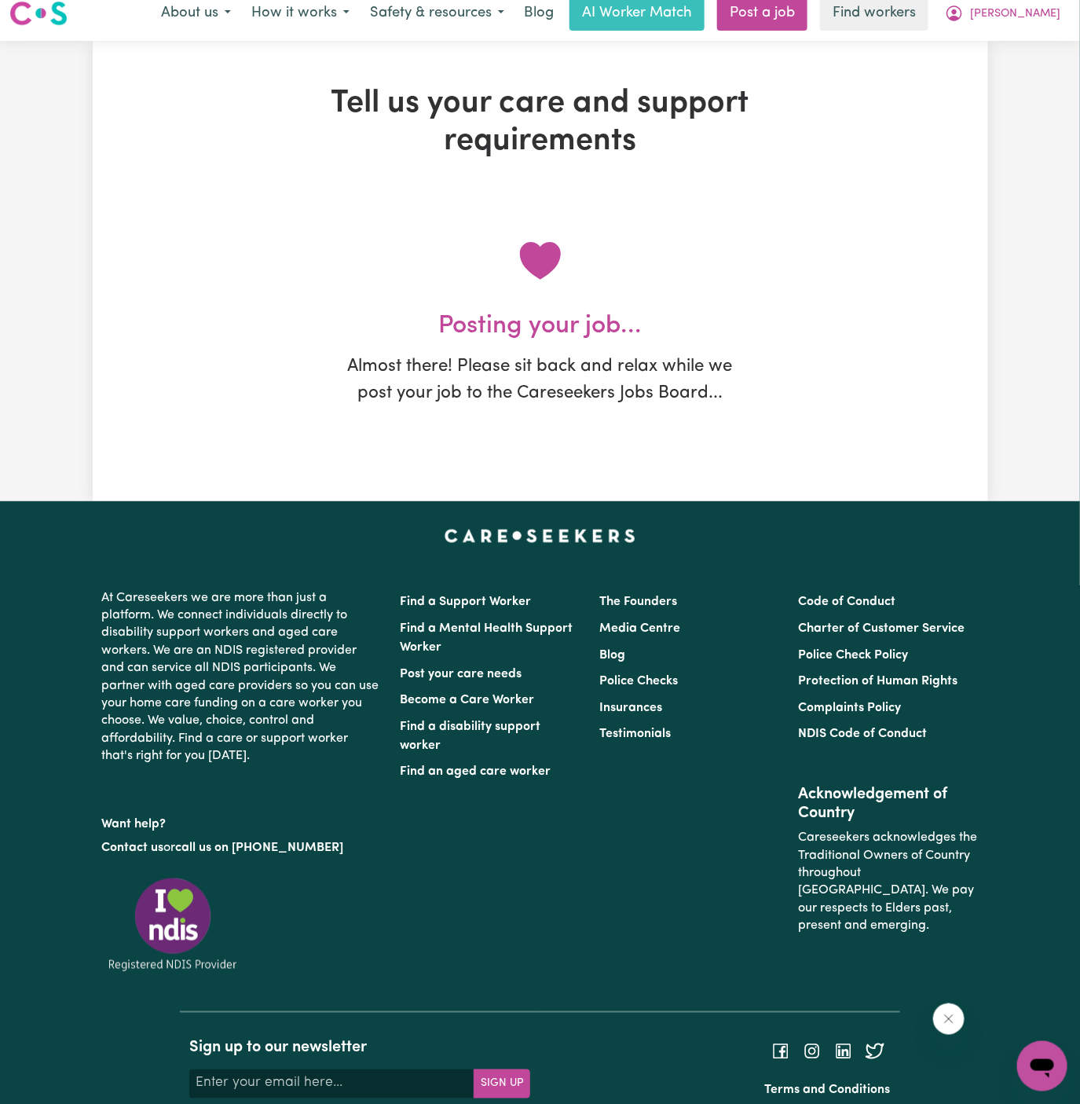
scroll to position [0, 0]
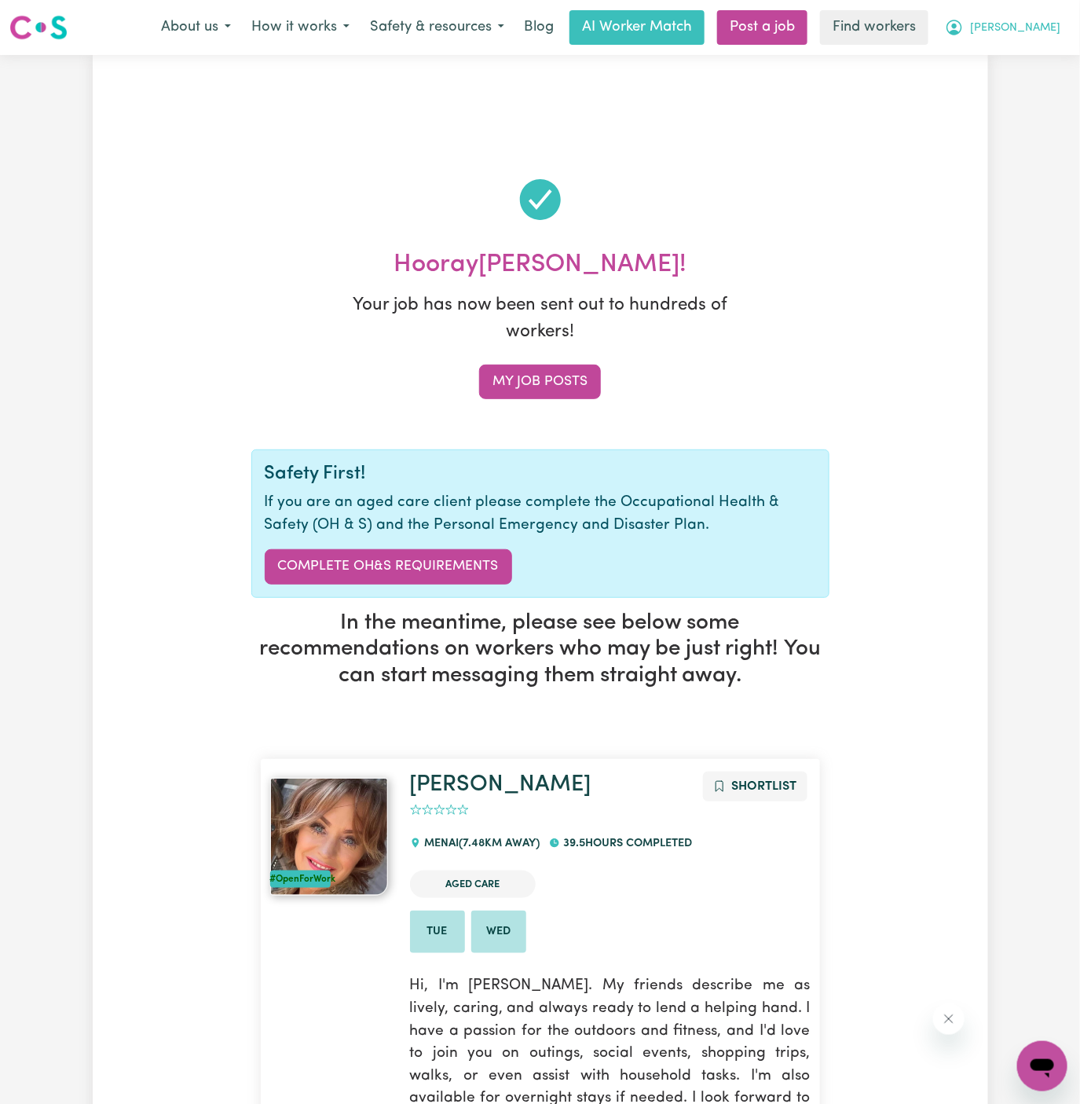
click at [1036, 22] on span "[PERSON_NAME]" at bounding box center [1015, 28] width 90 height 17
click at [1036, 58] on link "My Dashboard" at bounding box center [1008, 61] width 124 height 30
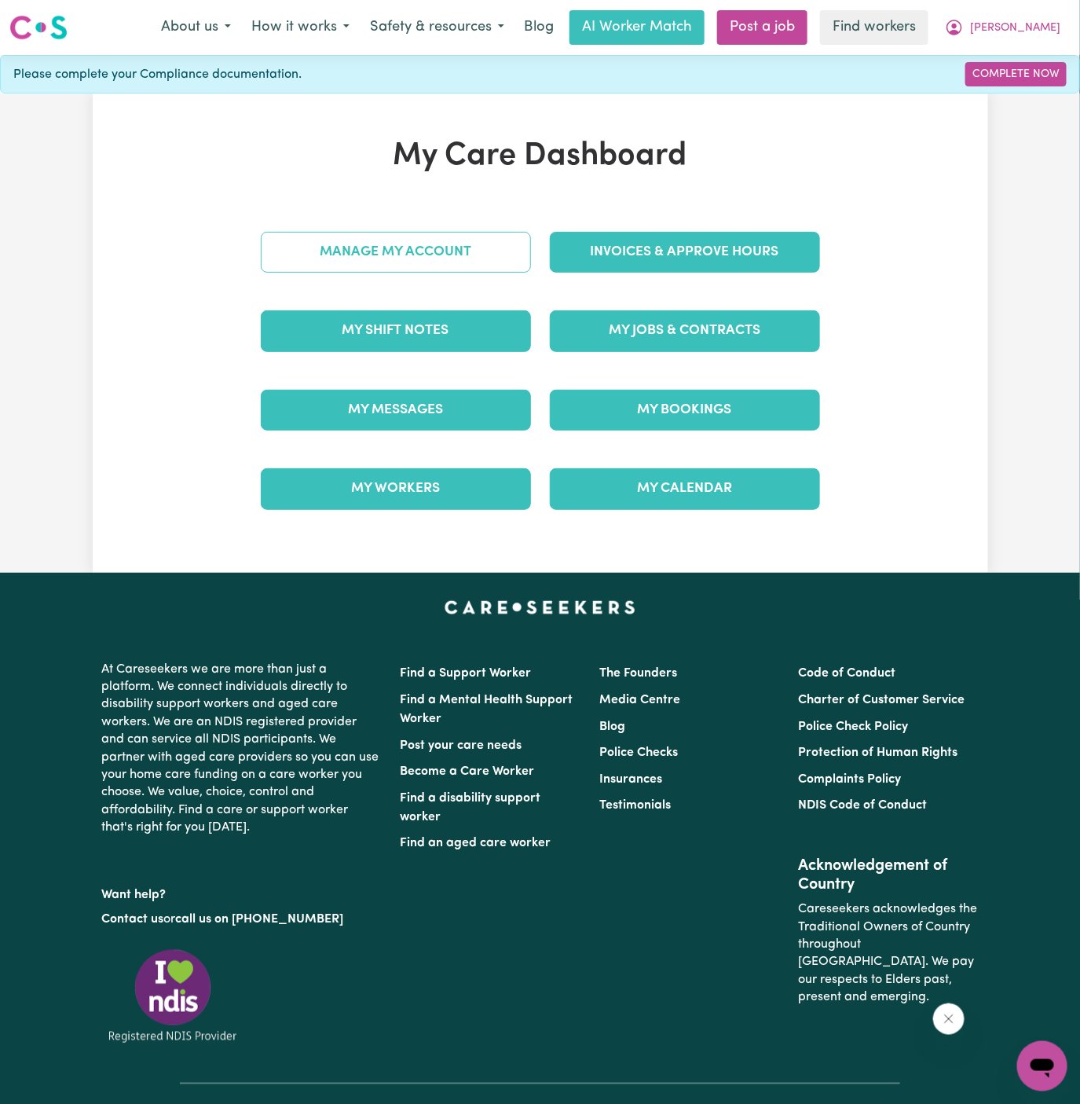
click at [471, 247] on link "Manage My Account" at bounding box center [396, 252] width 270 height 41
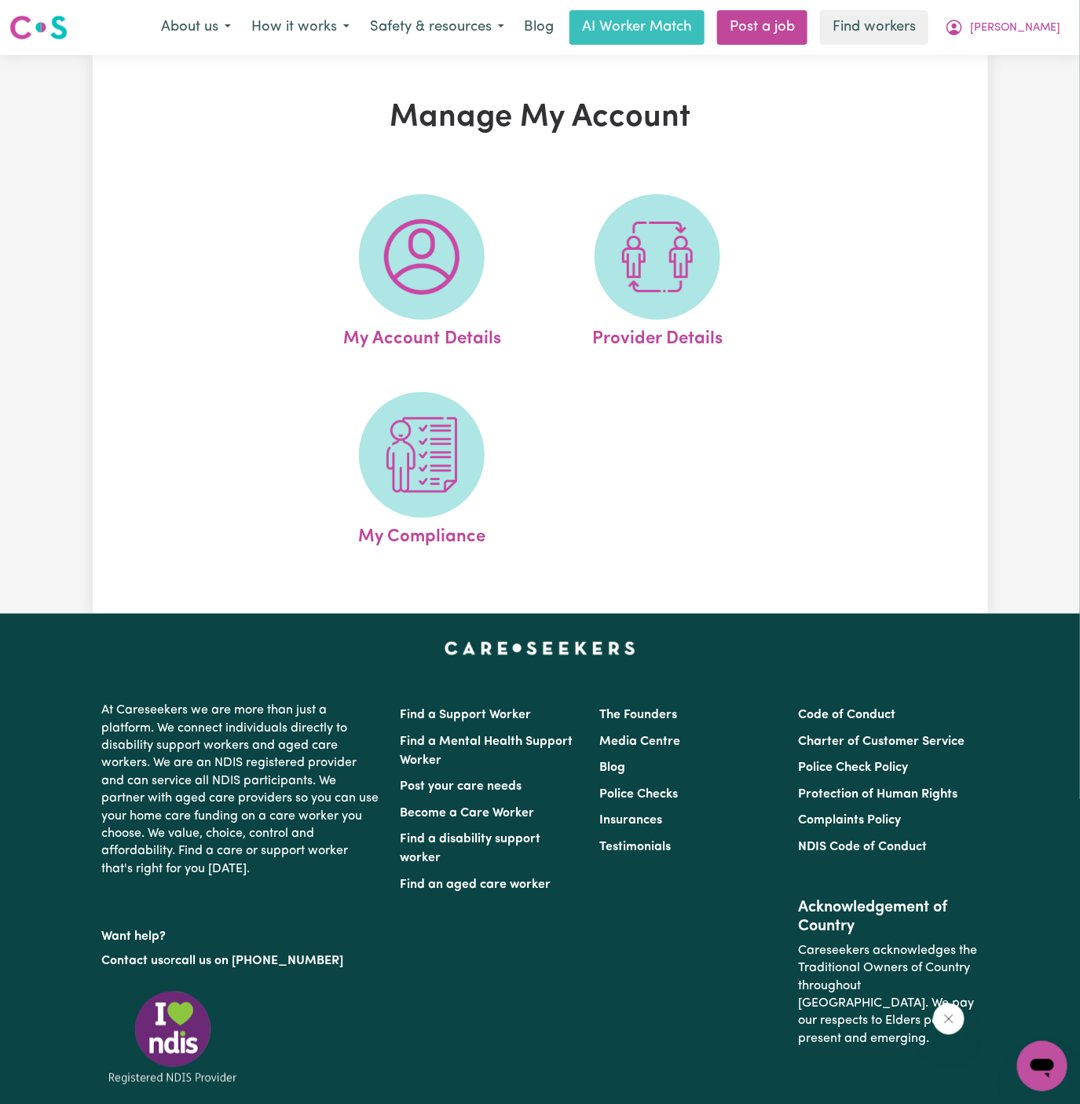
click at [467, 247] on span at bounding box center [422, 257] width 126 height 126
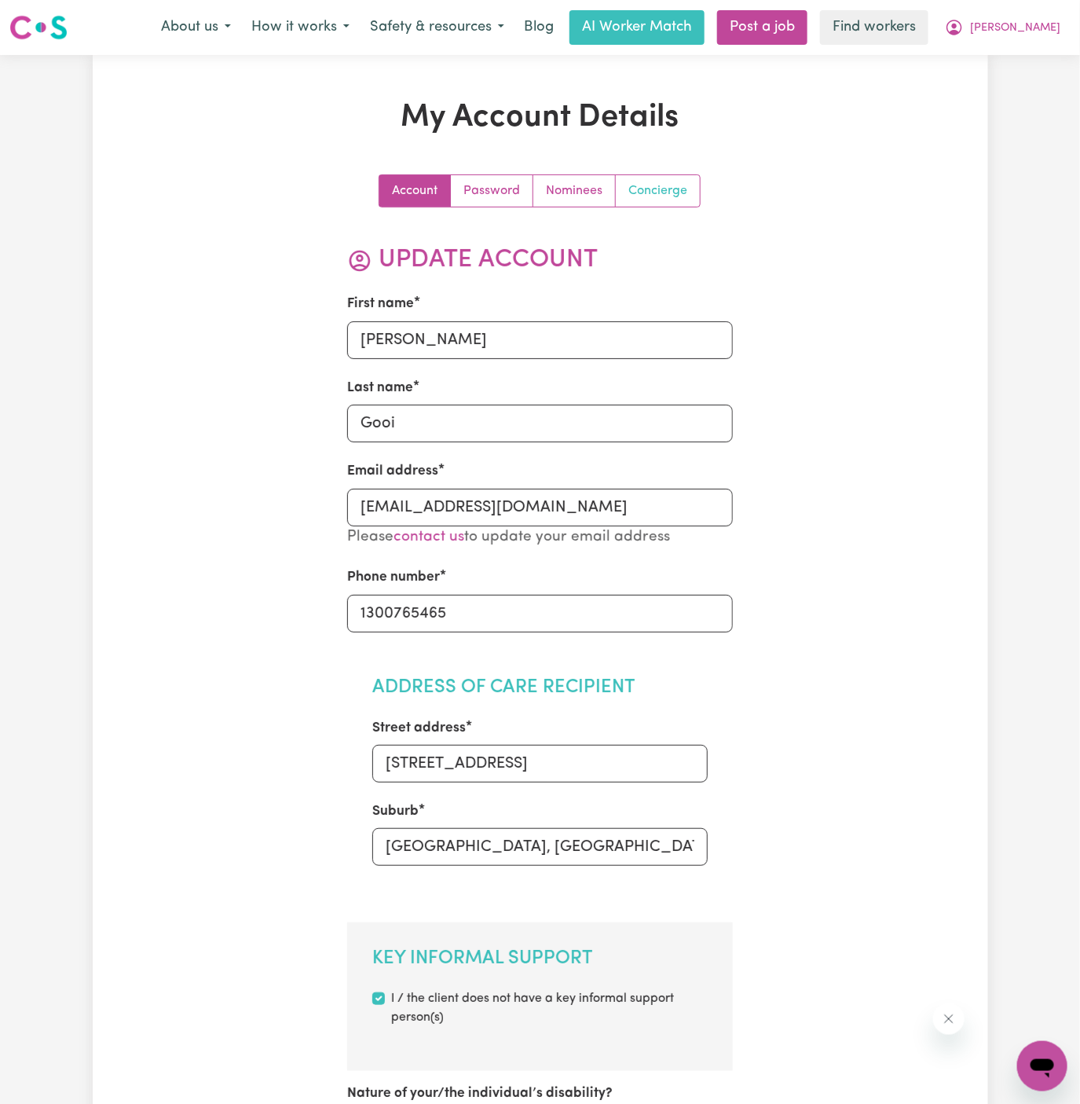
click at [675, 199] on link "Concierge" at bounding box center [658, 190] width 84 height 31
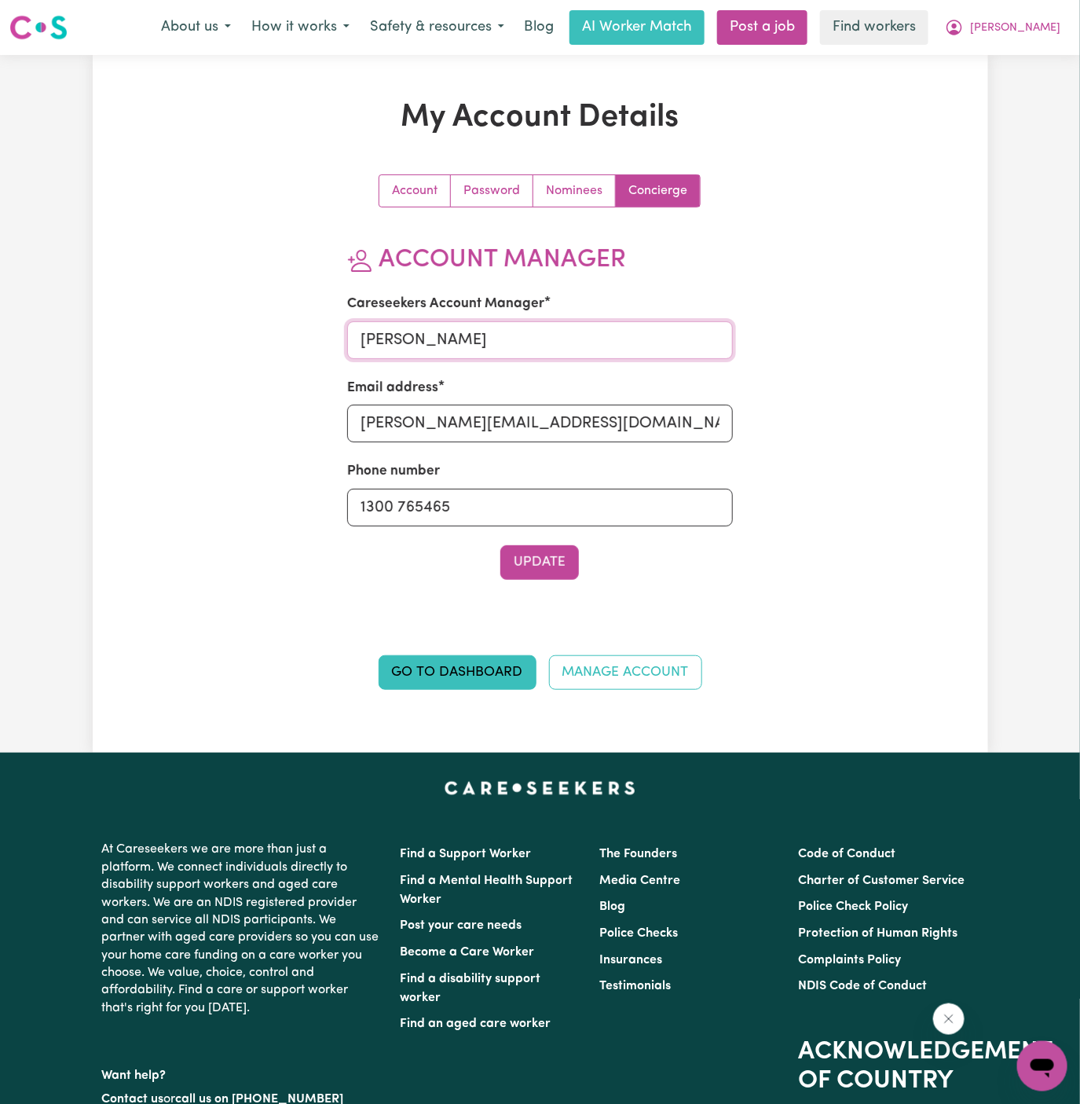
click at [540, 332] on input "Dyan" at bounding box center [540, 340] width 386 height 38
click at [540, 332] on input "a" at bounding box center [540, 340] width 386 height 38
click at [532, 343] on input "a" at bounding box center [540, 340] width 386 height 38
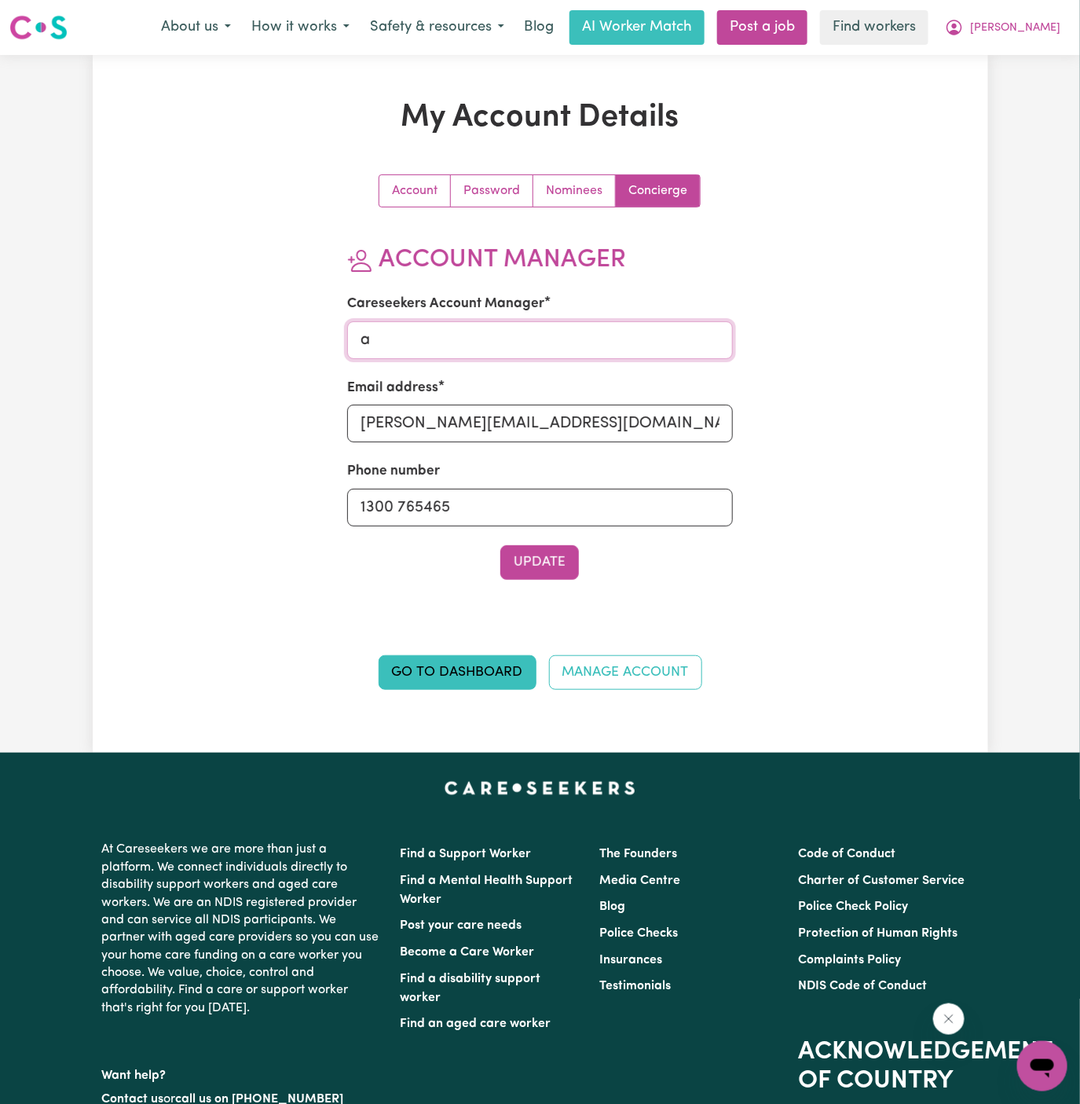
click at [532, 343] on input "a" at bounding box center [540, 340] width 386 height 38
type input "Annie"
click at [528, 425] on input "dyan@careseekers.com.au" at bounding box center [540, 424] width 386 height 38
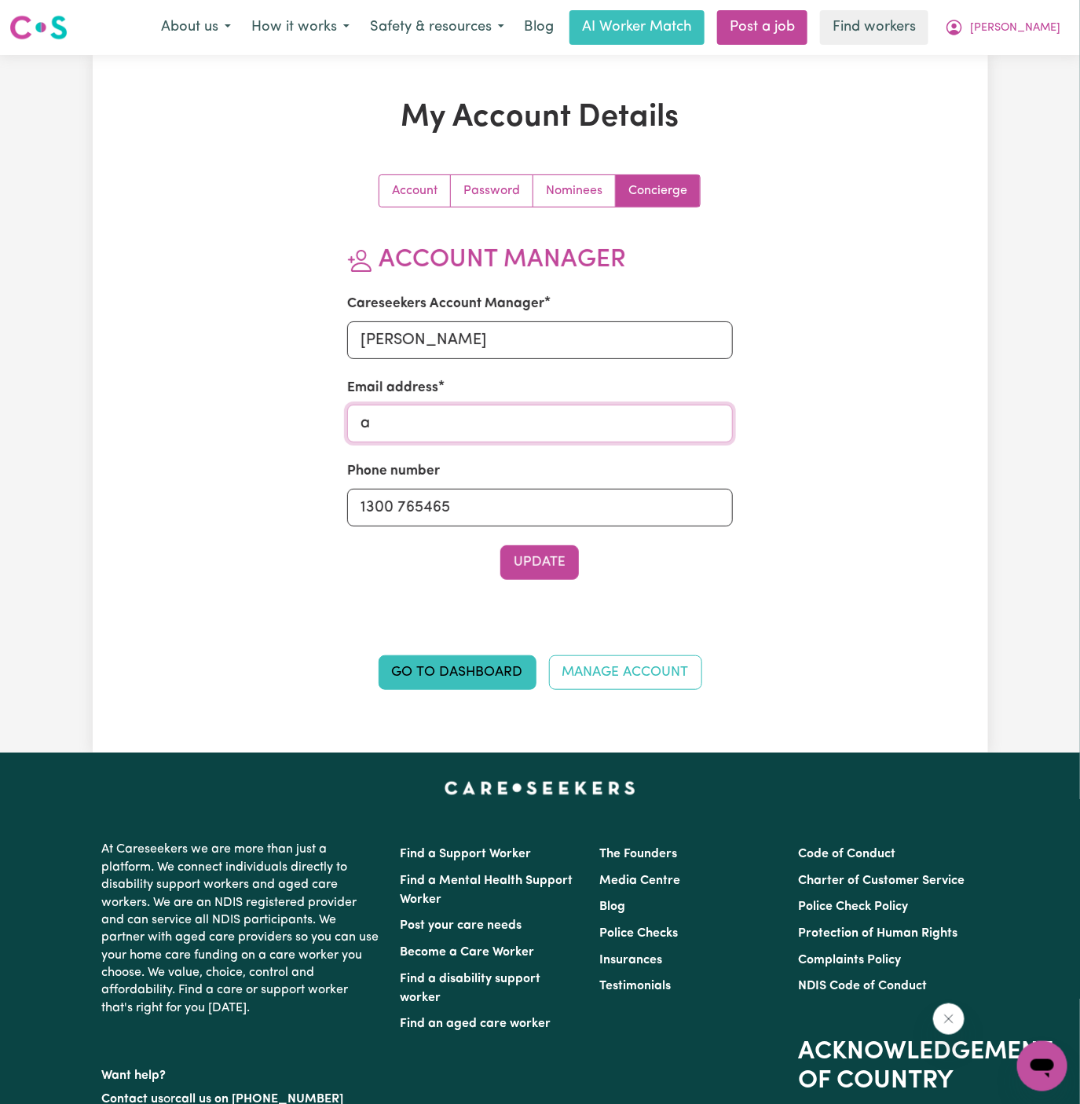
type input "annie@careseekers.com.au"
click at [539, 559] on button "Update" at bounding box center [540, 562] width 79 height 35
click at [1036, 27] on span "[PERSON_NAME]" at bounding box center [1015, 28] width 90 height 17
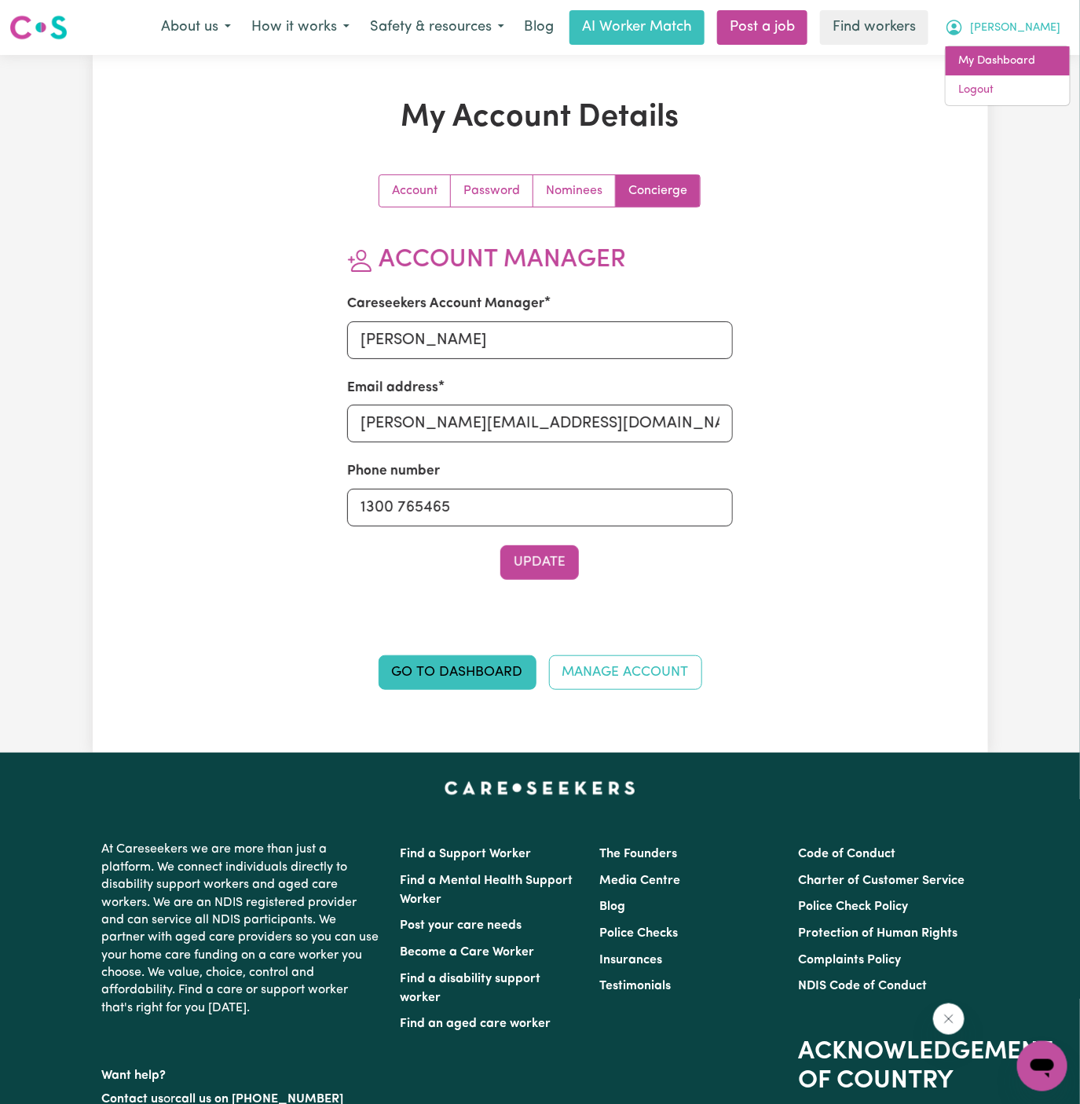
click at [1036, 46] on link "My Dashboard" at bounding box center [1008, 61] width 124 height 30
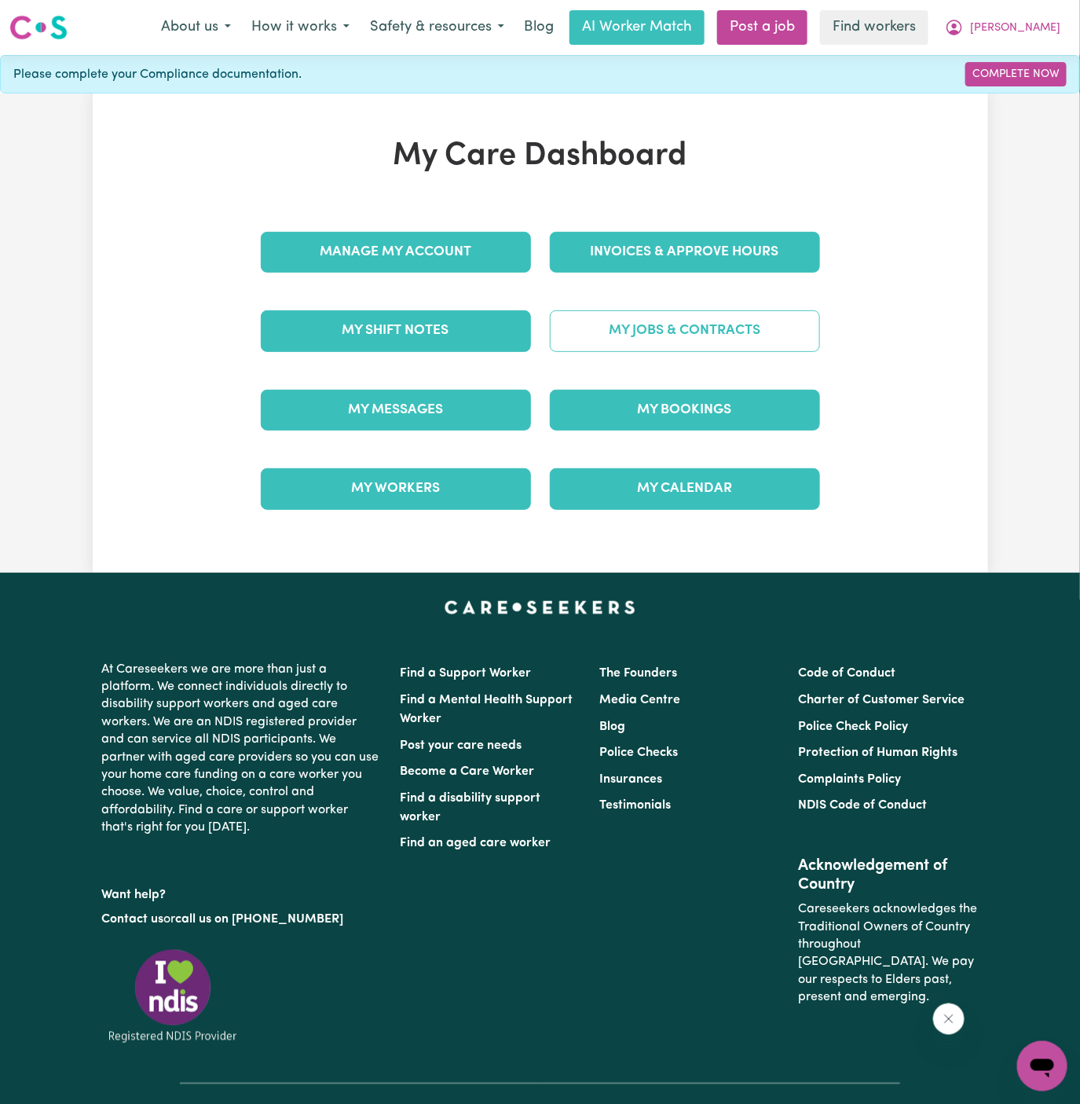
click at [721, 327] on link "My Jobs & Contracts" at bounding box center [685, 330] width 270 height 41
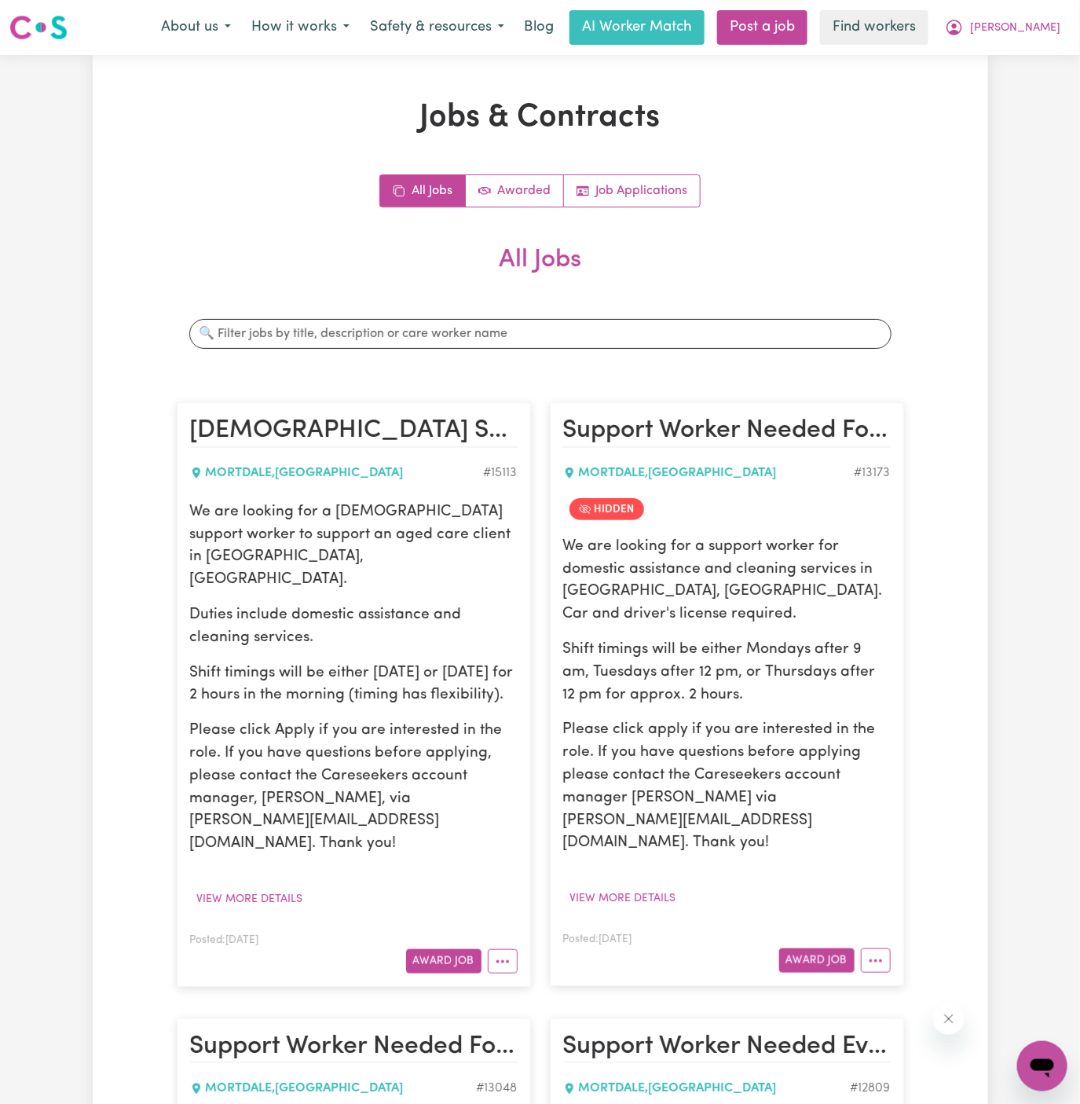
click at [369, 604] on p "Duties include domestic assistance and cleaning services." at bounding box center [354, 627] width 328 height 46
drag, startPoint x: 189, startPoint y: 513, endPoint x: 358, endPoint y: 668, distance: 228.5
click at [358, 668] on div "We are looking for a female support worker to support an aged care client in Mo…" at bounding box center [354, 678] width 328 height 354
copy div "We are looking for a female support worker to support an aged care client in Mo…"
click at [1046, 28] on span "[PERSON_NAME]" at bounding box center [1015, 28] width 90 height 17
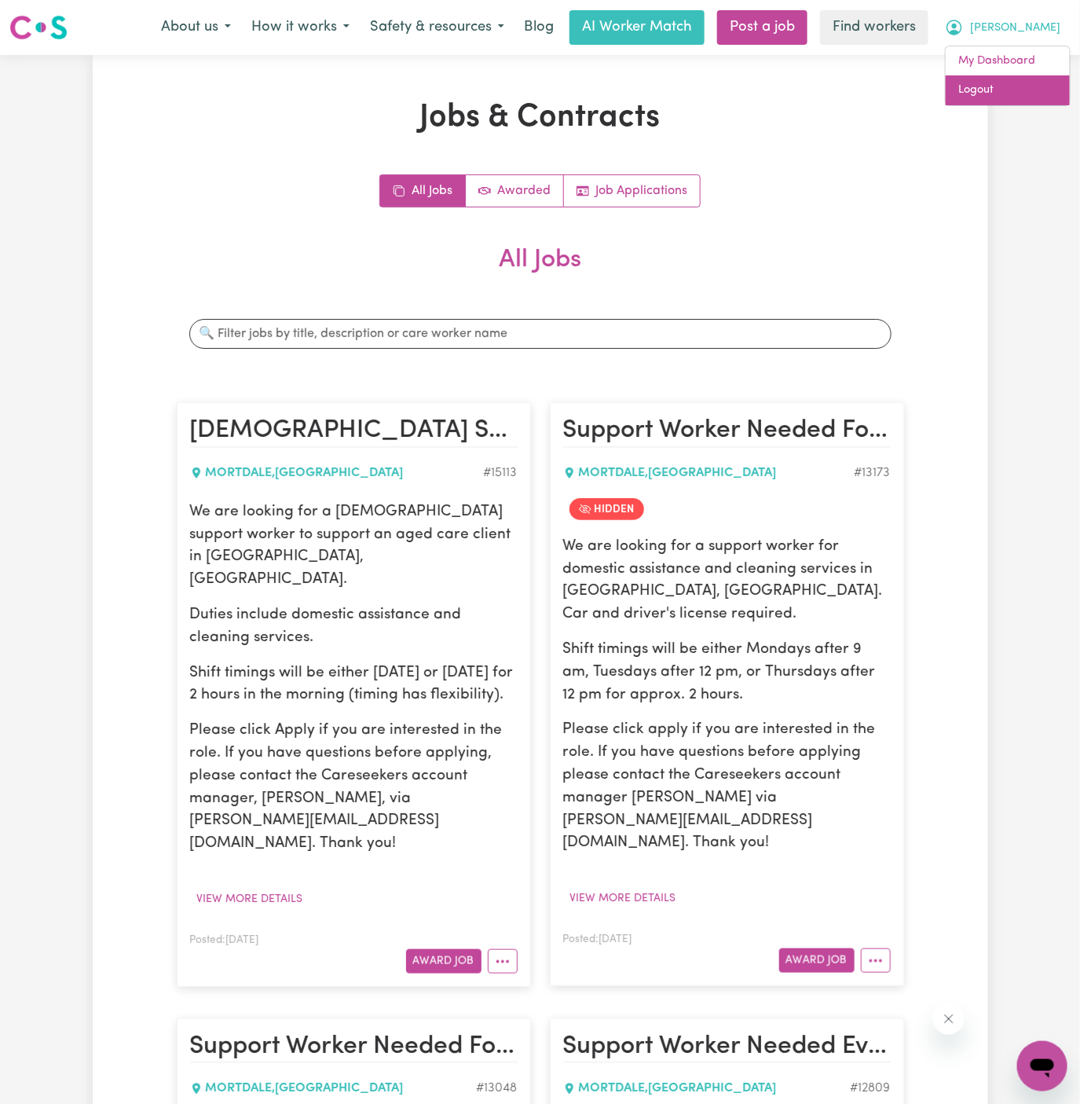
click at [1026, 75] on link "Logout" at bounding box center [1008, 90] width 124 height 30
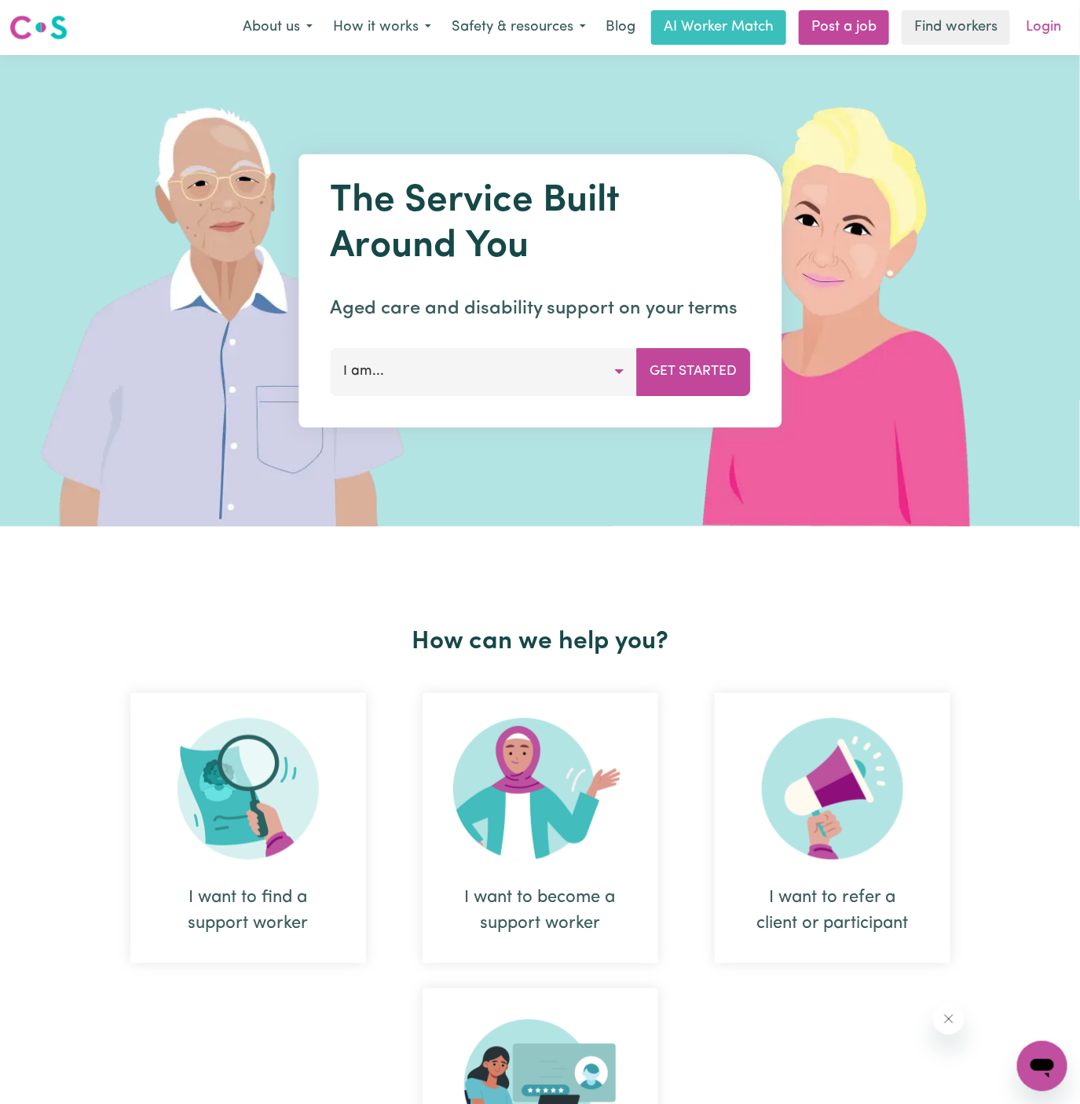
click at [1031, 27] on link "Login" at bounding box center [1044, 27] width 54 height 35
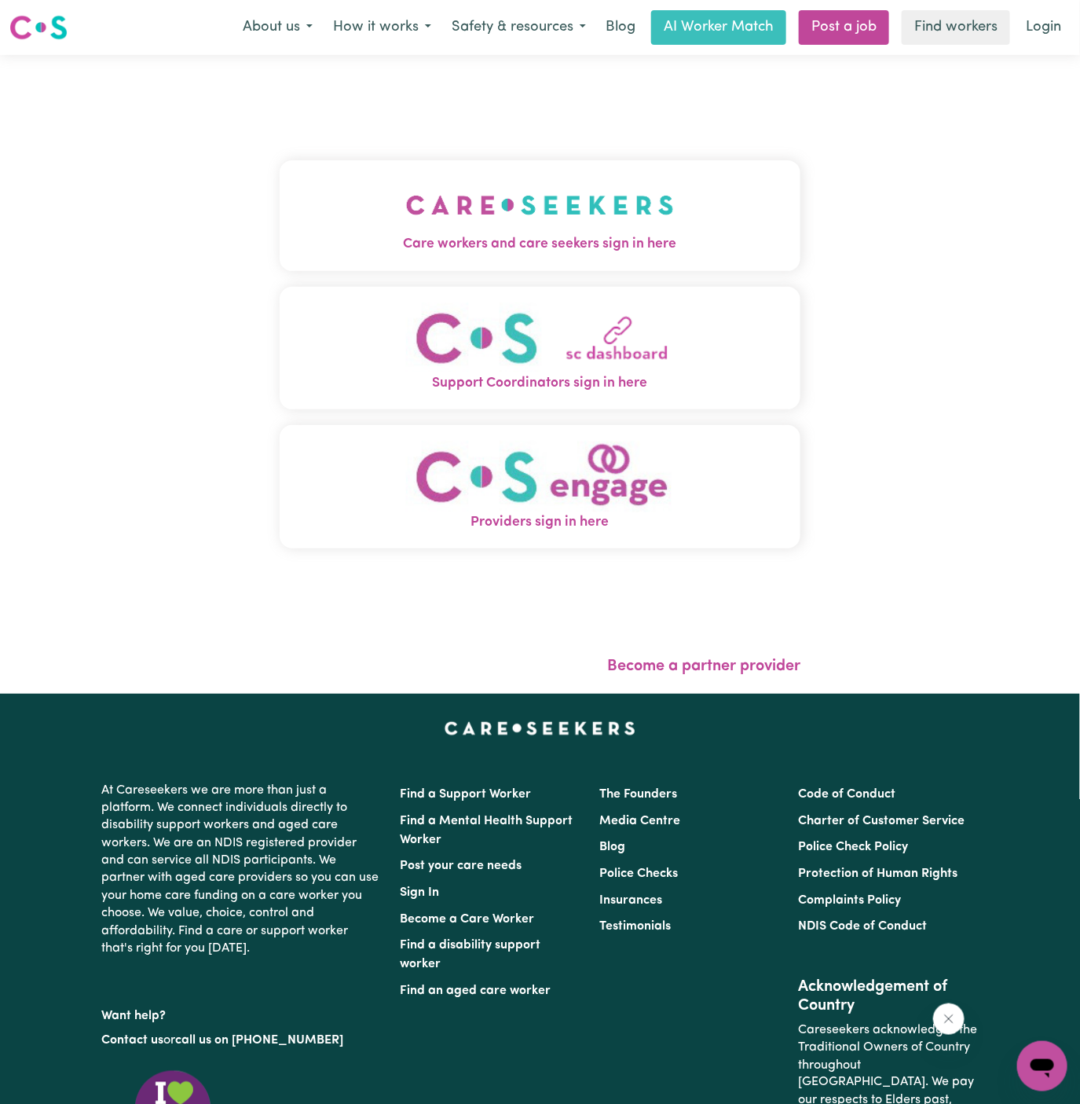
click at [471, 190] on img "Care workers and care seekers sign in here" at bounding box center [540, 205] width 268 height 58
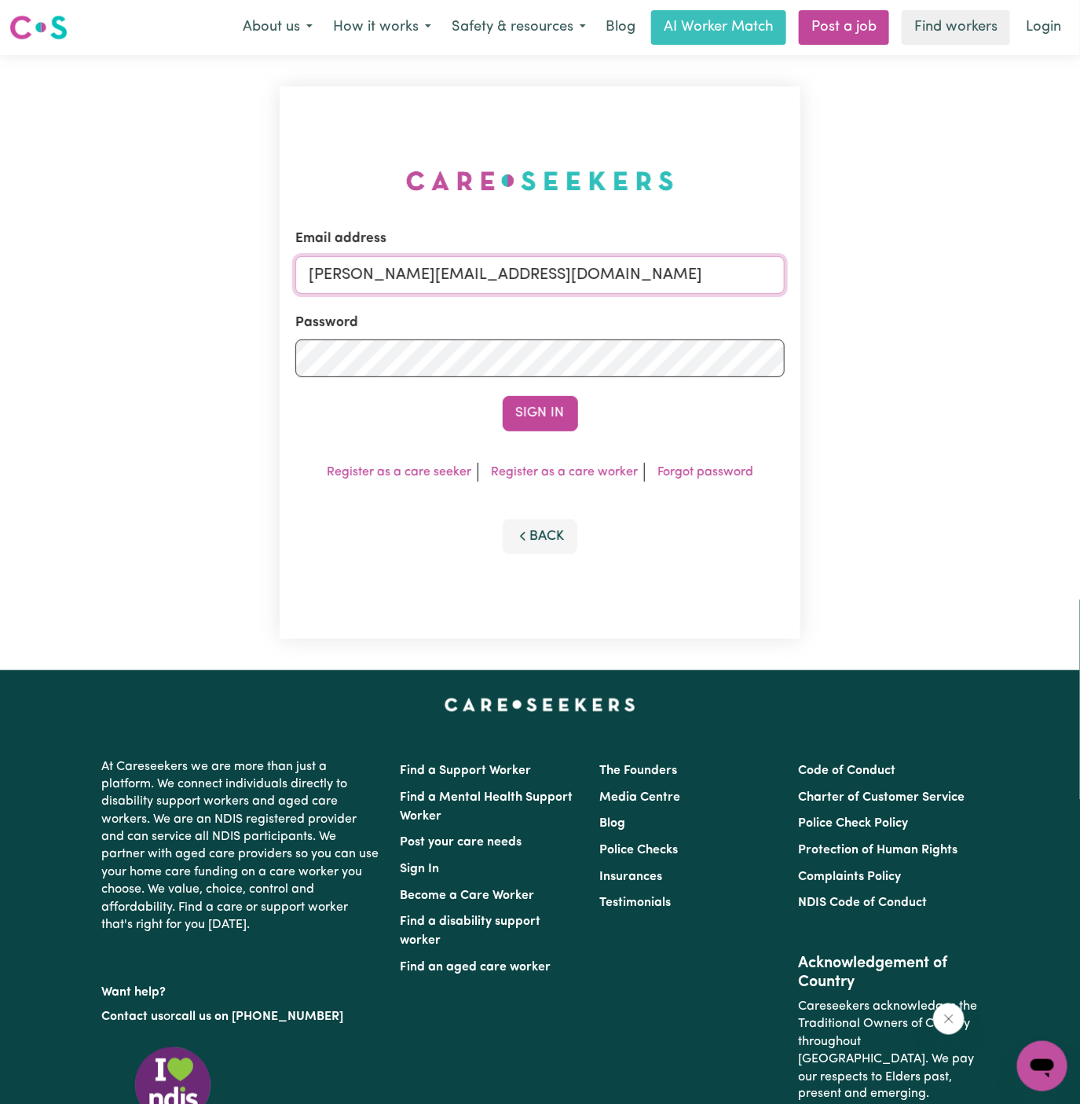
click at [628, 269] on input "dyan@careseekers.com.au" at bounding box center [540, 275] width 490 height 38
drag, startPoint x: 387, startPoint y: 277, endPoint x: 1040, endPoint y: 295, distance: 652.4
click at [1040, 295] on div "Email address superuser~AlbeyMtColahALC@careseekers.com.au Password Sign In Reg…" at bounding box center [540, 362] width 1080 height 615
type input "superuser~AlisonKerfootPAWA@careseekers.com.au"
click at [503, 396] on button "Sign In" at bounding box center [540, 413] width 75 height 35
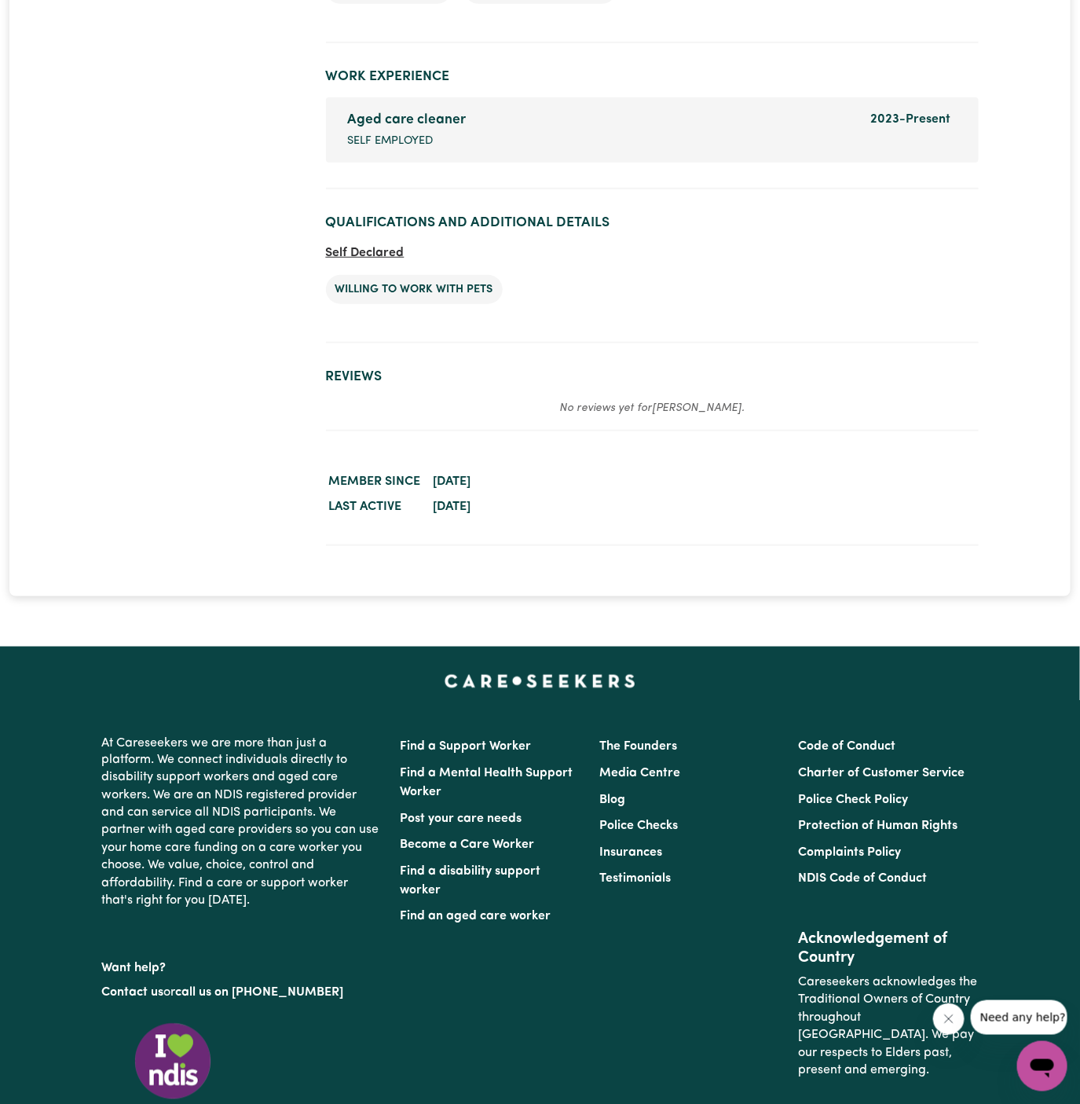
scroll to position [2492, 0]
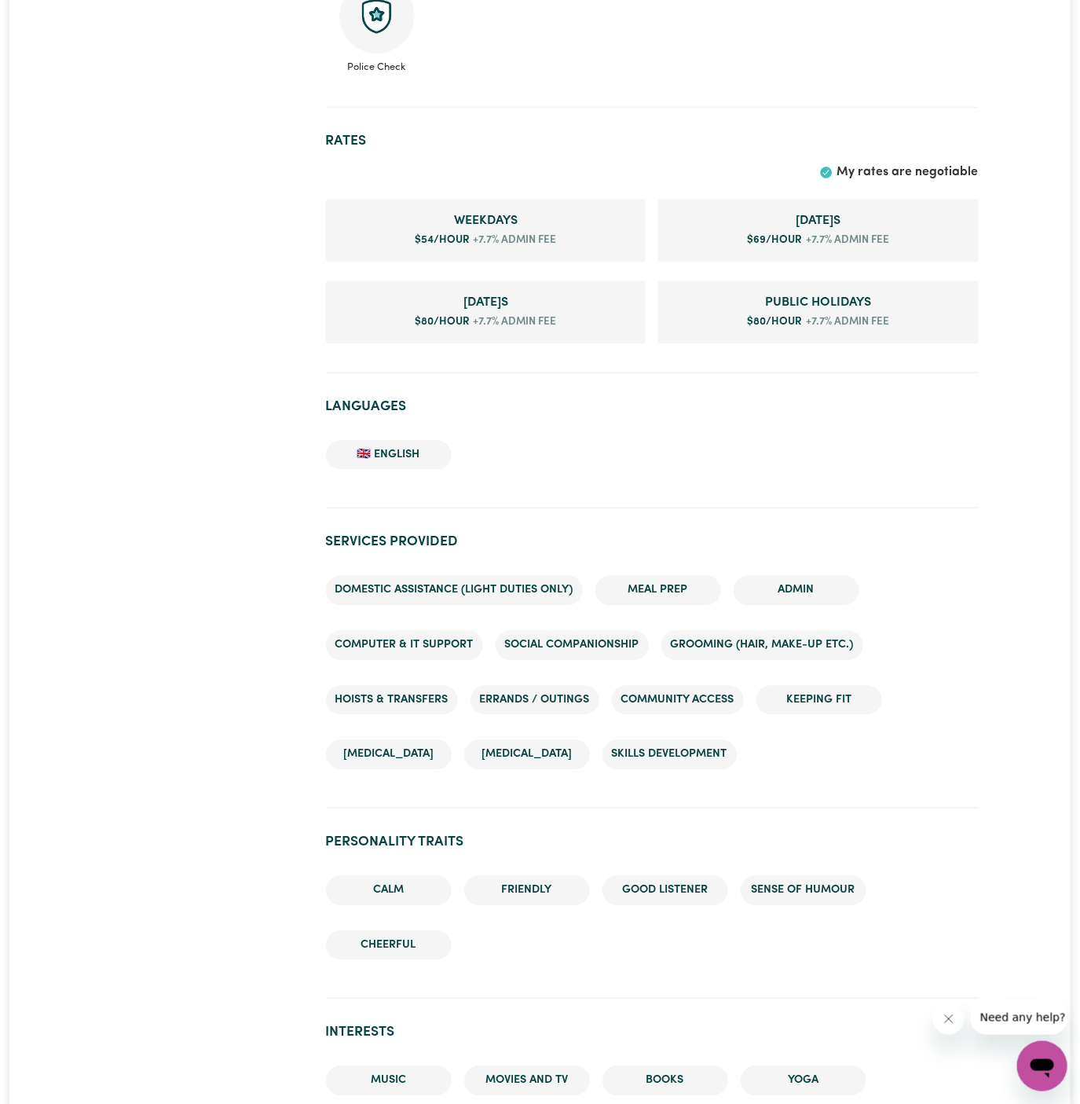
scroll to position [1009, 0]
